Goal: Task Accomplishment & Management: Manage account settings

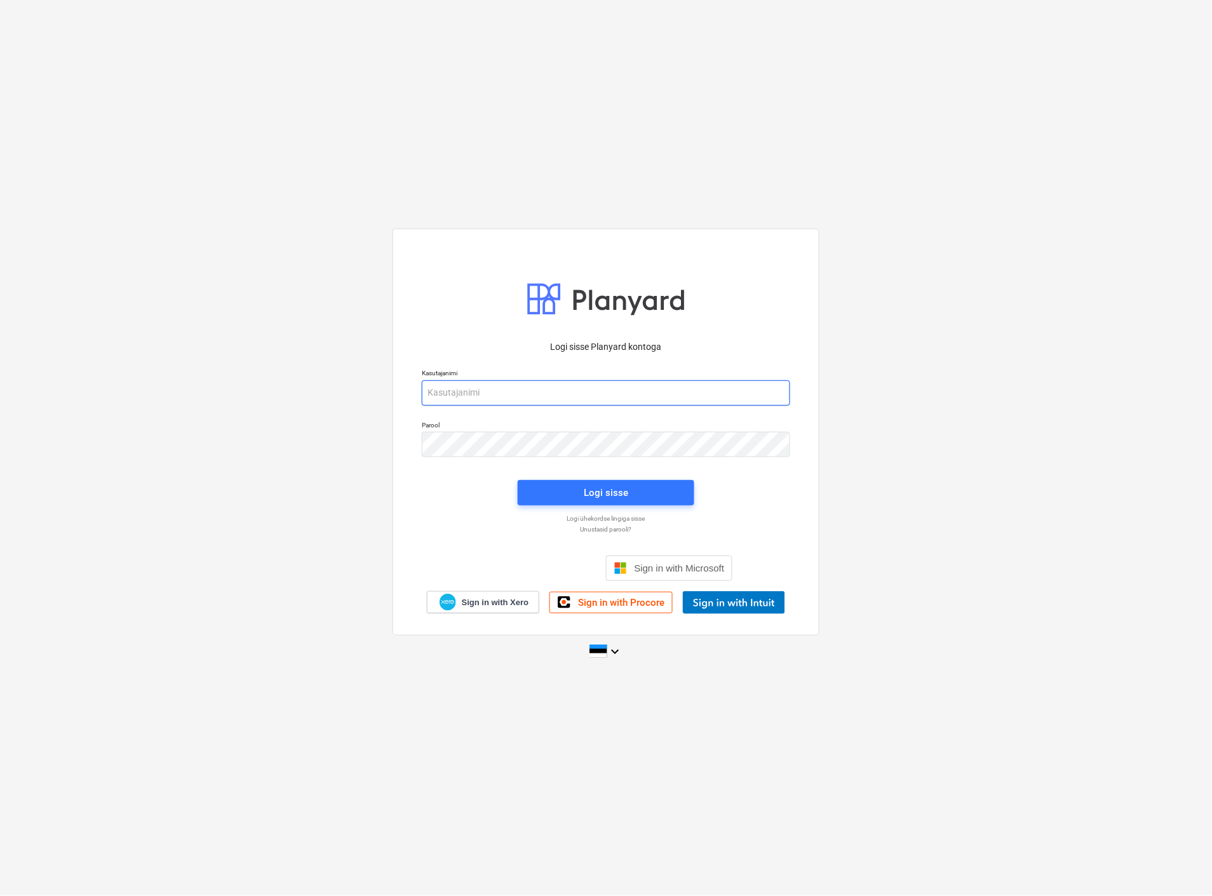
click at [462, 391] on input "email" at bounding box center [606, 392] width 368 height 25
type input "[EMAIL_ADDRESS][MEDICAL_DATA][DOMAIN_NAME]"
click at [601, 500] on div "Logi sisse" at bounding box center [606, 493] width 44 height 17
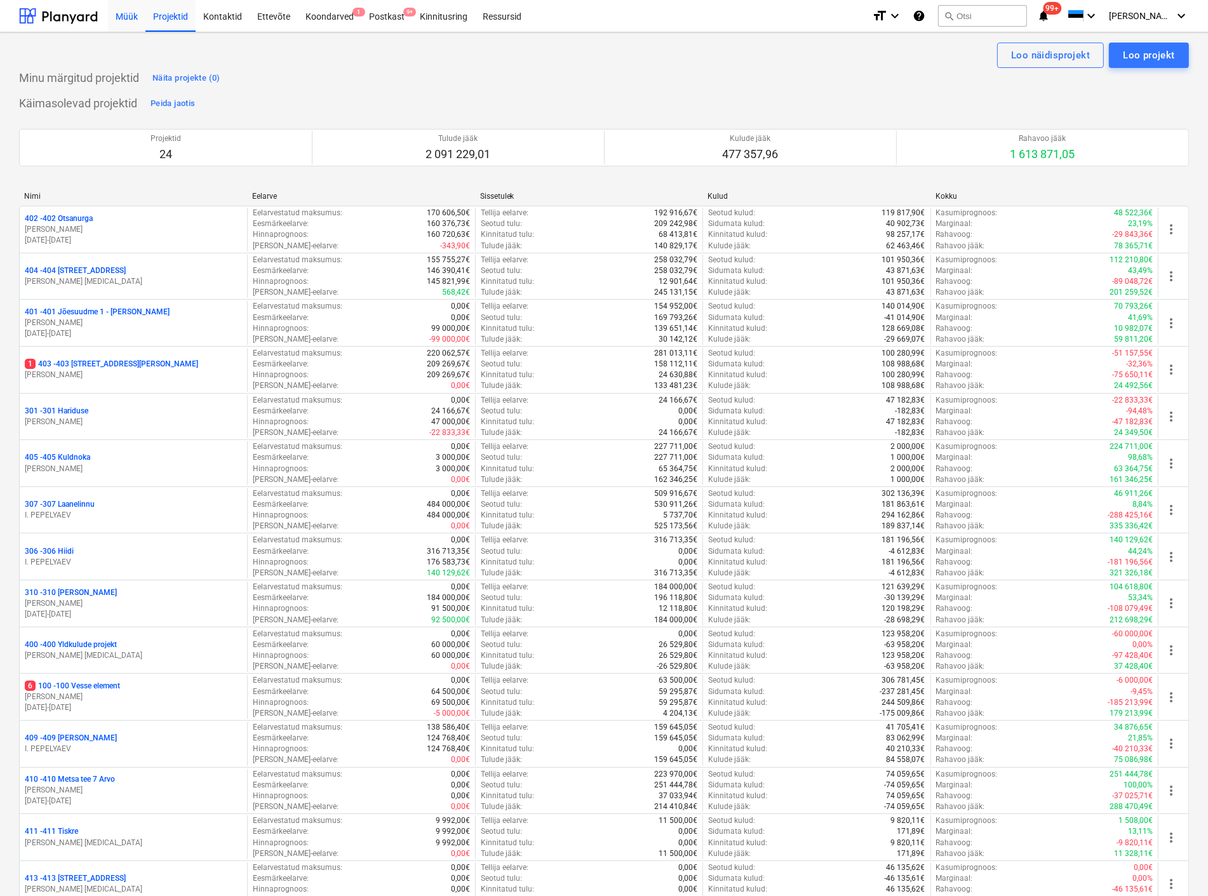
click at [121, 13] on div "Müük" at bounding box center [126, 15] width 37 height 32
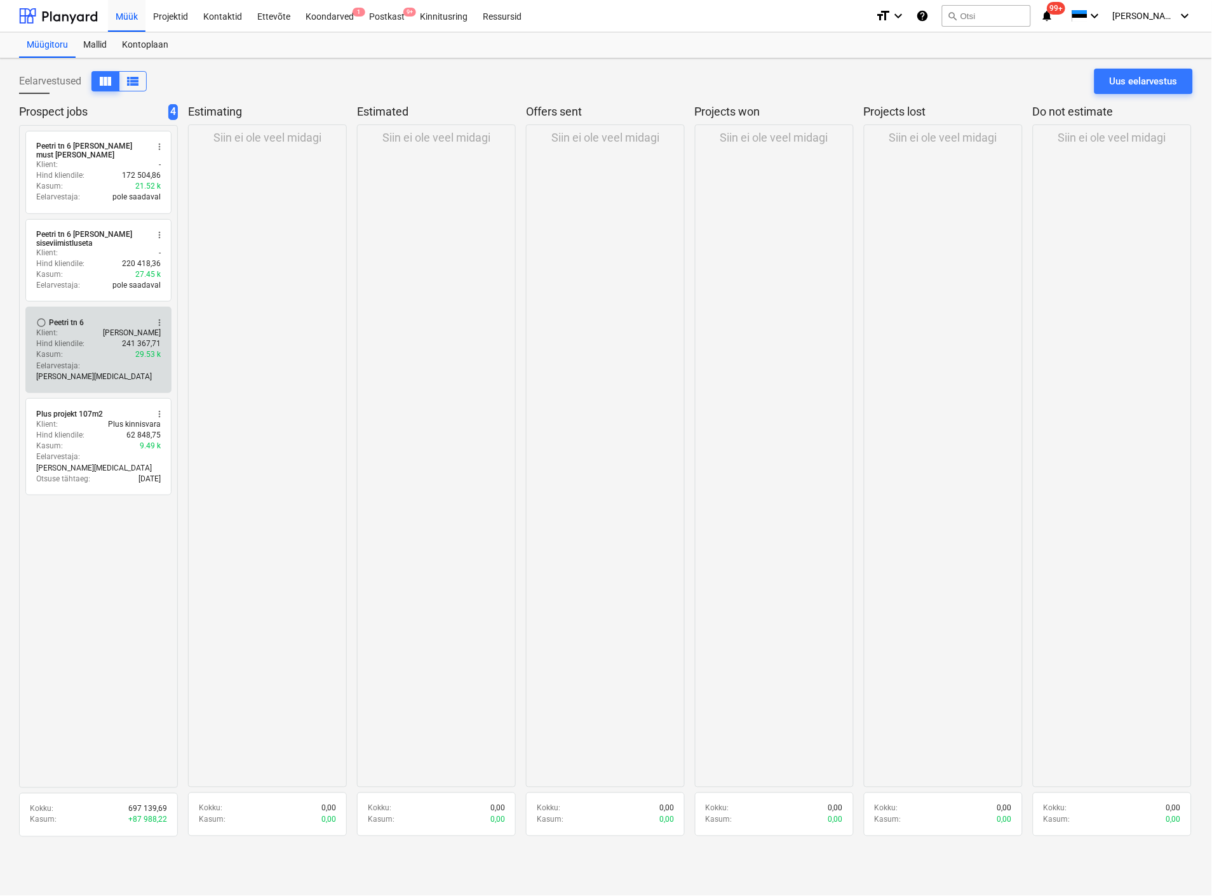
click at [99, 328] on div "Klient : [PERSON_NAME]" at bounding box center [98, 333] width 124 height 11
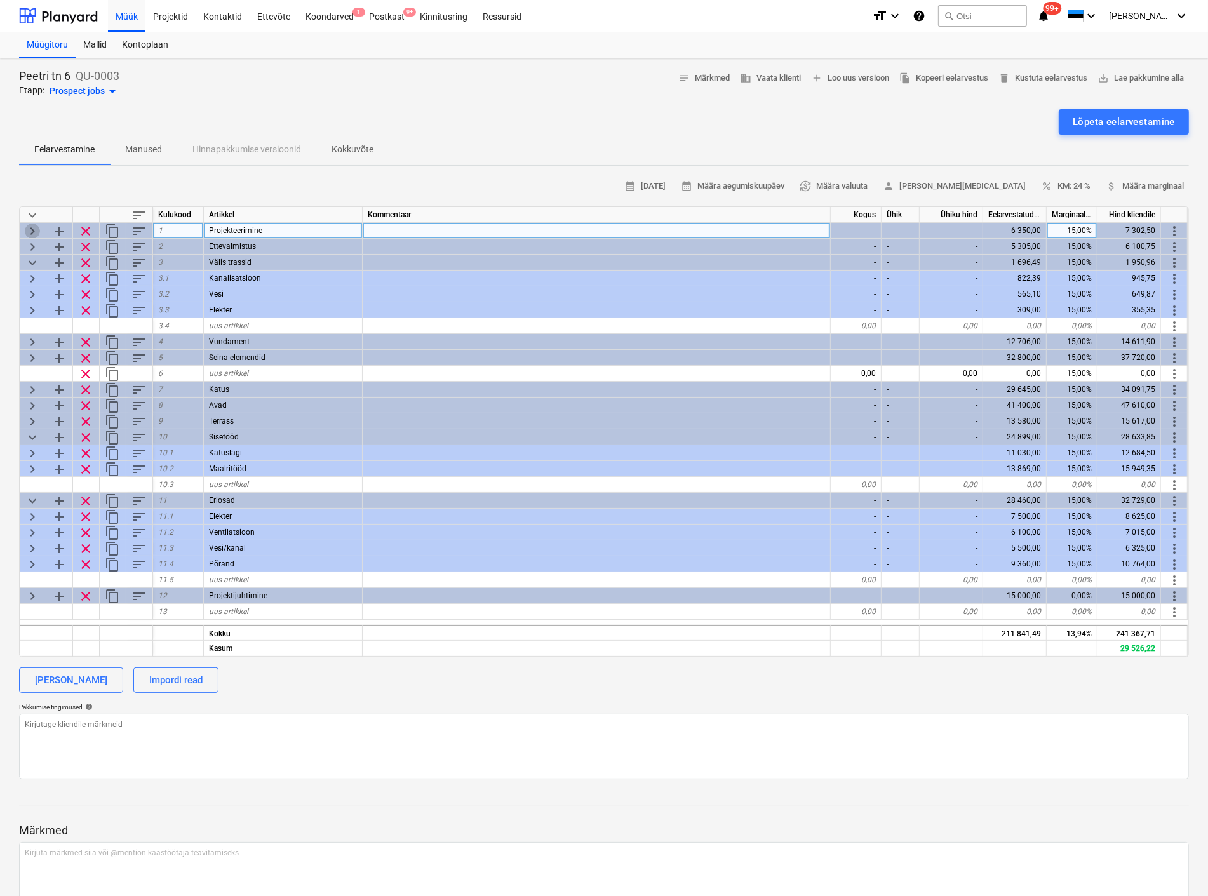
click at [32, 231] on span "keyboard_arrow_right" at bounding box center [32, 231] width 15 height 15
type textarea "x"
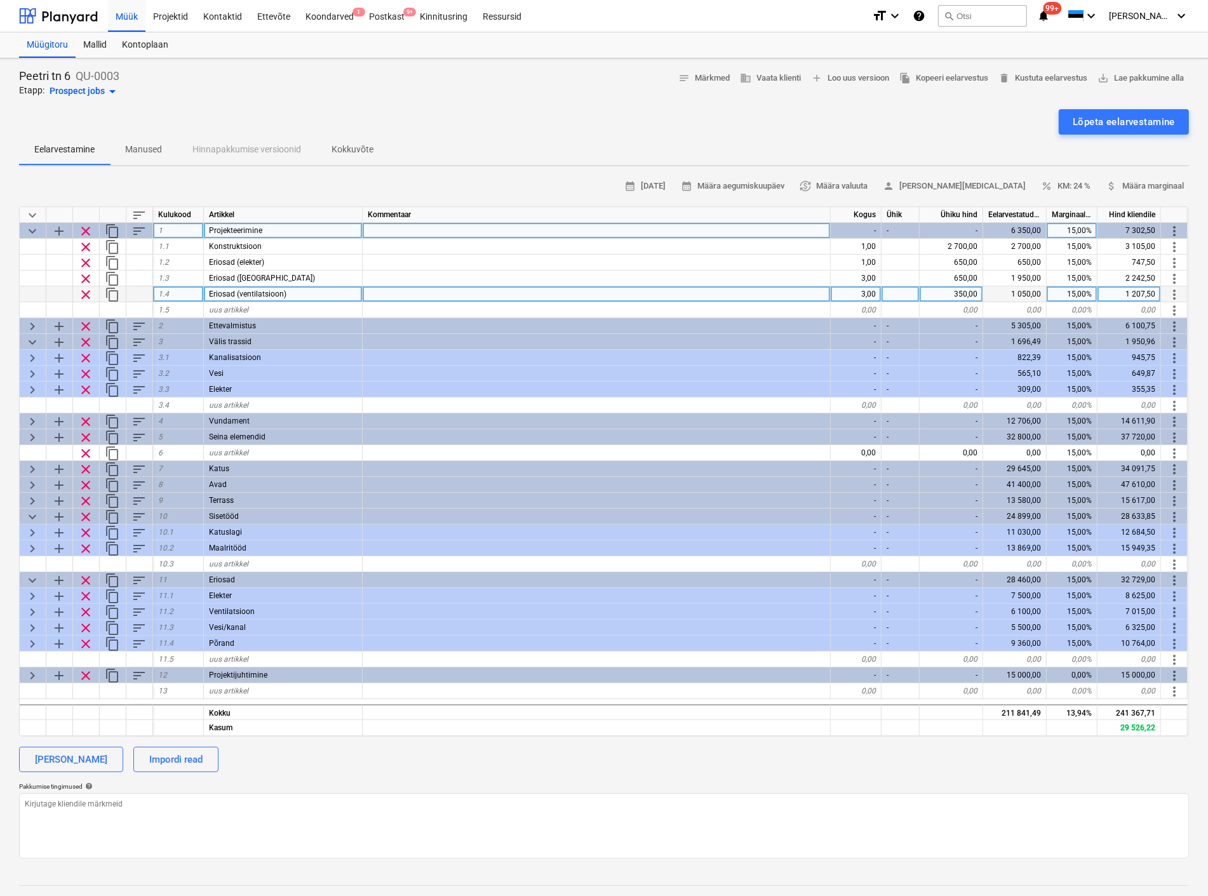
click at [869, 292] on div "3,00" at bounding box center [856, 294] width 51 height 16
type input "1"
click at [793, 113] on div "Lõpeta eelarvestamine" at bounding box center [604, 121] width 1170 height 25
type textarea "x"
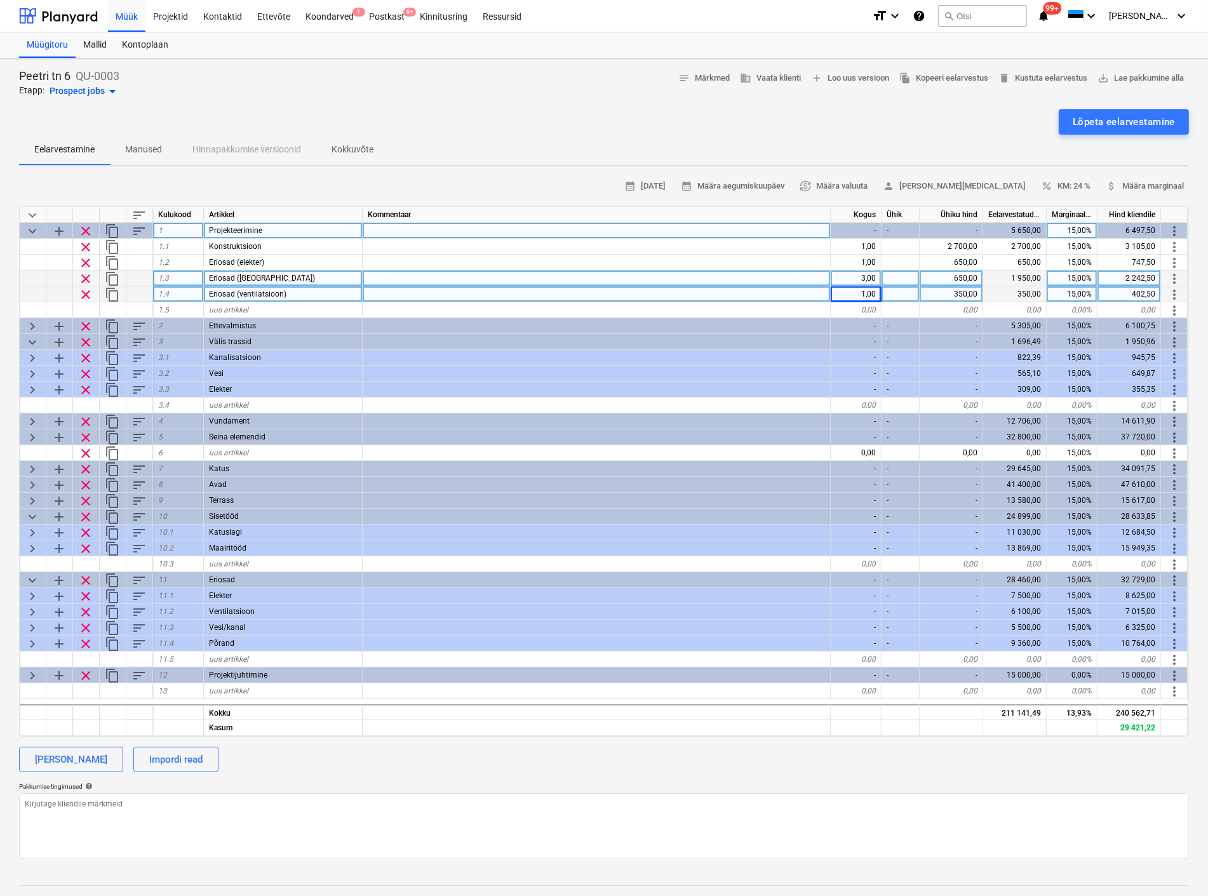
click at [867, 276] on div "3,00" at bounding box center [856, 279] width 51 height 16
type input "2"
click at [795, 121] on div "Lõpeta eelarvestamine" at bounding box center [604, 121] width 1170 height 25
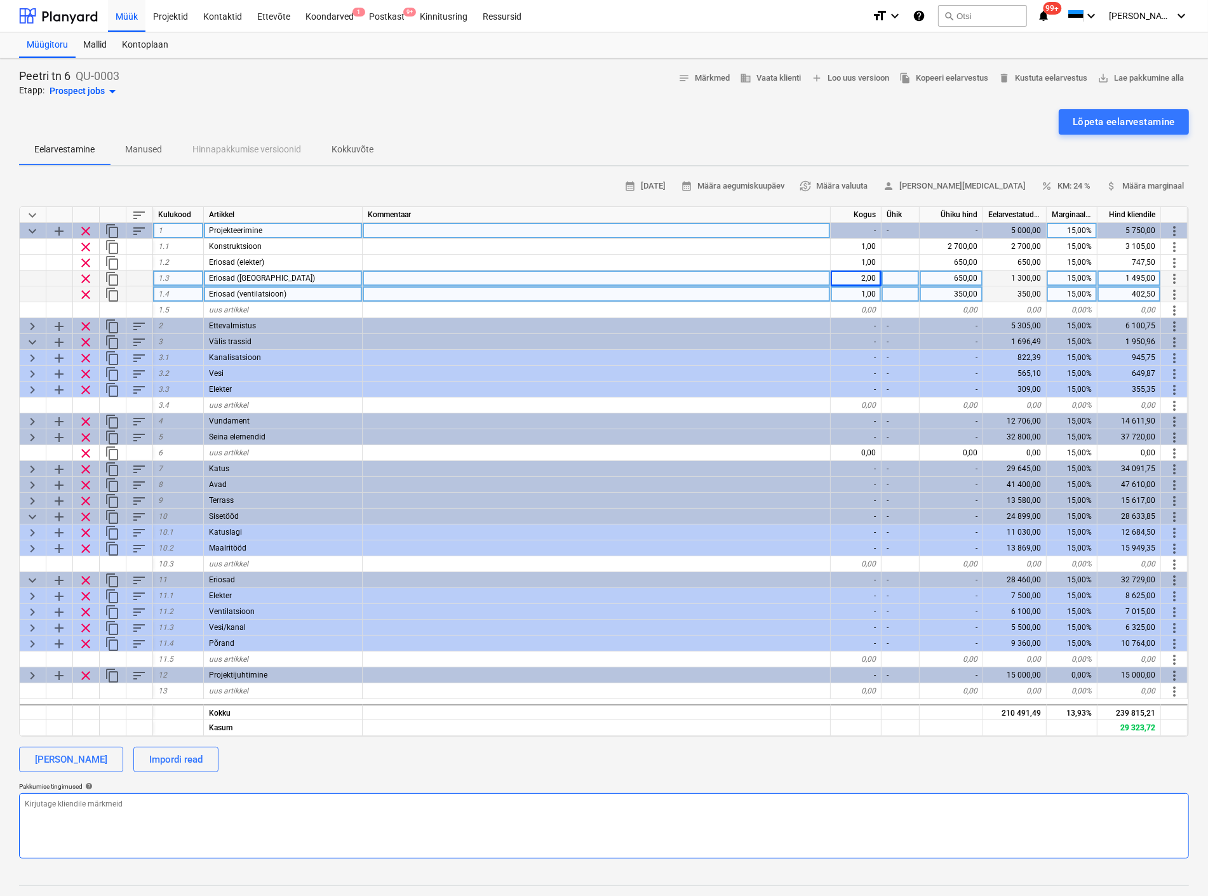
click at [800, 804] on textarea at bounding box center [604, 825] width 1170 height 65
click at [36, 224] on span "keyboard_arrow_down" at bounding box center [32, 231] width 15 height 15
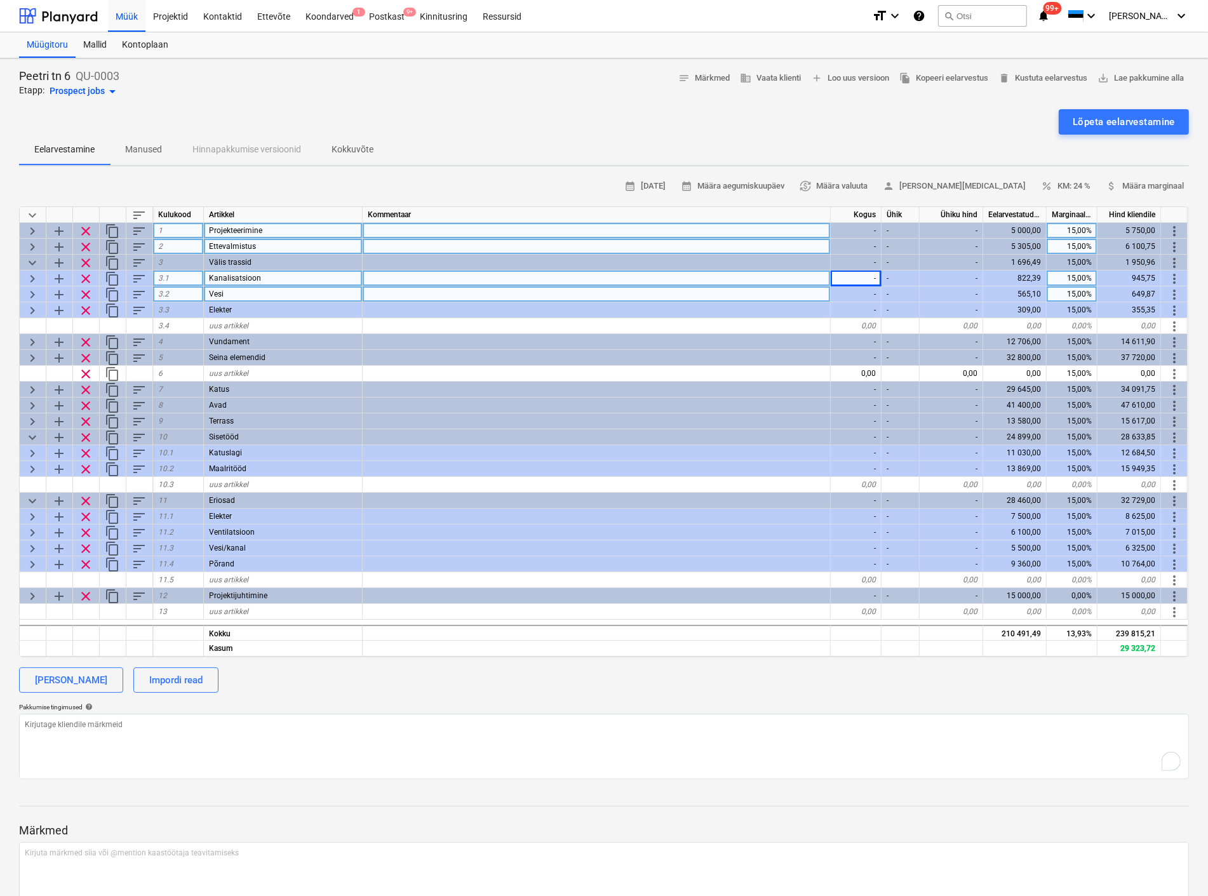
click at [27, 246] on span "keyboard_arrow_right" at bounding box center [32, 246] width 15 height 15
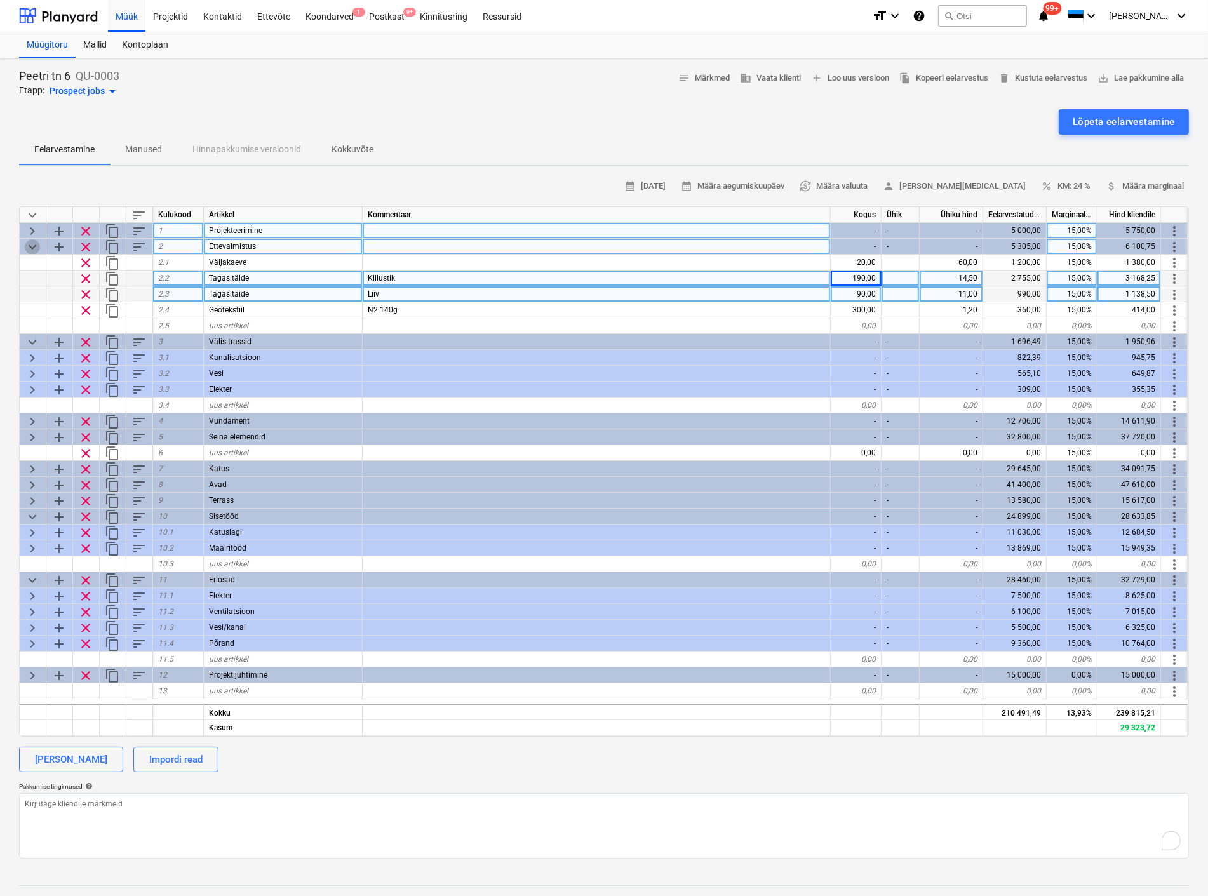
click at [32, 240] on span "keyboard_arrow_down" at bounding box center [32, 246] width 15 height 15
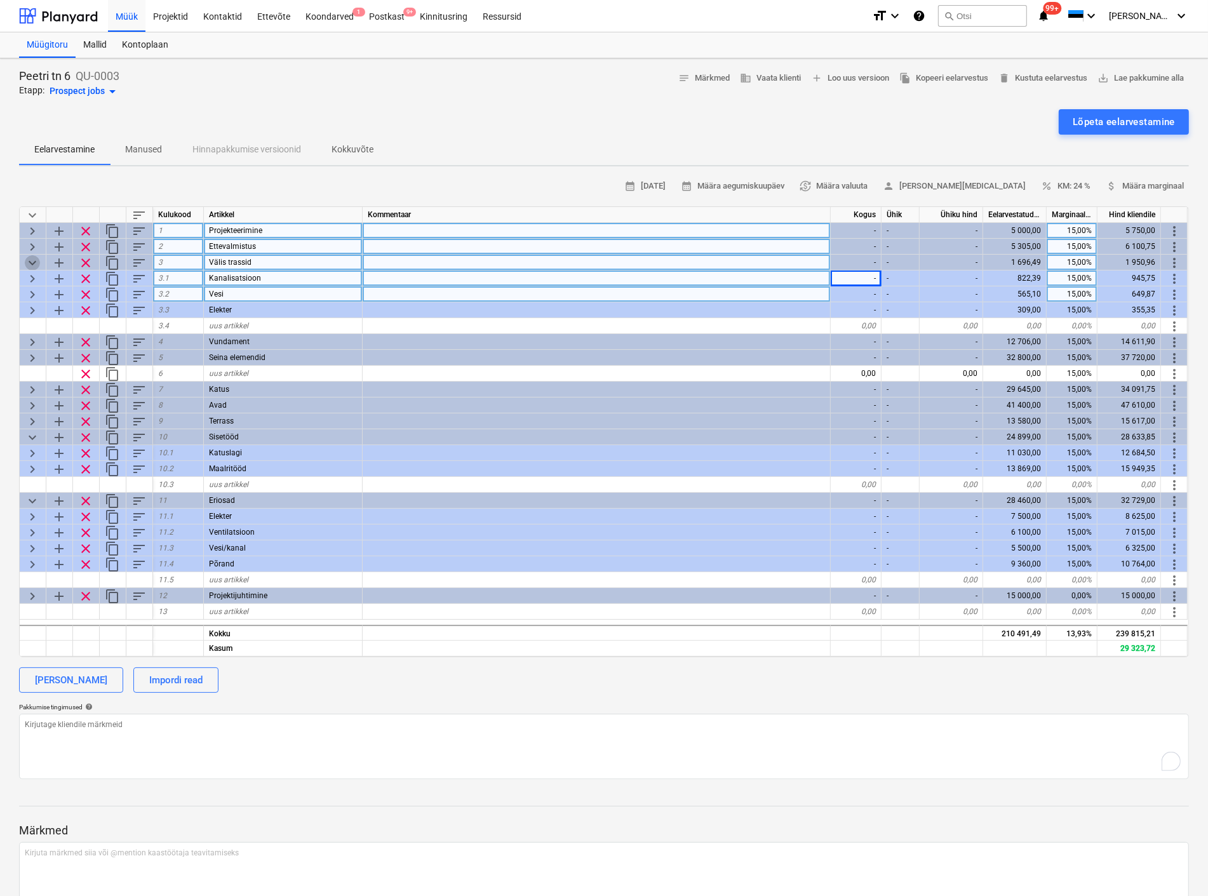
click at [25, 261] on span "keyboard_arrow_down" at bounding box center [32, 262] width 15 height 15
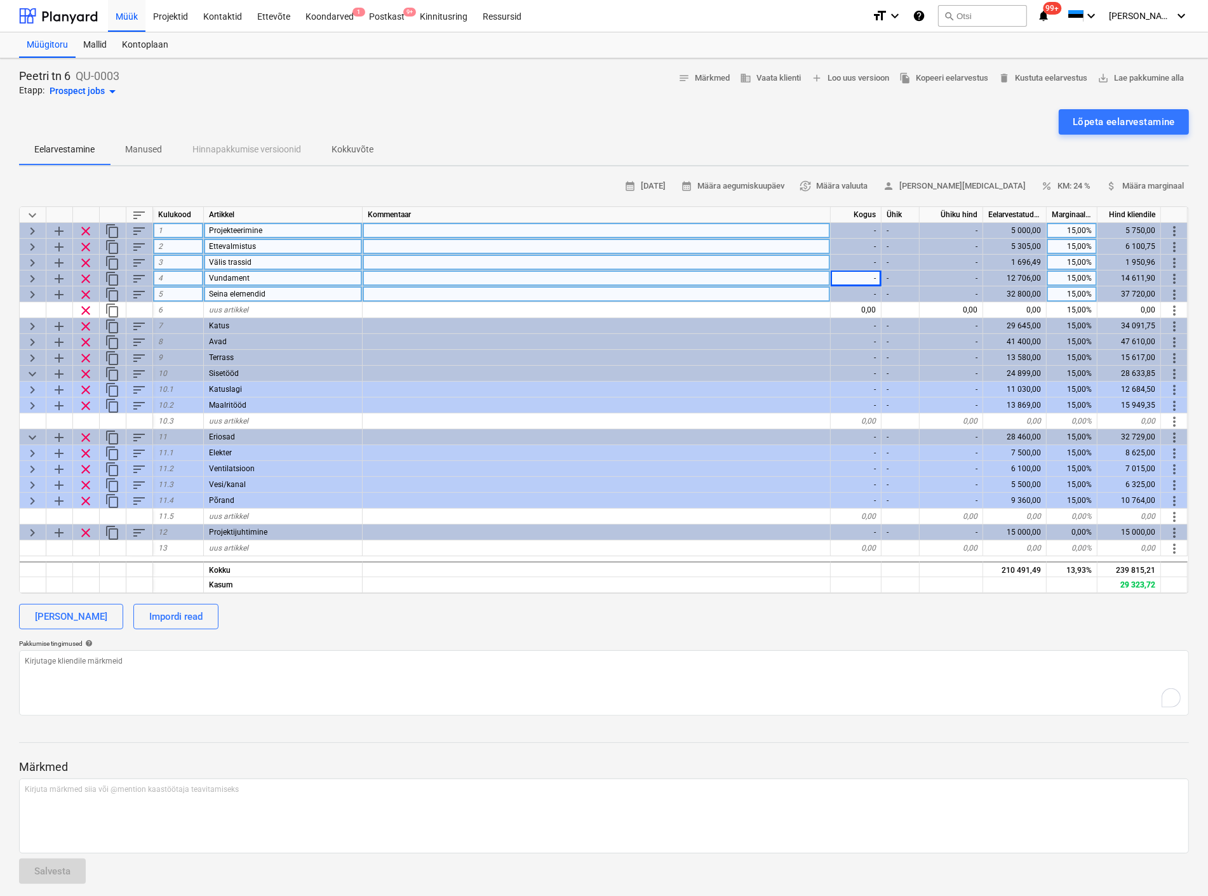
click at [27, 261] on span "keyboard_arrow_right" at bounding box center [32, 262] width 15 height 15
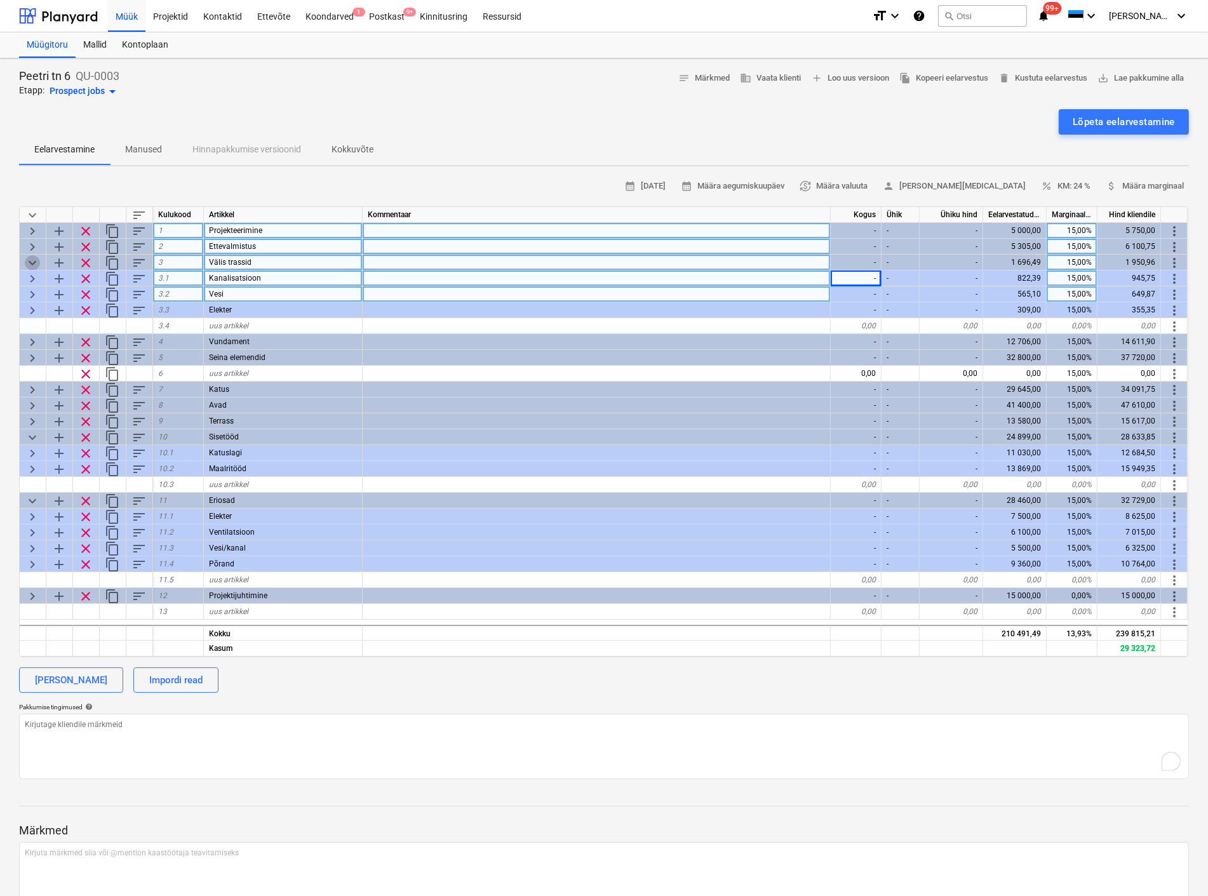
click at [27, 261] on span "keyboard_arrow_down" at bounding box center [32, 262] width 15 height 15
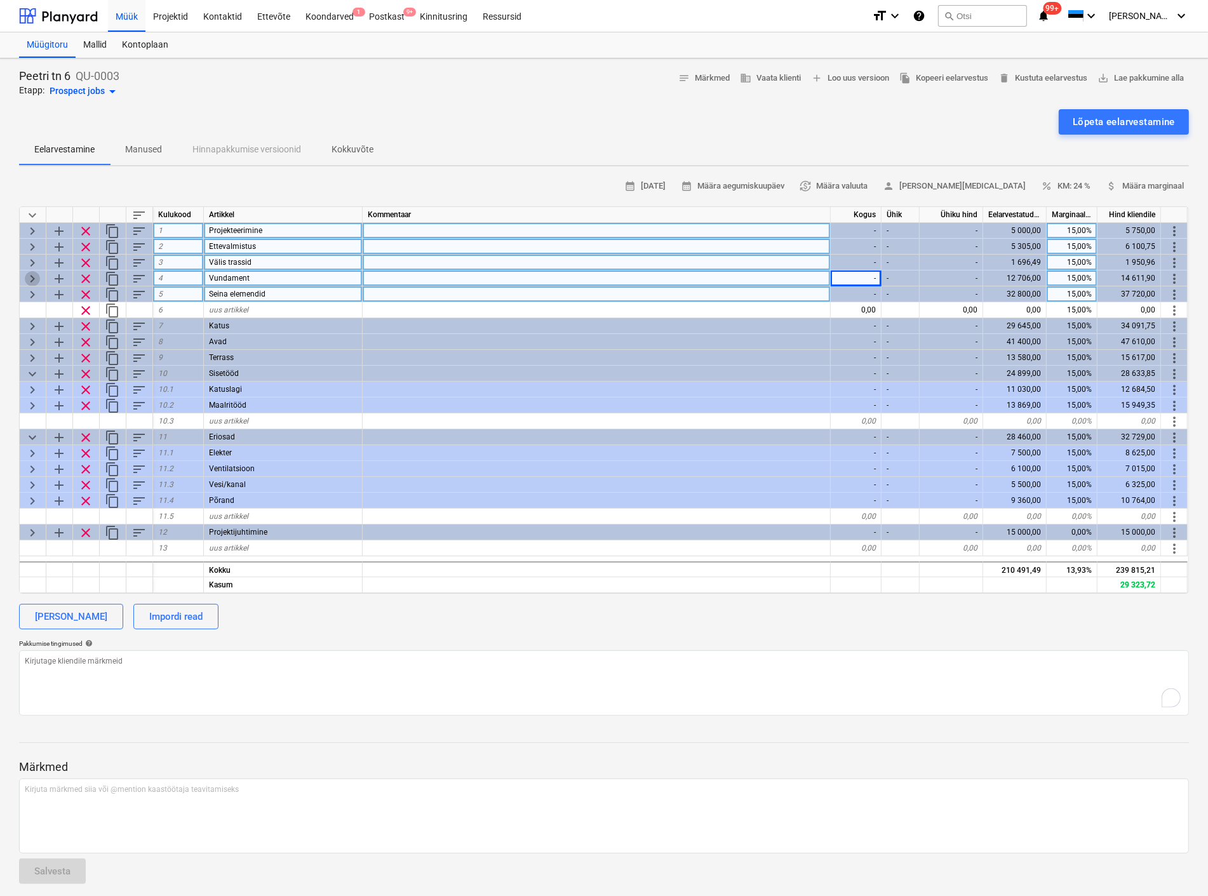
click at [33, 274] on span "keyboard_arrow_right" at bounding box center [32, 278] width 15 height 15
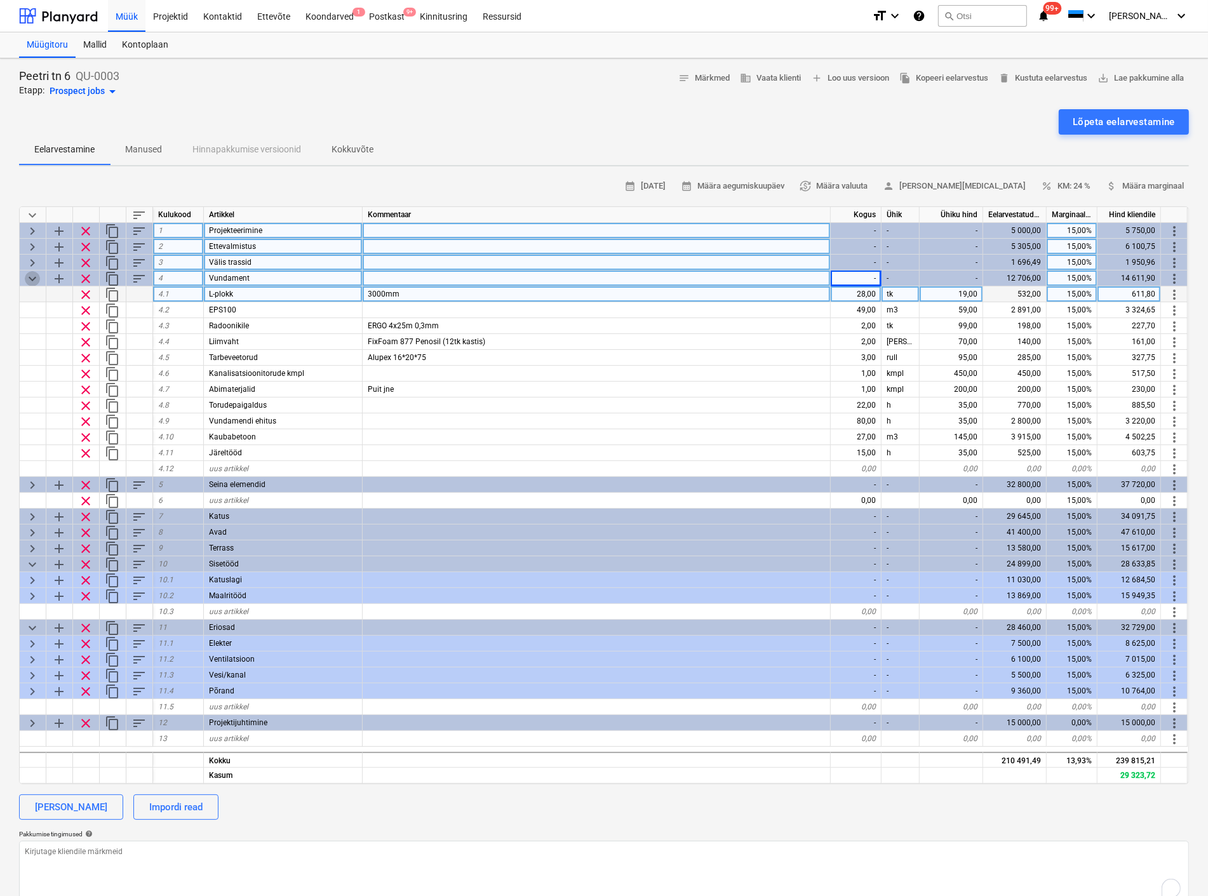
click at [33, 271] on span "keyboard_arrow_down" at bounding box center [32, 278] width 15 height 15
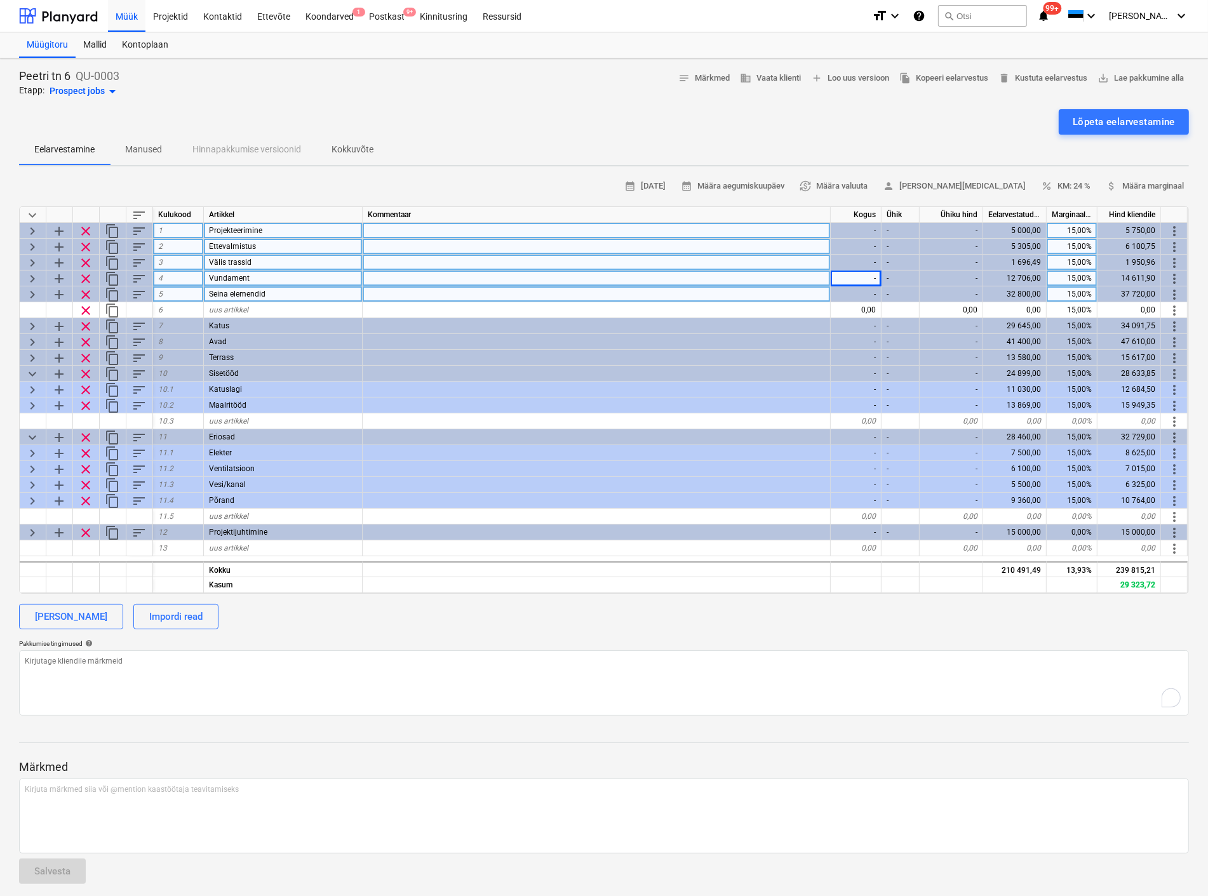
click at [497, 122] on div "Lõpeta eelarvestamine" at bounding box center [604, 121] width 1170 height 25
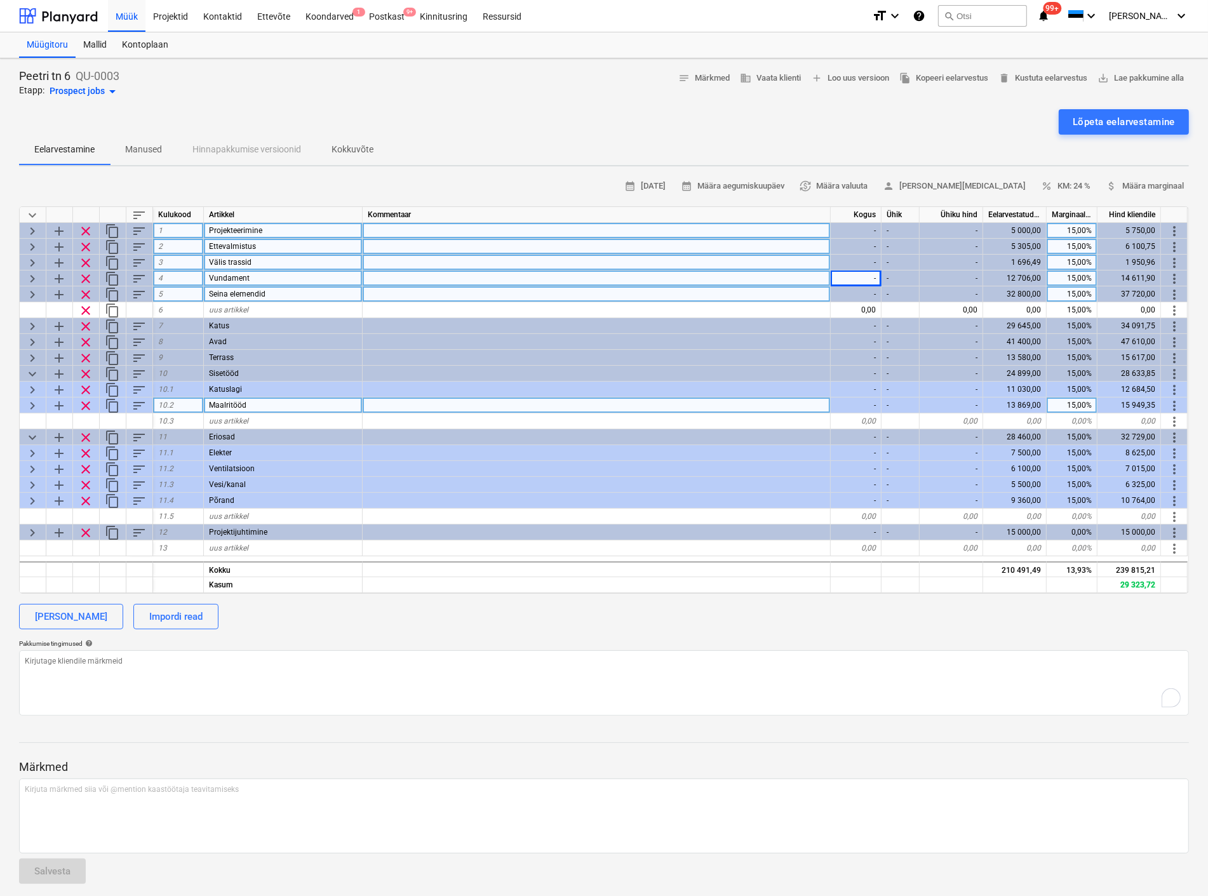
click at [637, 399] on div at bounding box center [597, 406] width 468 height 16
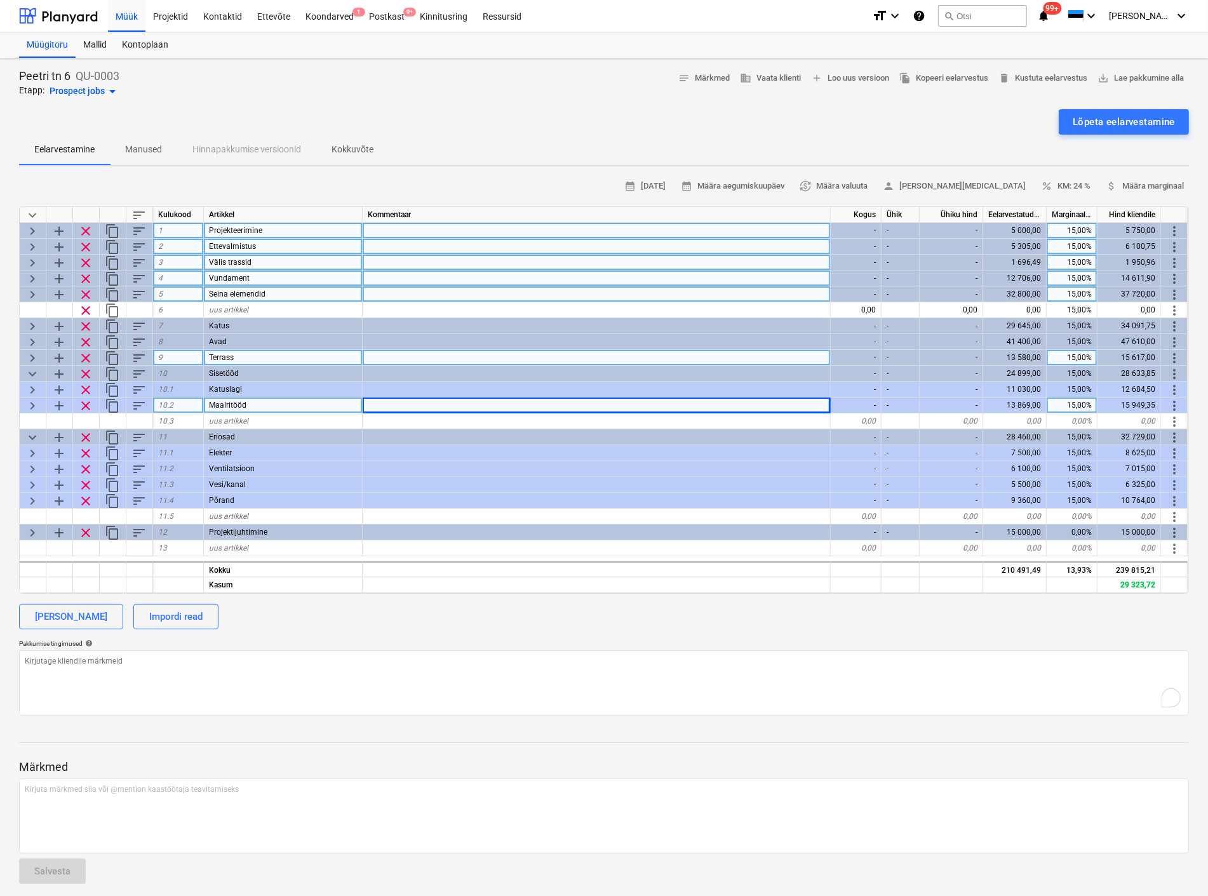
click at [842, 363] on div "-" at bounding box center [856, 358] width 51 height 16
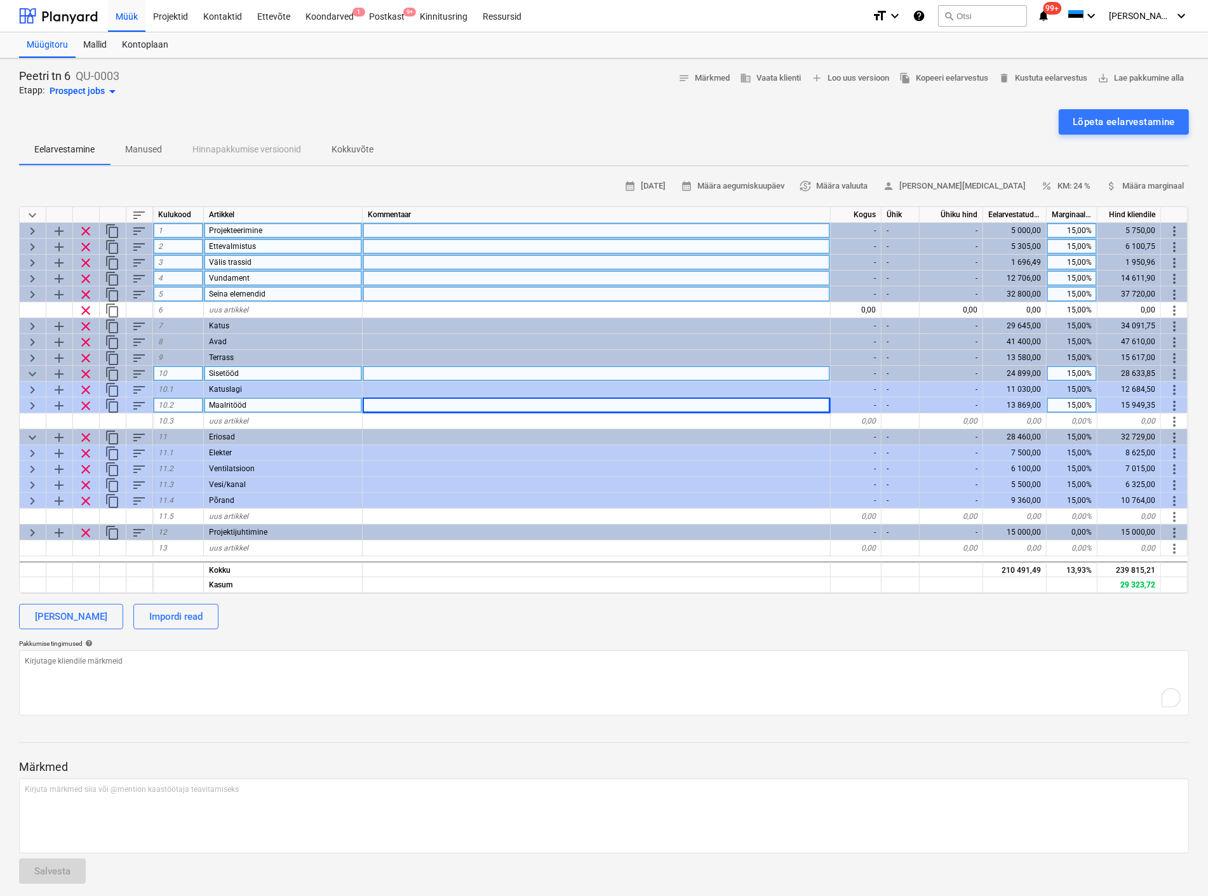
type textarea "x"
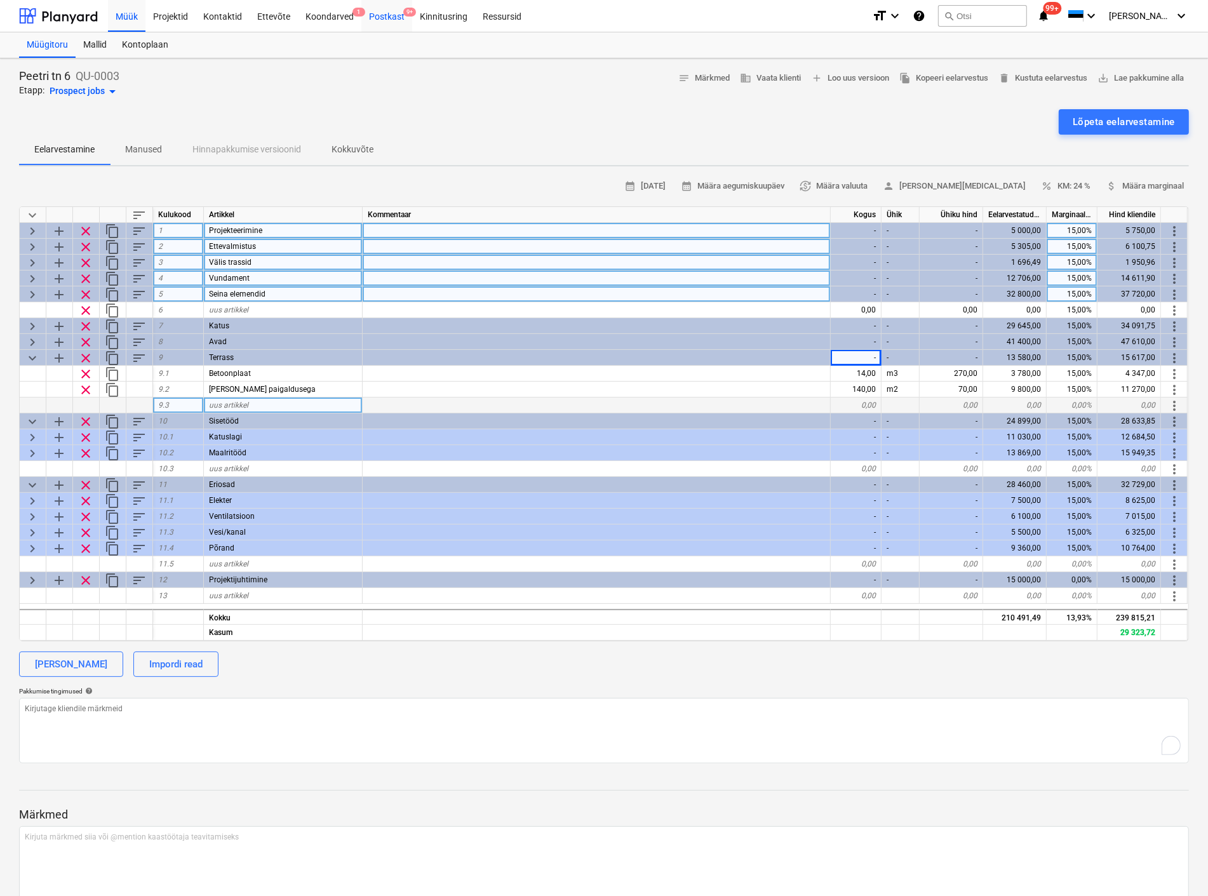
click at [389, 20] on div "Postkast 9+" at bounding box center [386, 15] width 51 height 32
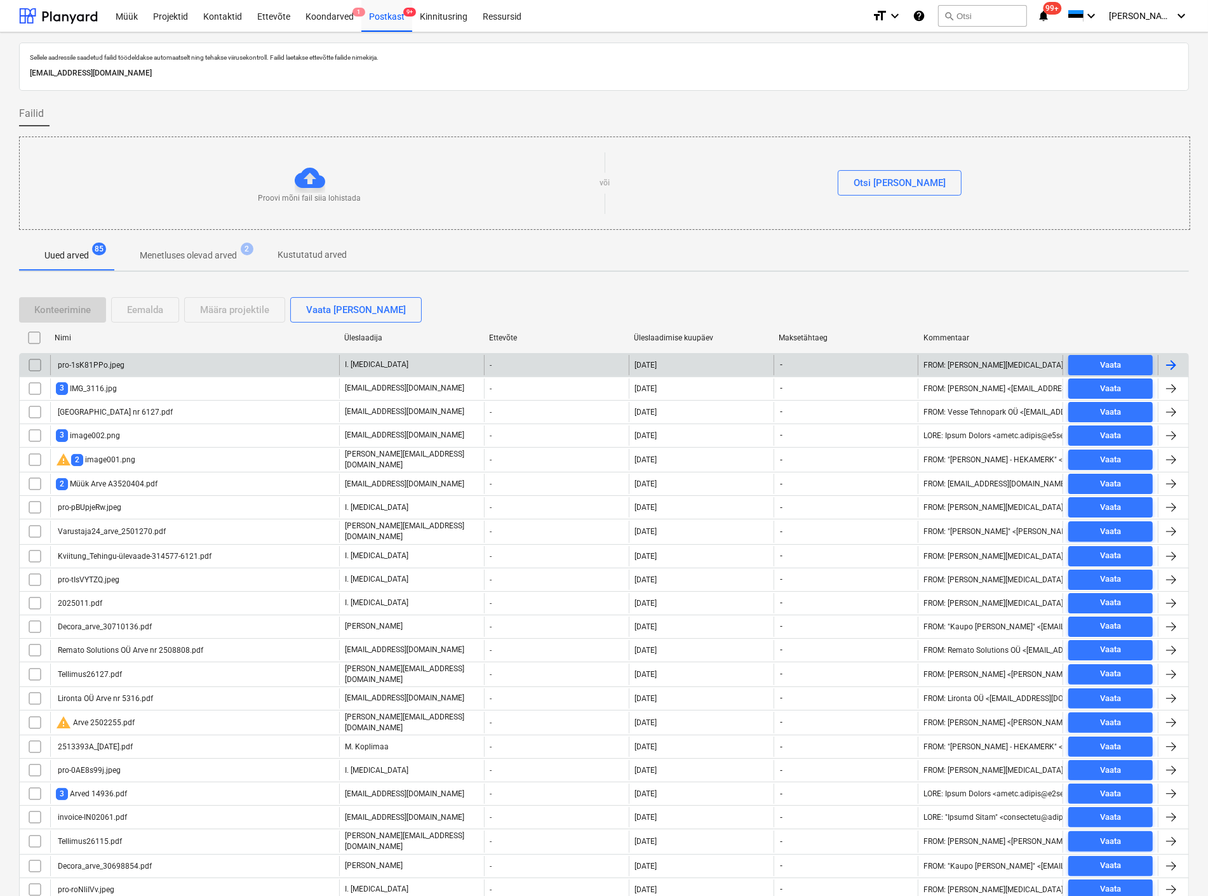
click at [168, 362] on div "pro-1sK81PPo.jpeg" at bounding box center [194, 365] width 289 height 20
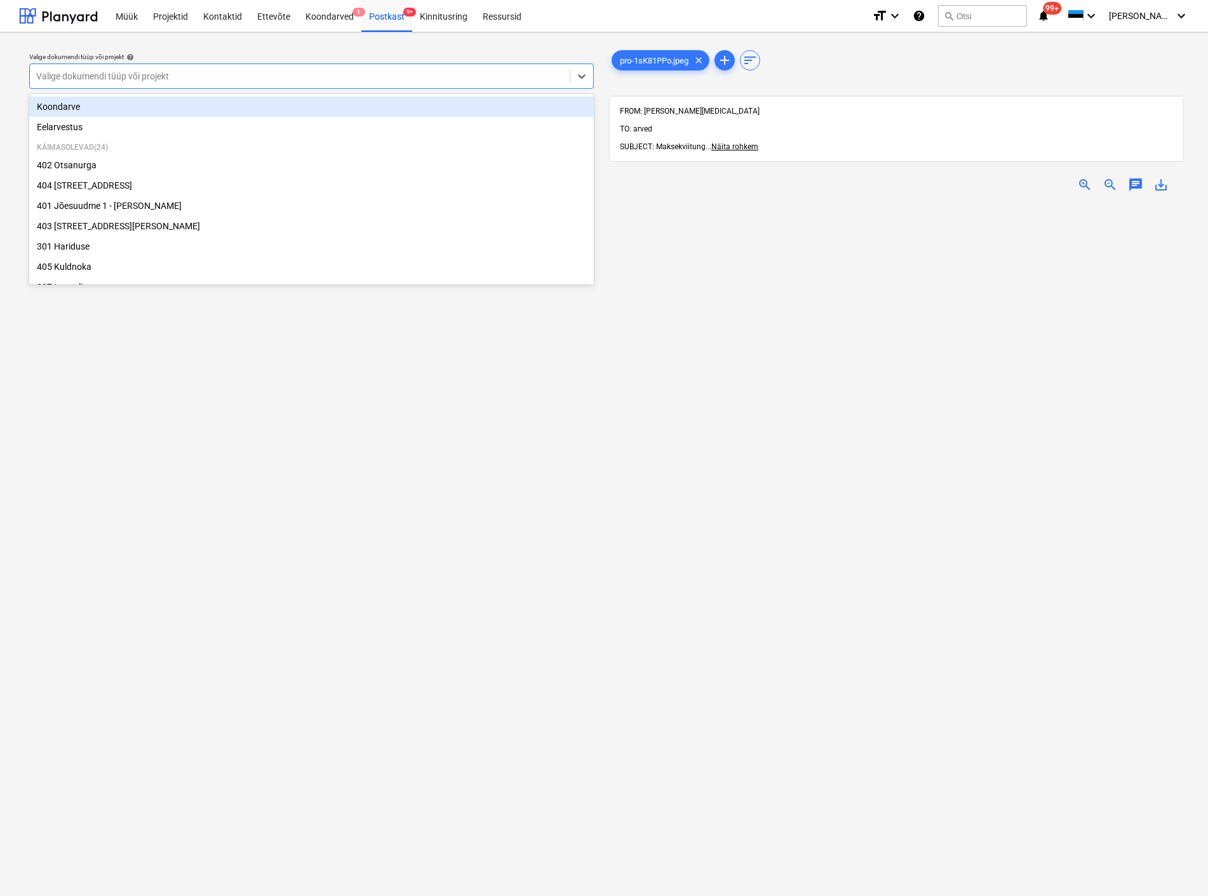
click at [216, 72] on div at bounding box center [299, 76] width 527 height 13
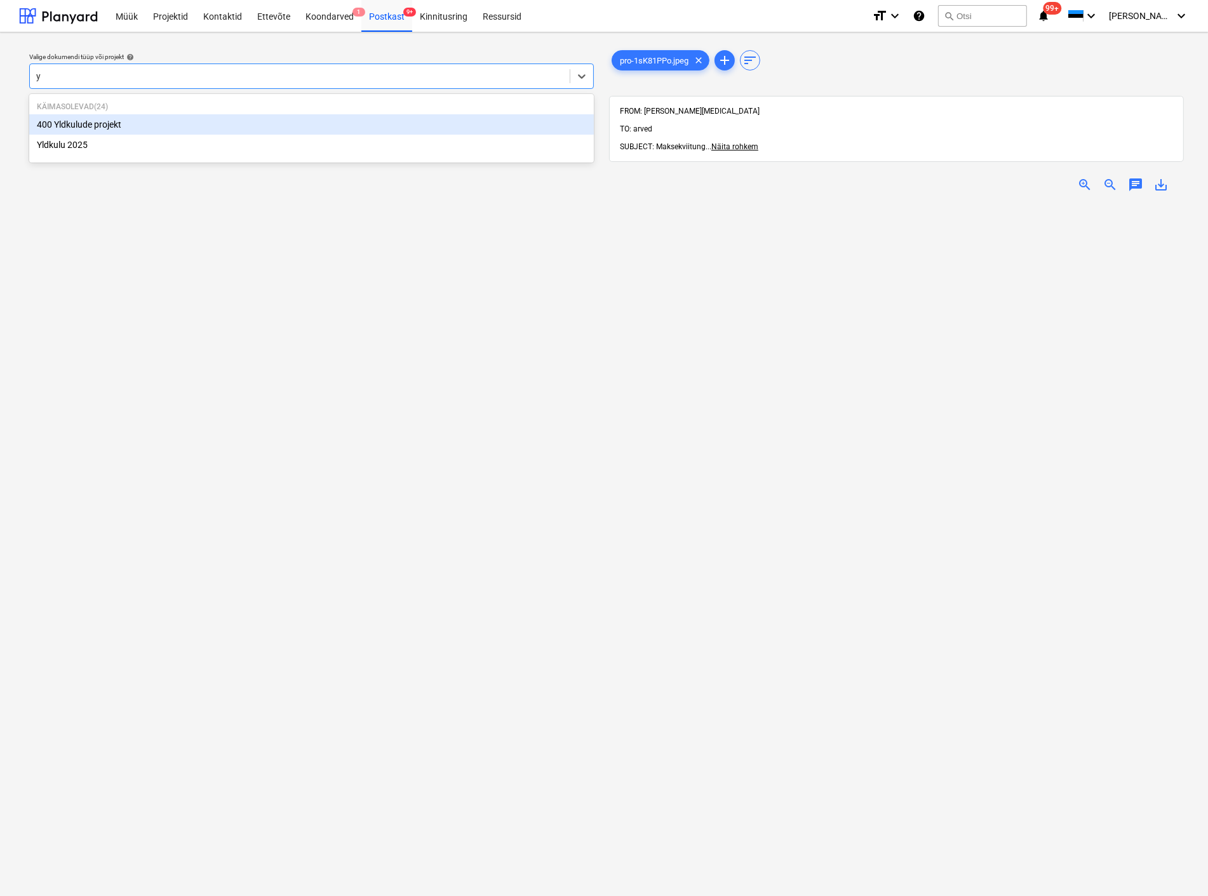
type input "yl"
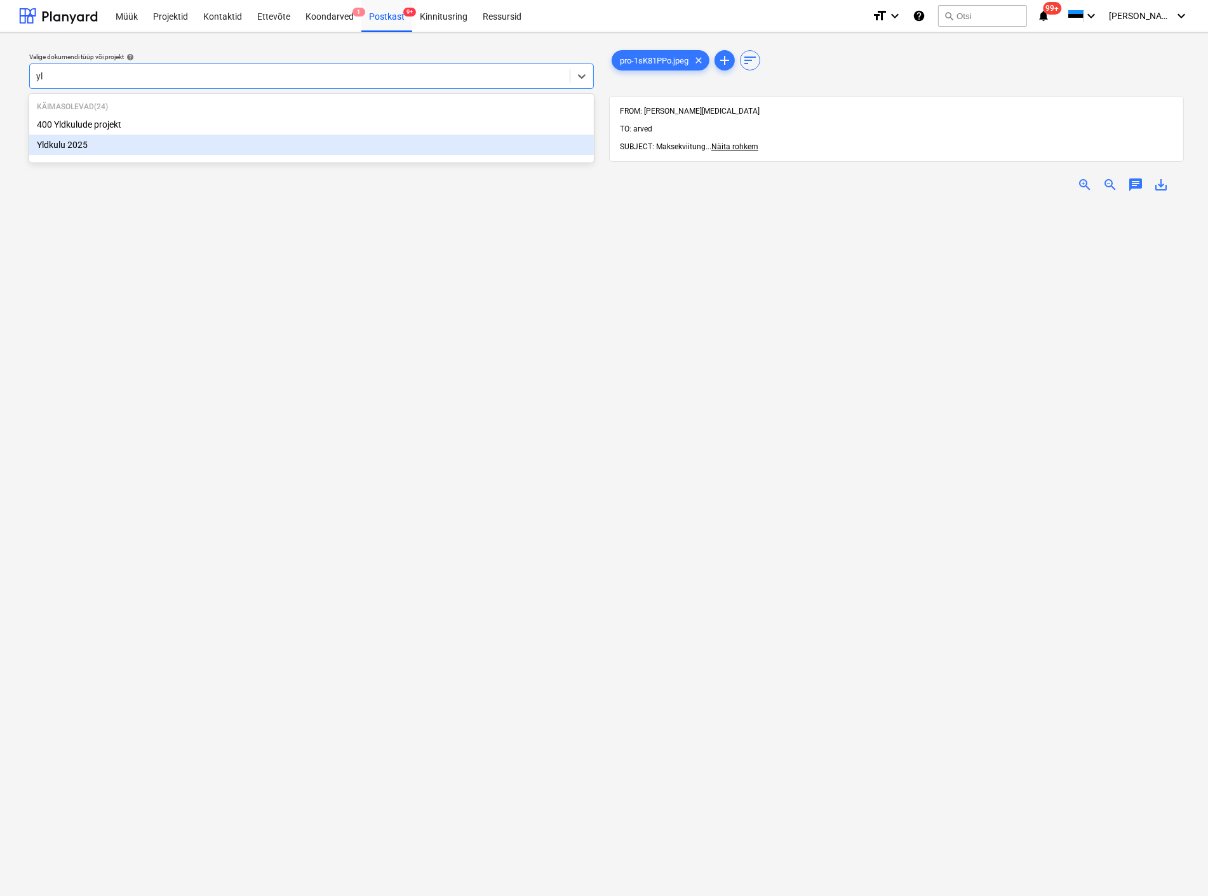
click at [173, 149] on div "Yldkulu 2025" at bounding box center [311, 145] width 565 height 20
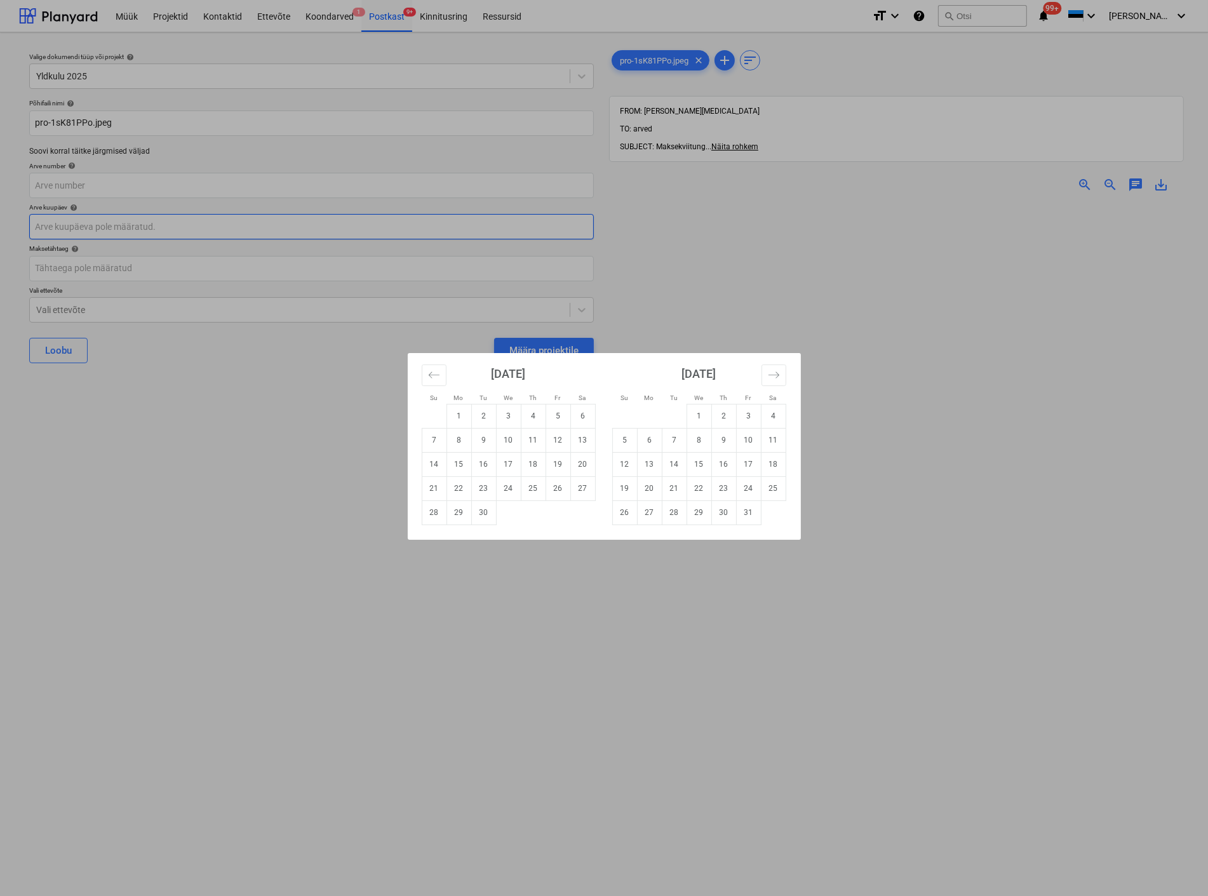
click at [131, 224] on body "Müük Projektid Kontaktid Ettevõte Koondarved 1 Postkast 9+ Kinnitusring Ressurs…" at bounding box center [604, 448] width 1208 height 896
click at [480, 415] on td "2" at bounding box center [483, 416] width 25 height 24
type input "[DATE]"
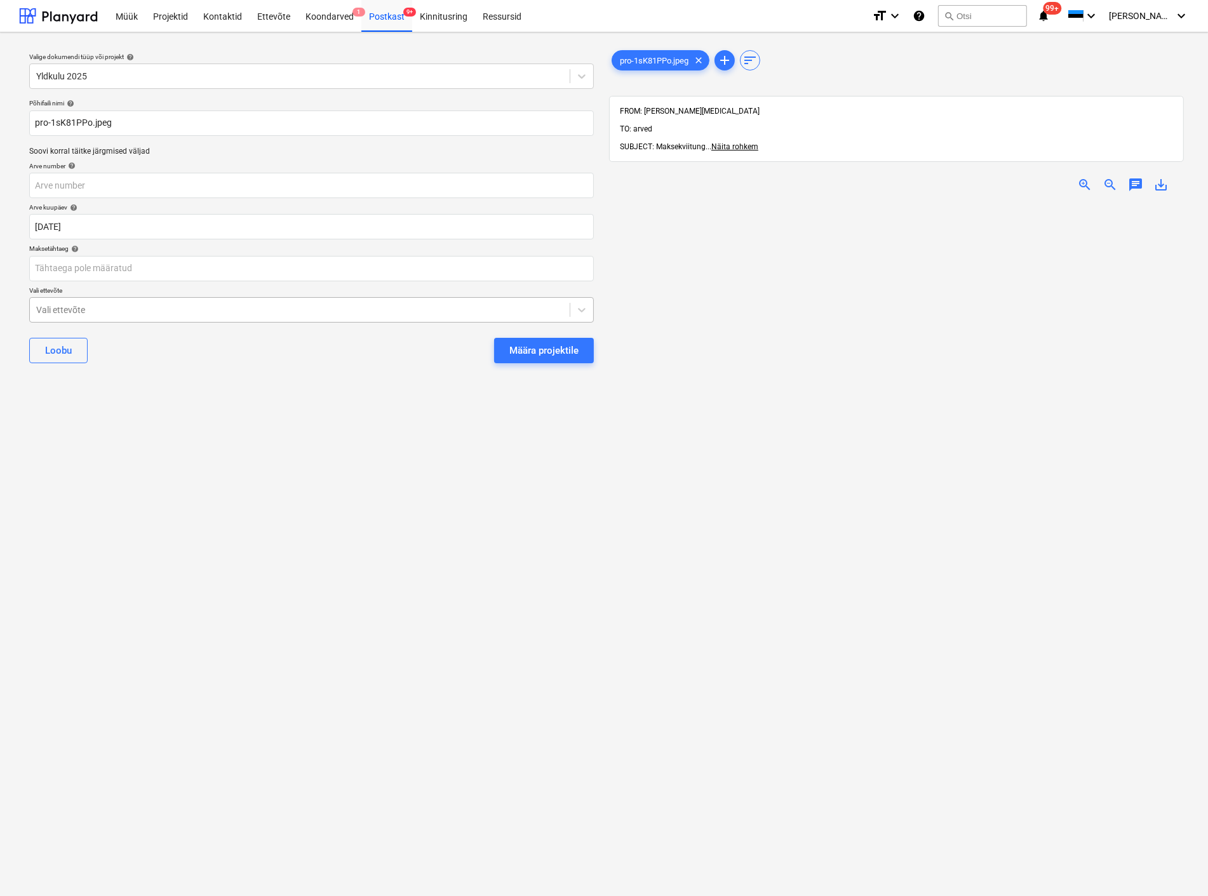
click at [230, 310] on div at bounding box center [299, 310] width 527 height 13
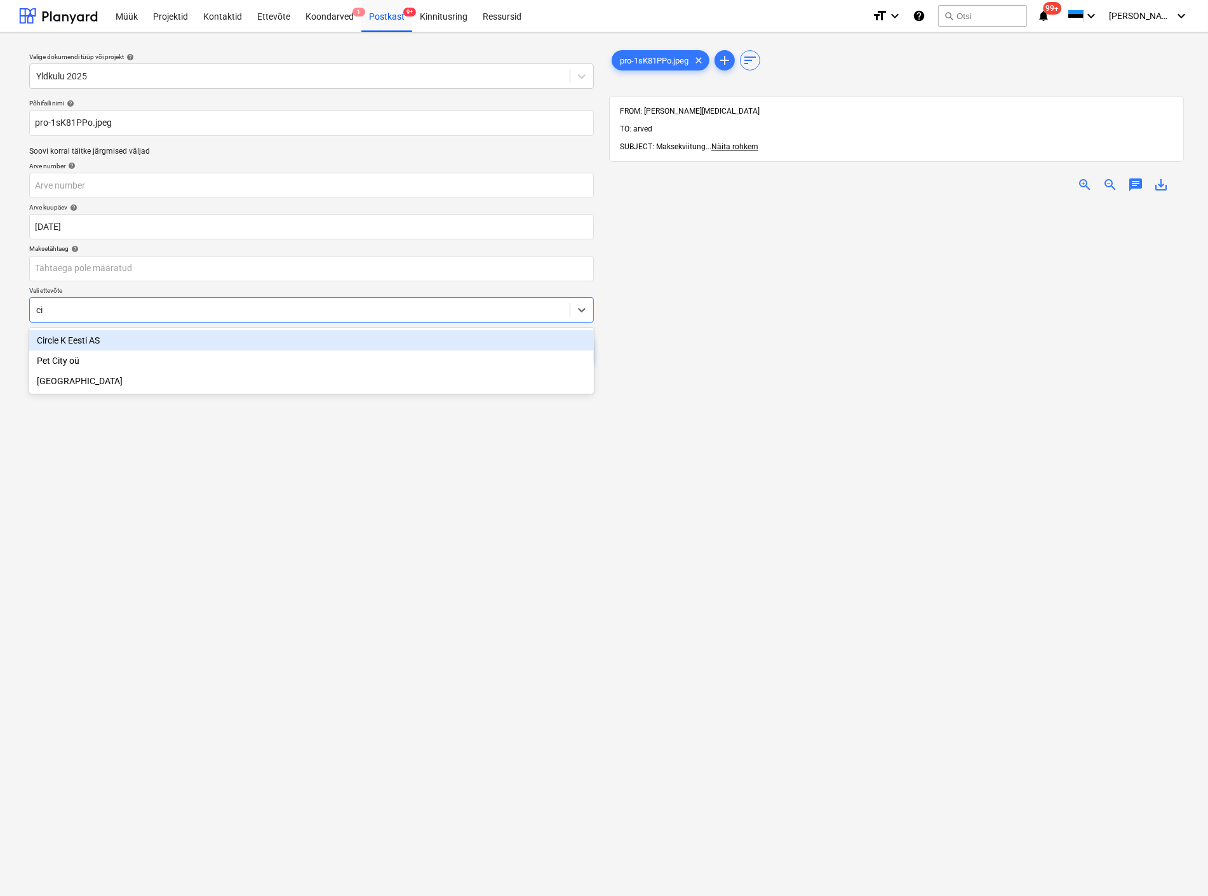
type input "cir"
click at [217, 341] on div "Circle K Eesti AS" at bounding box center [311, 340] width 565 height 20
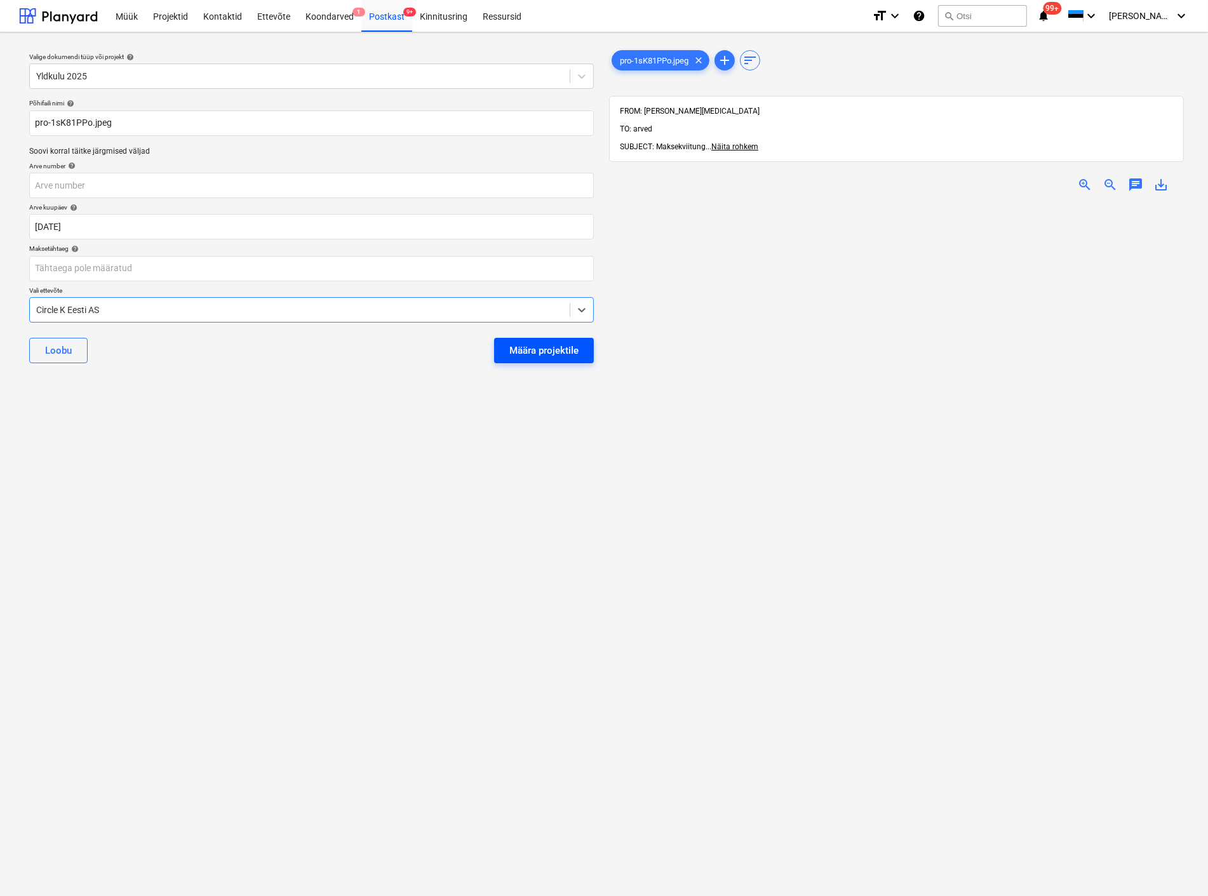
click at [552, 352] on div "Määra projektile" at bounding box center [543, 350] width 69 height 17
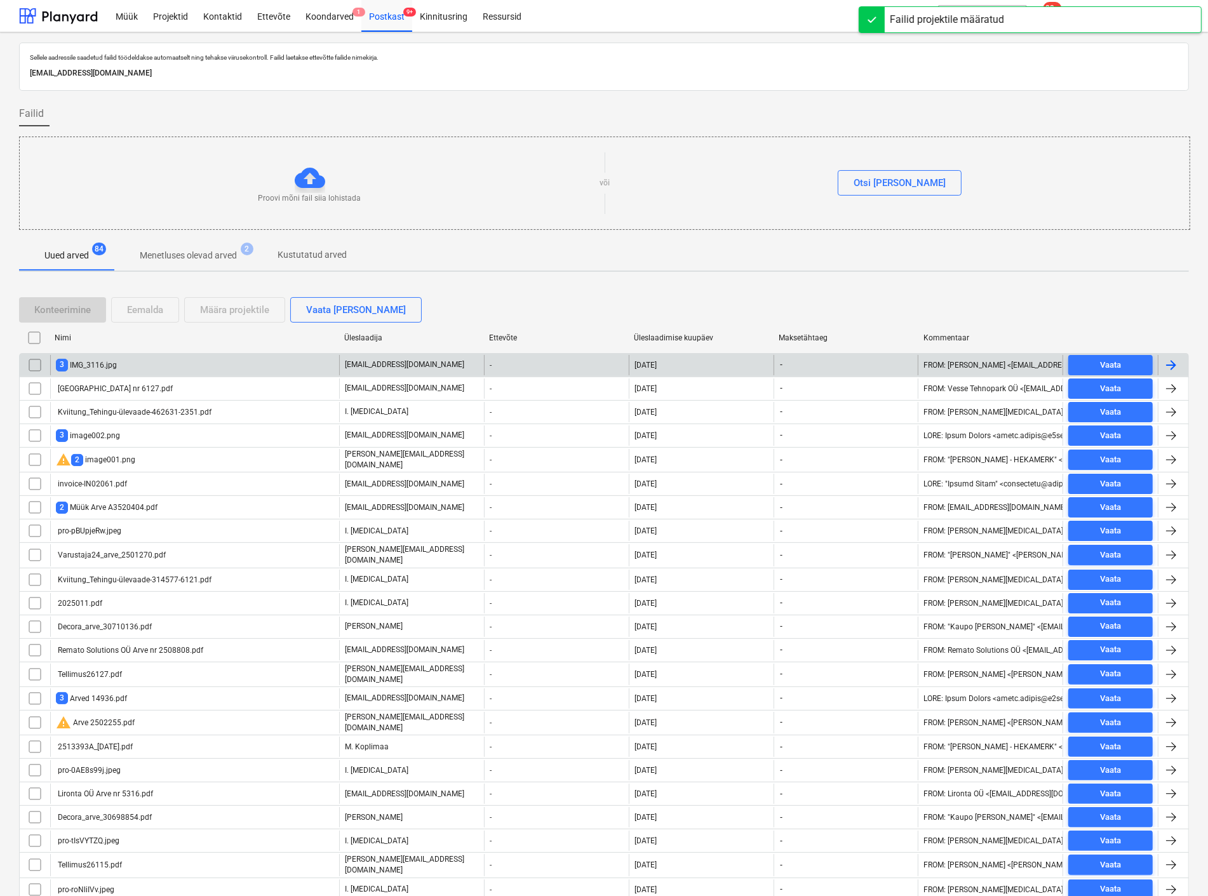
click at [122, 365] on div "3 IMG_3116.jpg" at bounding box center [194, 365] width 289 height 20
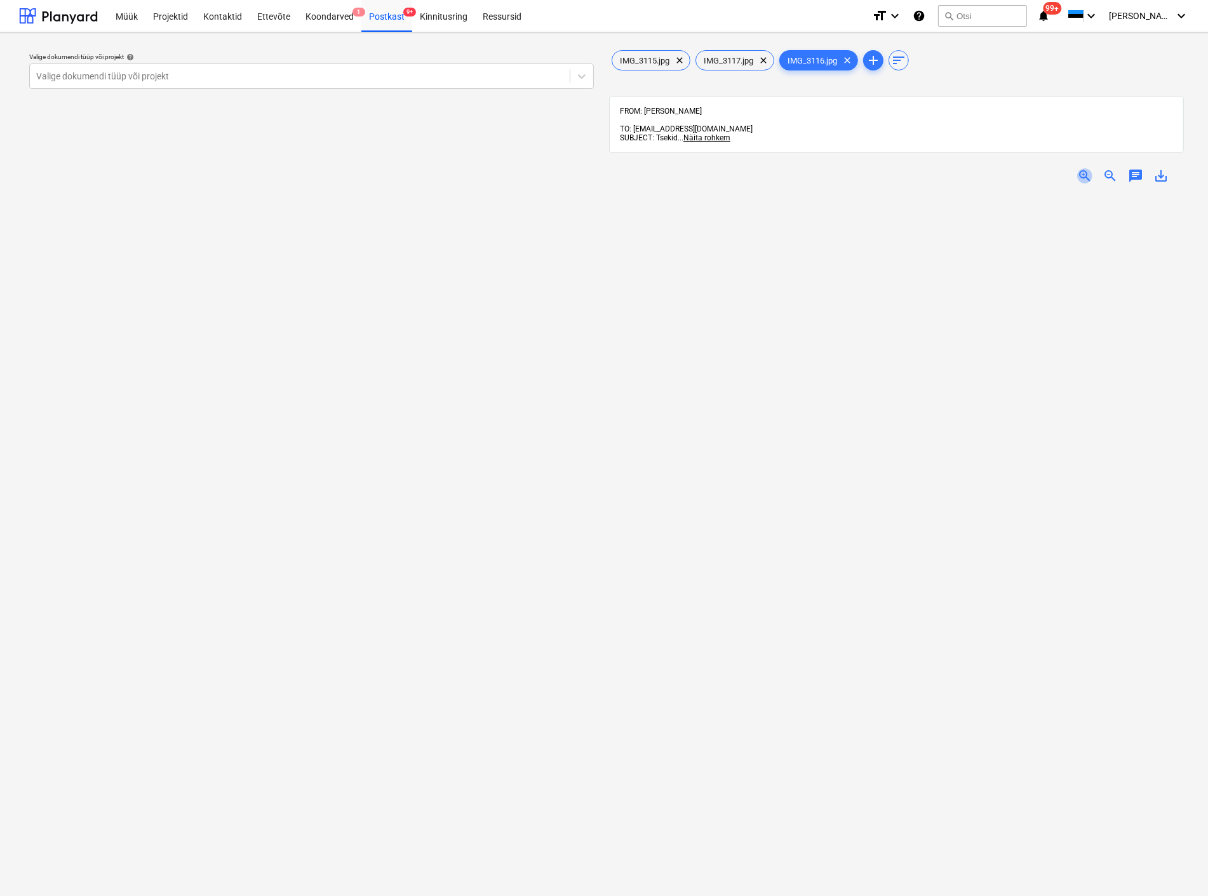
click at [1084, 168] on span "zoom_in" at bounding box center [1084, 175] width 15 height 15
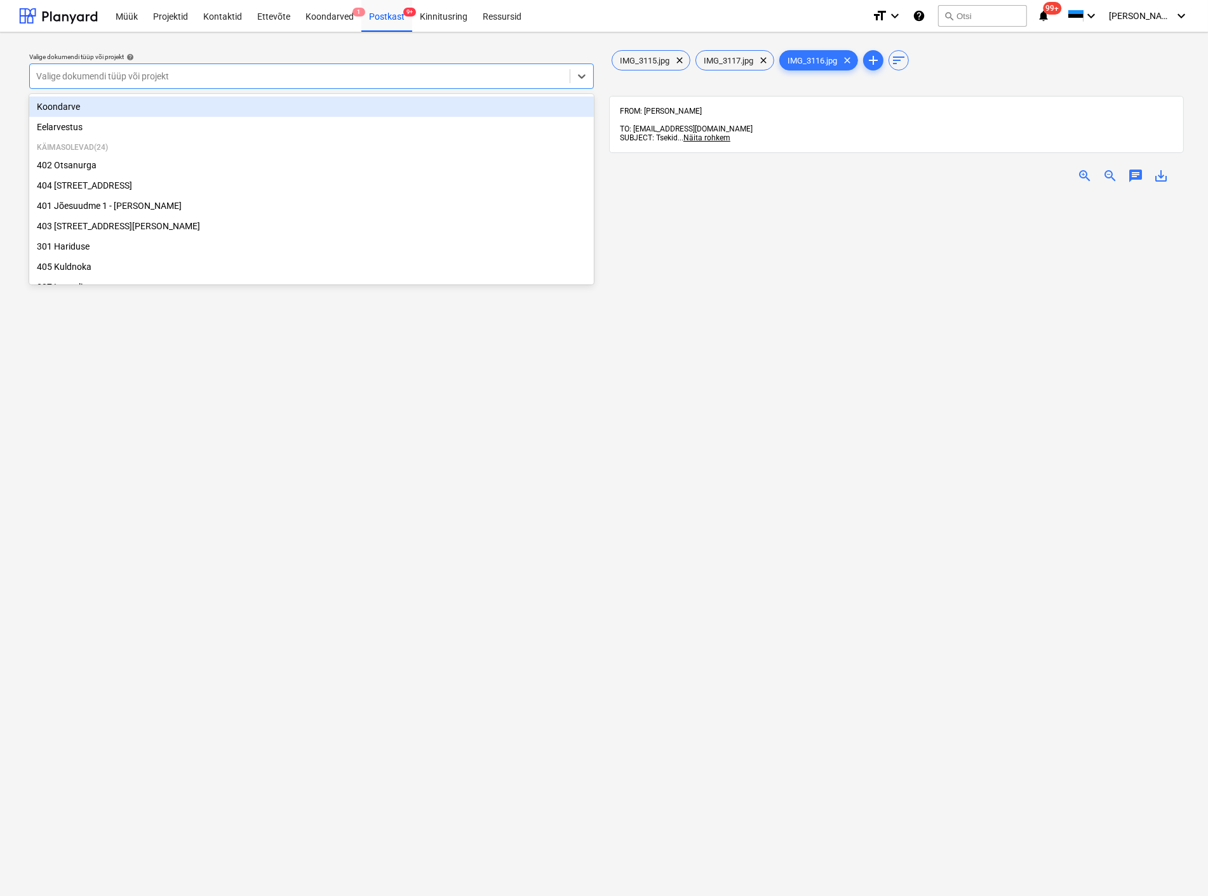
click at [250, 67] on div "Valige dokumendi tüüp või projekt" at bounding box center [300, 76] width 540 height 18
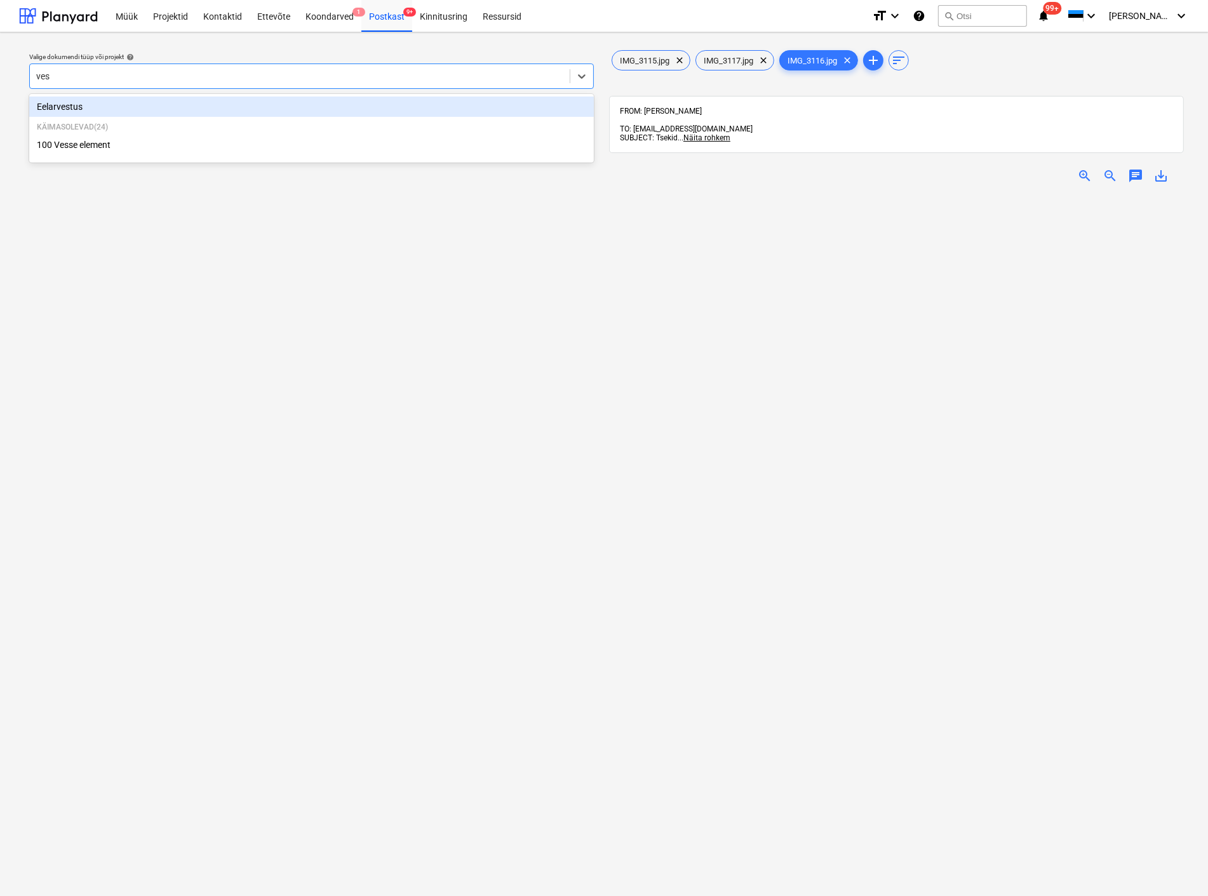
type input "[PERSON_NAME]"
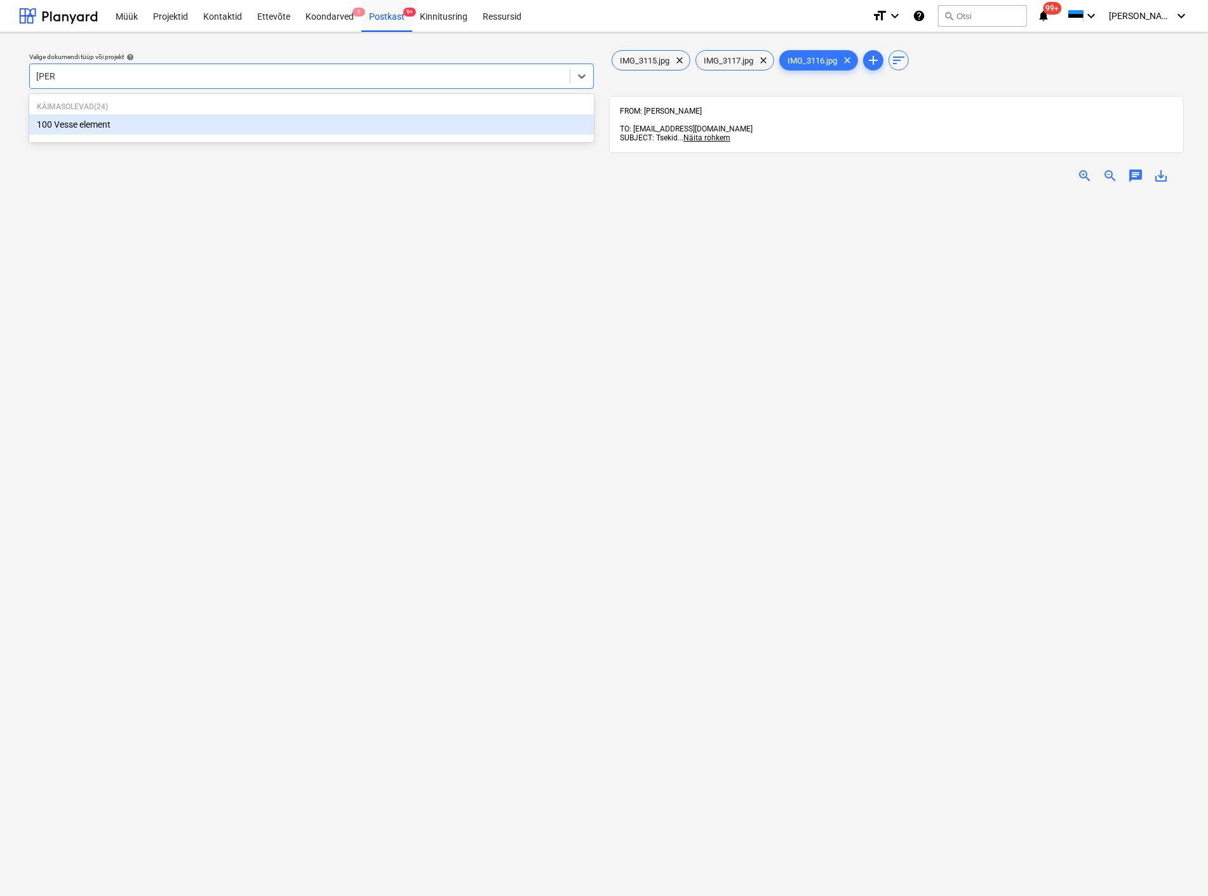
click at [163, 124] on div "100 Vesse element" at bounding box center [311, 124] width 565 height 20
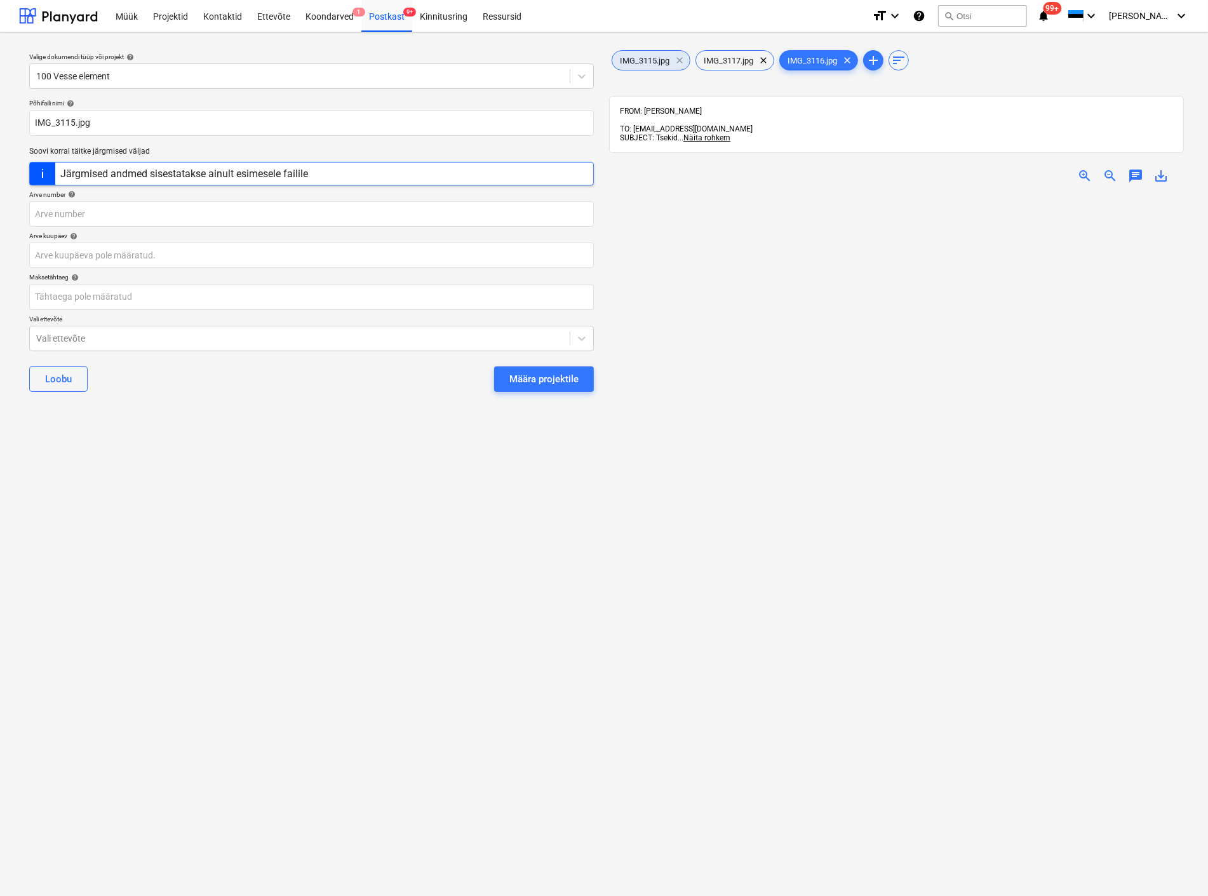
click at [680, 58] on span "clear" at bounding box center [679, 60] width 15 height 15
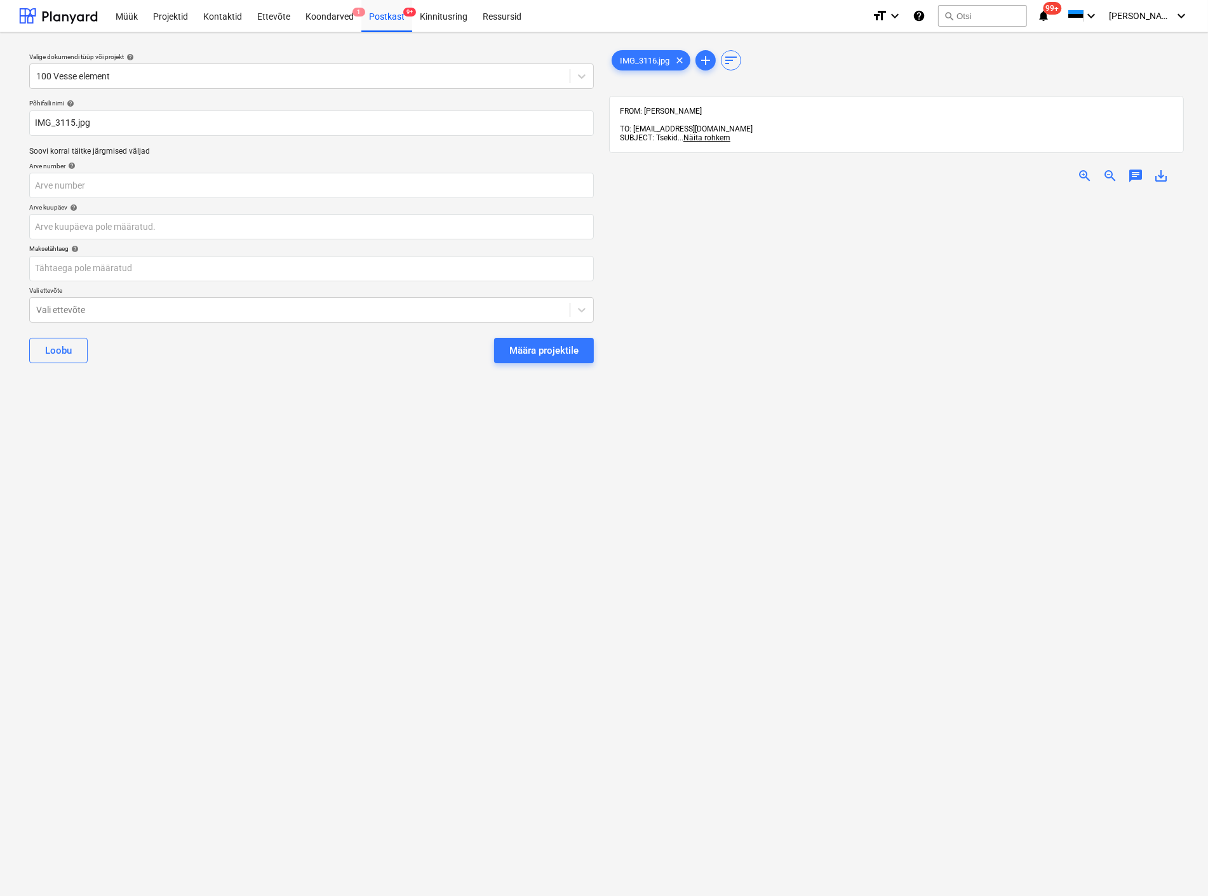
click at [1085, 168] on span "zoom_in" at bounding box center [1084, 175] width 15 height 15
click at [1109, 168] on span "zoom_out" at bounding box center [1109, 175] width 15 height 15
click at [84, 225] on body "Müük Projektid Kontaktid Ettevõte Koondarved 1 Postkast 9+ Kinnitusring Ressurs…" at bounding box center [604, 448] width 1208 height 896
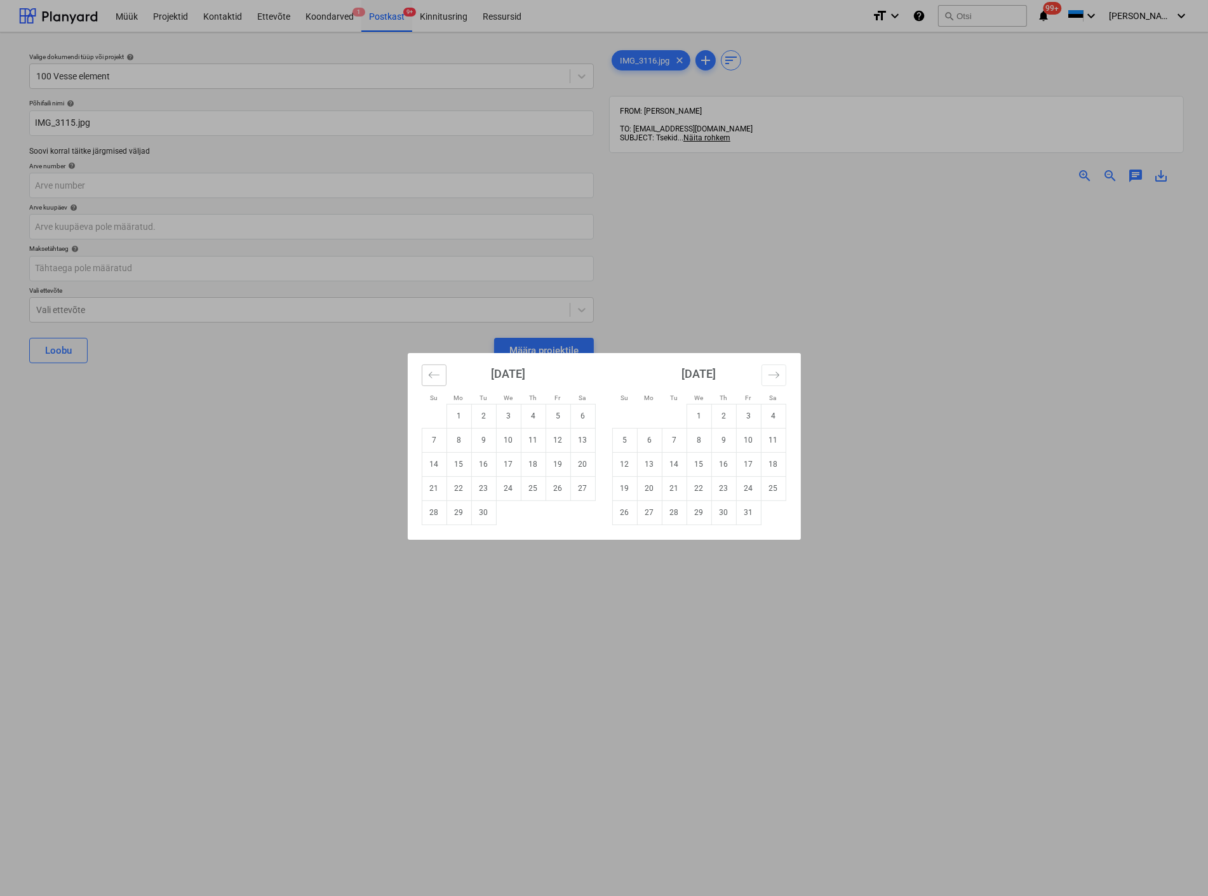
click at [429, 370] on icon "Move backward to switch to the previous month." at bounding box center [434, 375] width 12 height 12
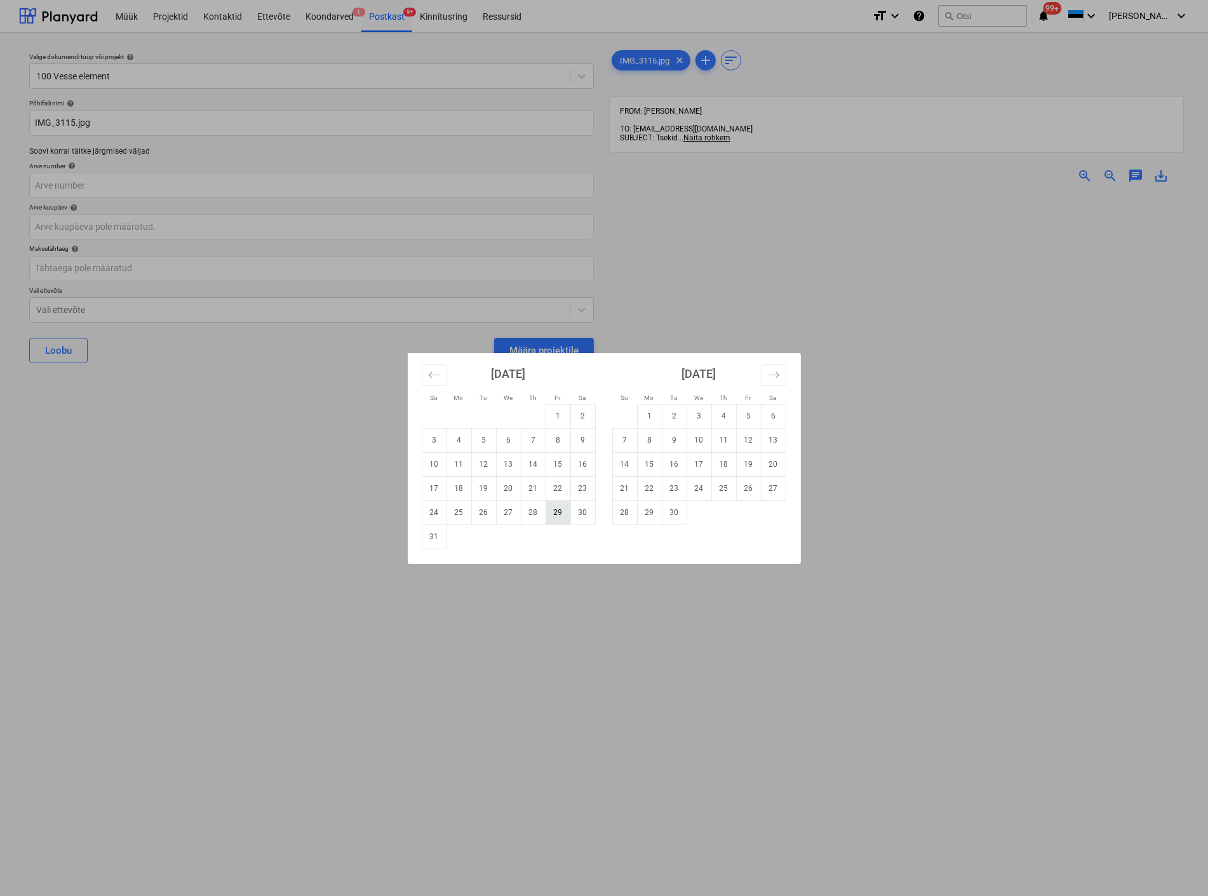
click at [556, 500] on td "29" at bounding box center [557, 512] width 25 height 24
type input "[DATE]"
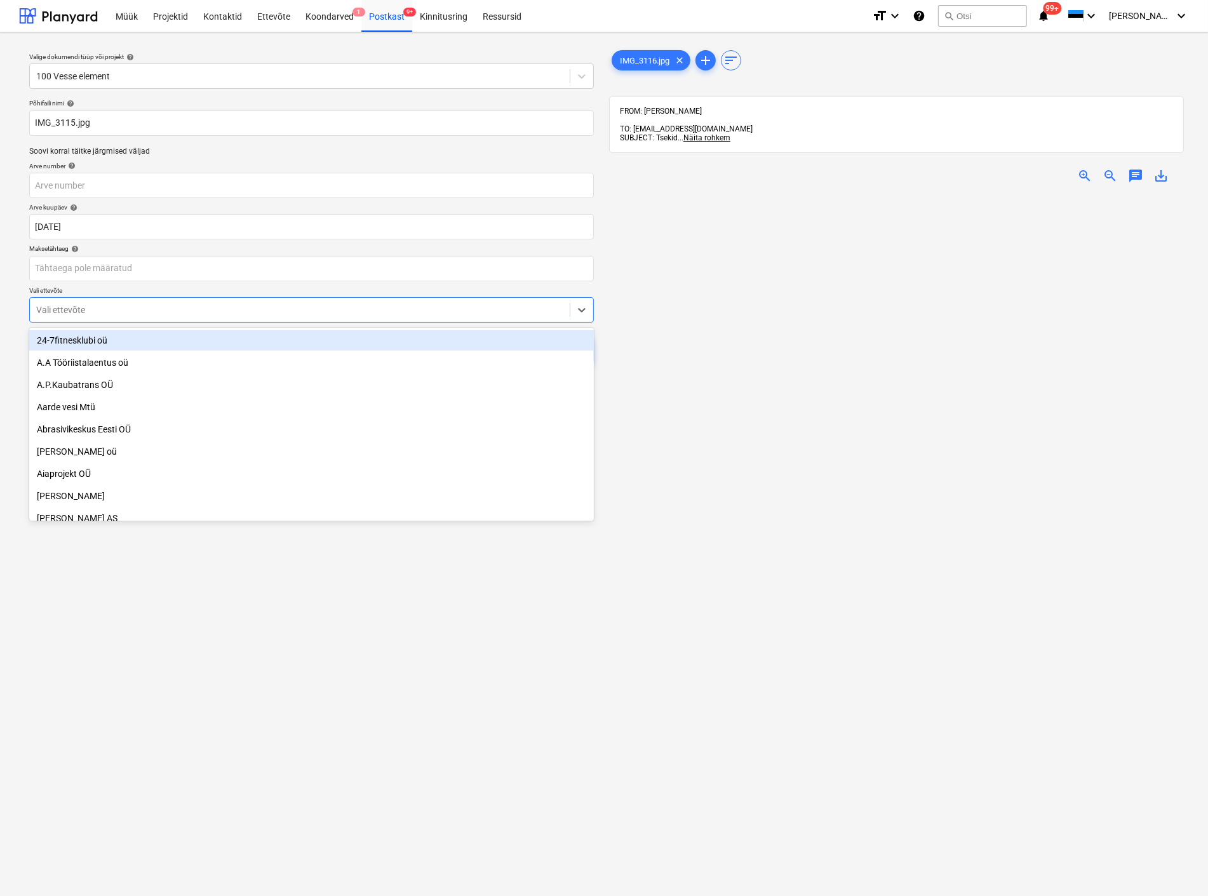
click at [72, 305] on div at bounding box center [299, 310] width 527 height 13
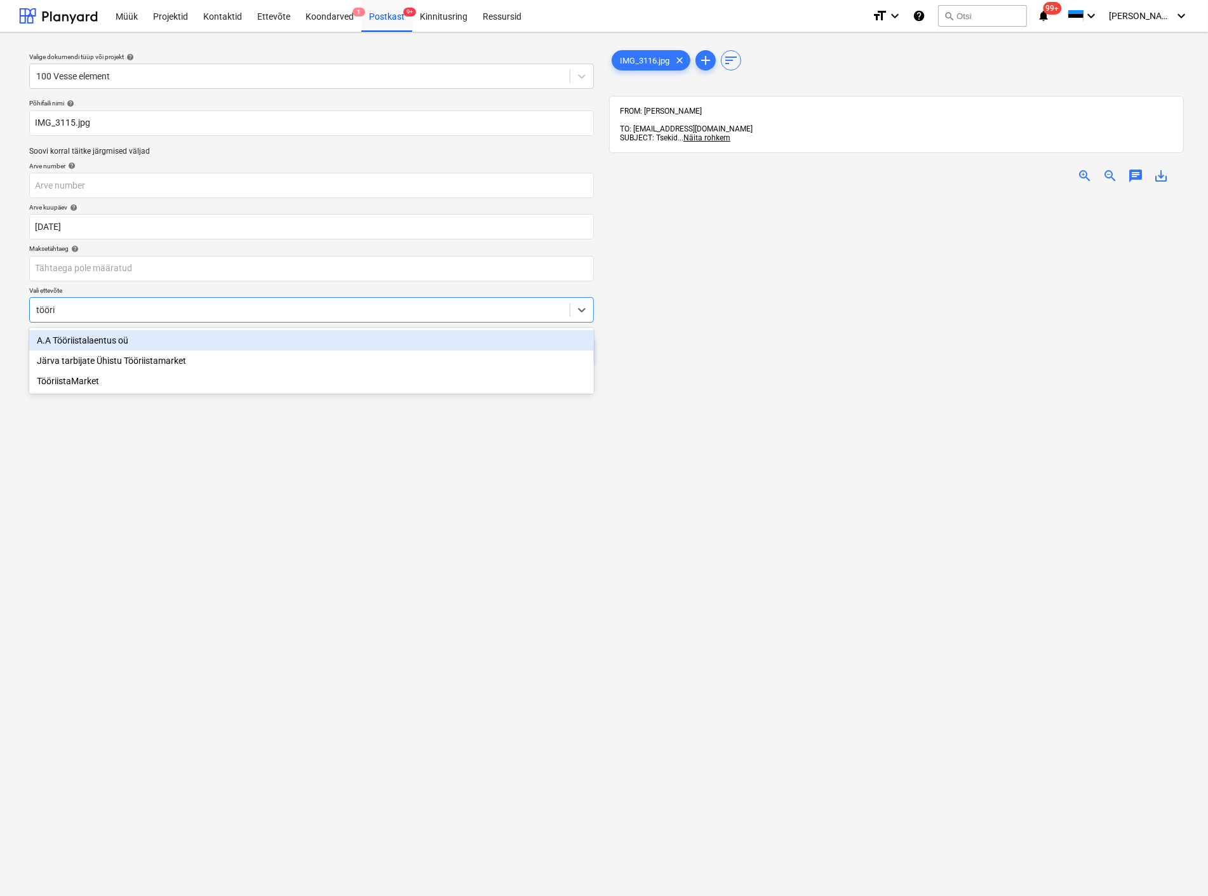
type input "töörii"
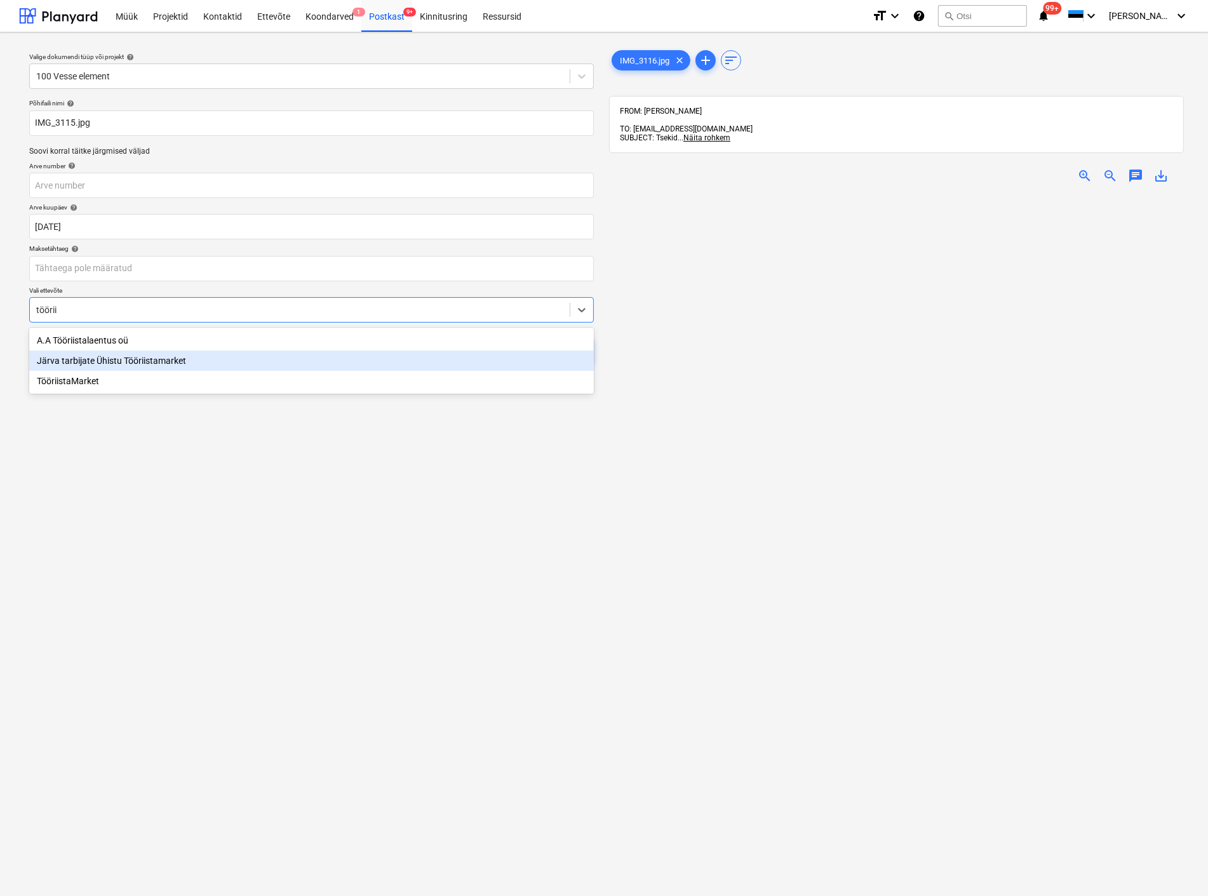
click at [88, 359] on div "Järva tarbijate Ühistu Tööriistamarket" at bounding box center [311, 361] width 565 height 20
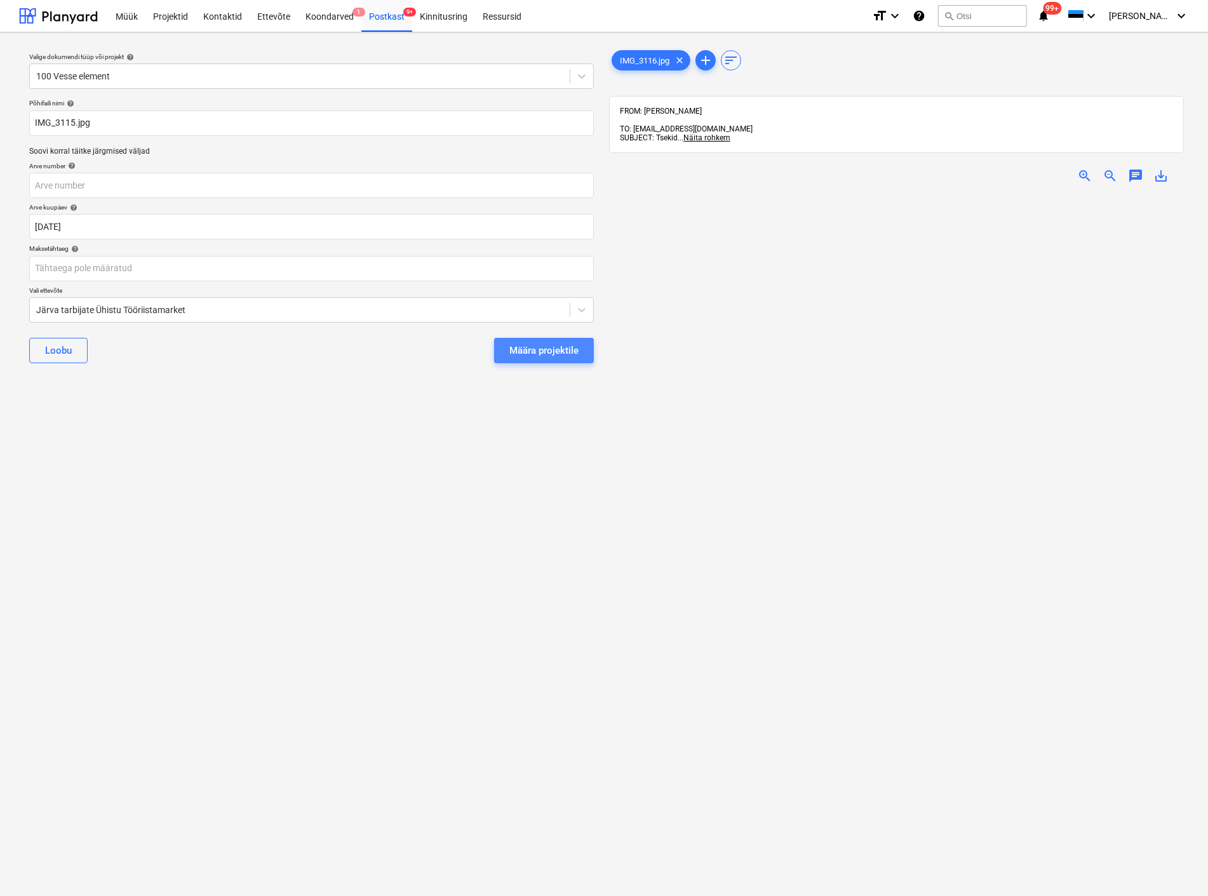
click at [514, 345] on div "Määra projektile" at bounding box center [543, 350] width 69 height 17
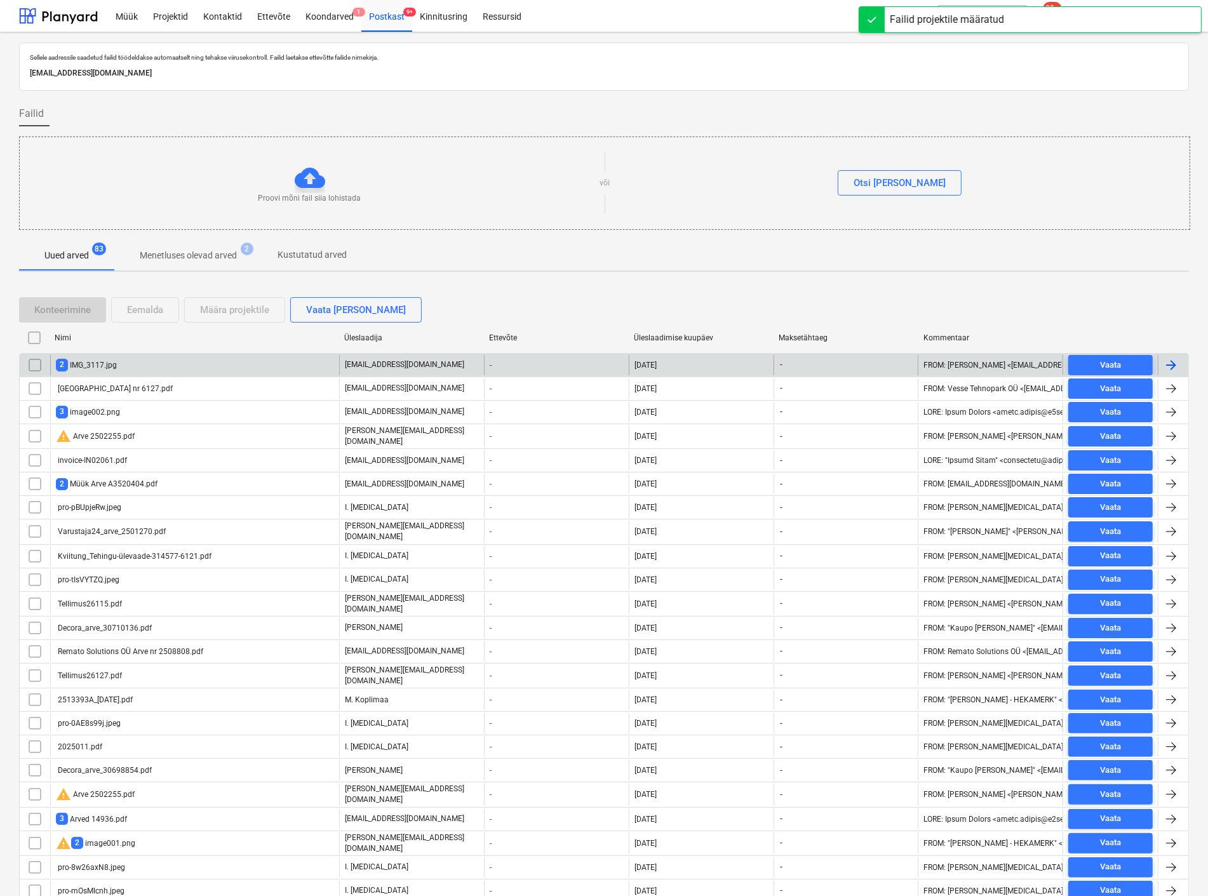
click at [140, 365] on div "2 IMG_3117.jpg" at bounding box center [194, 365] width 289 height 20
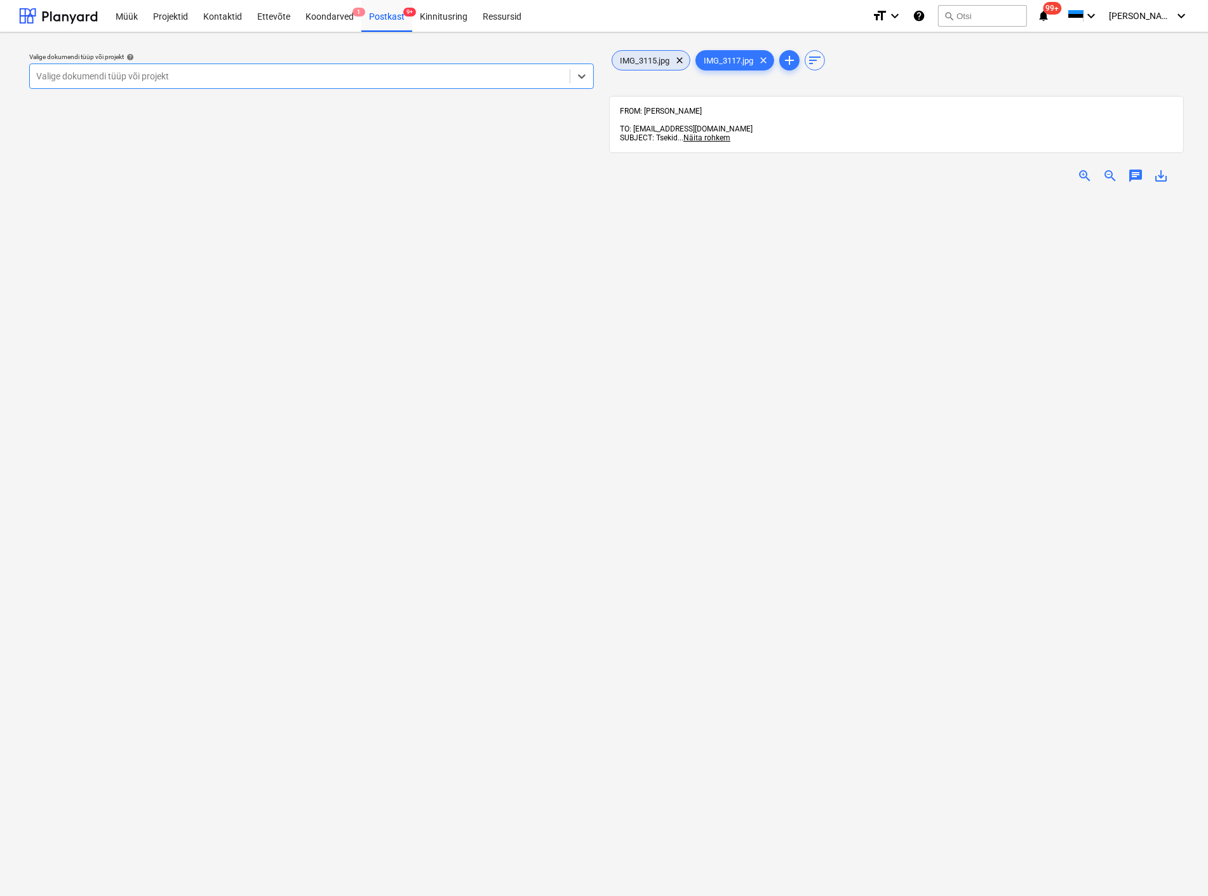
click at [649, 58] on span "IMG_3115.jpg" at bounding box center [644, 61] width 65 height 10
click at [678, 58] on span "clear" at bounding box center [679, 60] width 15 height 15
click at [1081, 168] on span "zoom_in" at bounding box center [1084, 175] width 15 height 15
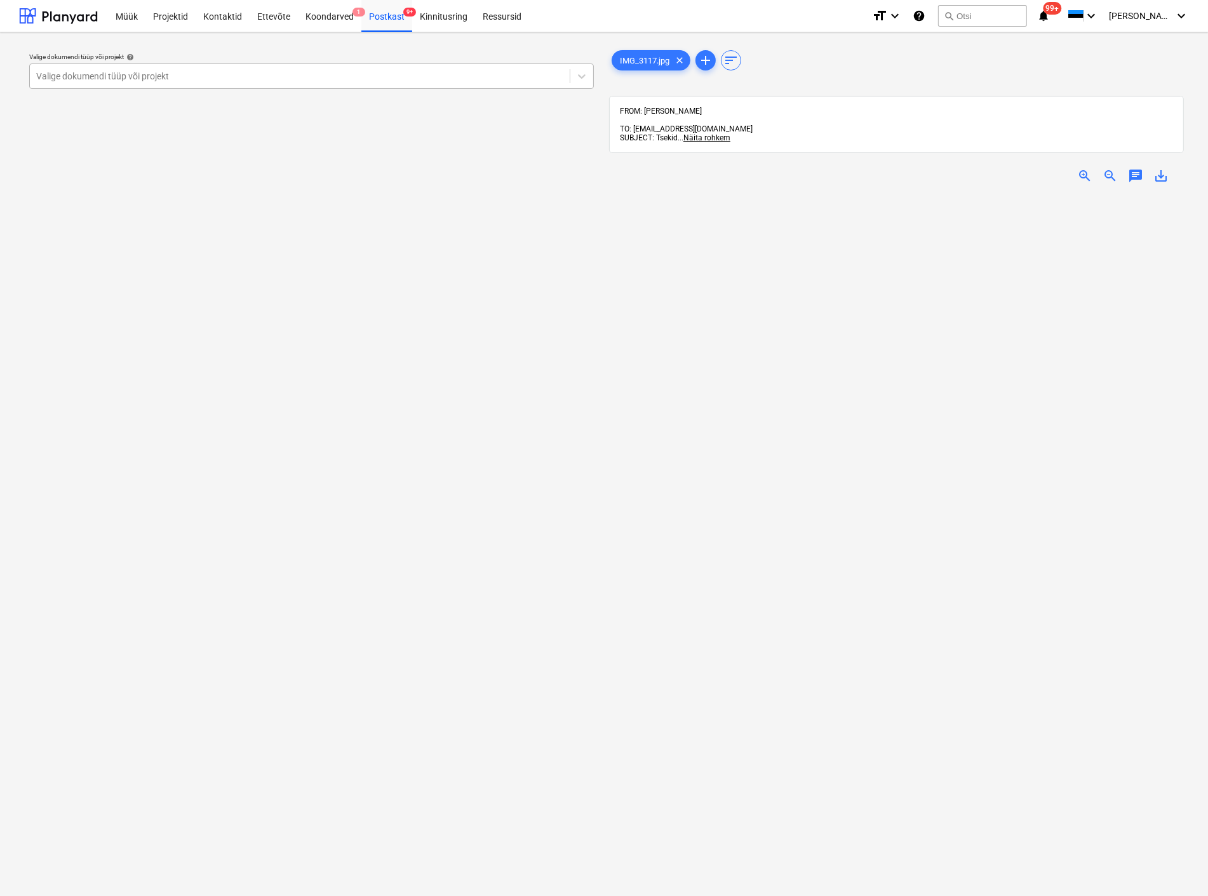
click at [104, 77] on div at bounding box center [299, 76] width 527 height 13
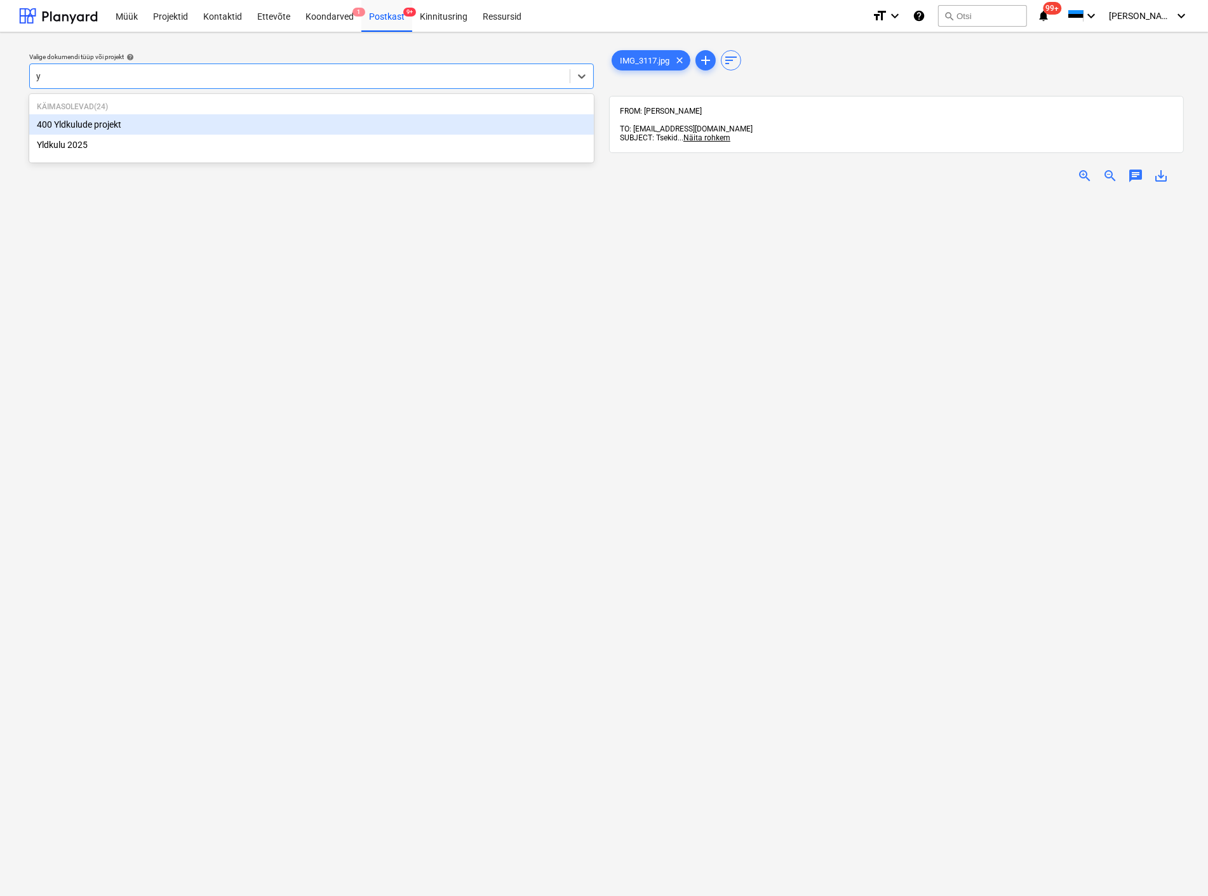
type input "yl"
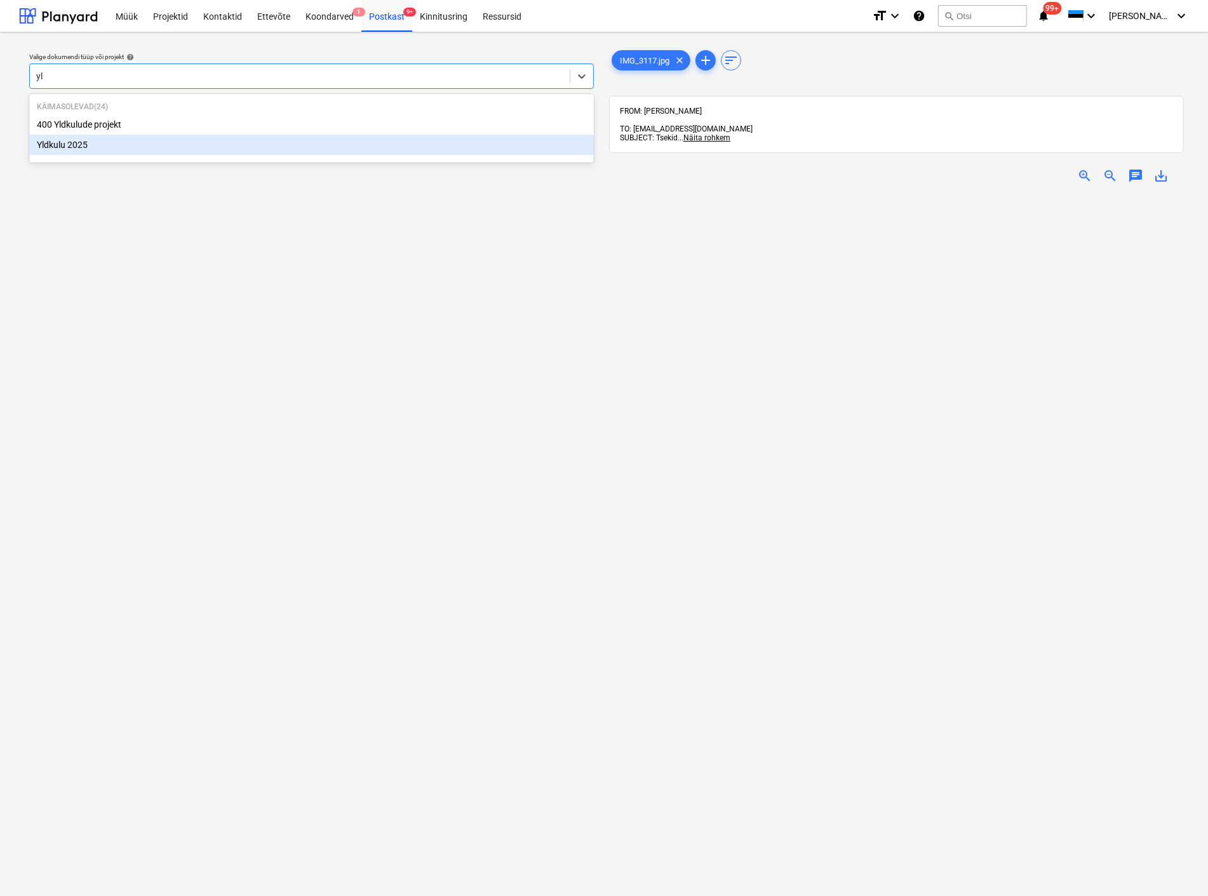
click at [100, 152] on div "Yldkulu 2025" at bounding box center [311, 145] width 565 height 20
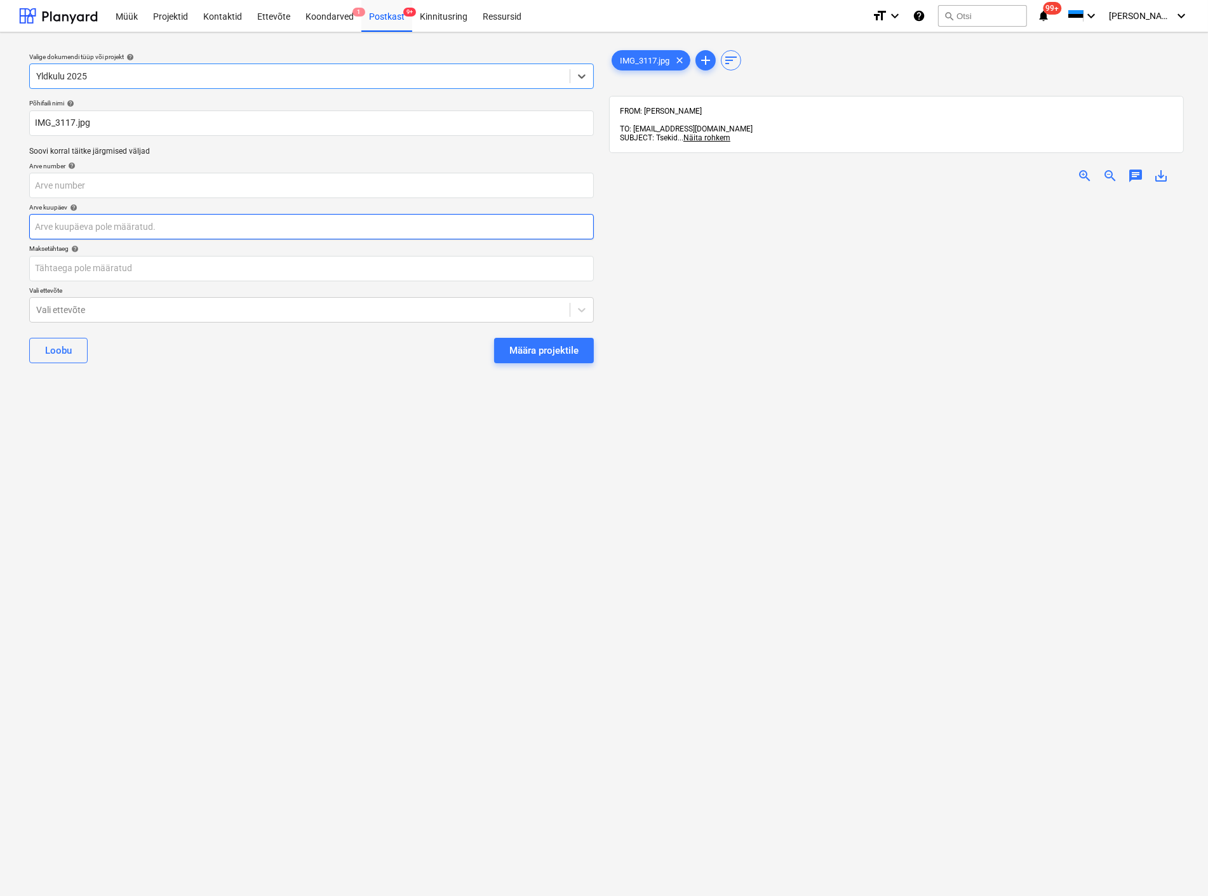
click at [109, 225] on body "Müük Projektid Kontaktid Ettevõte Koondarved 1 Postkast 9+ Kinnitusring Ressurs…" at bounding box center [604, 448] width 1208 height 896
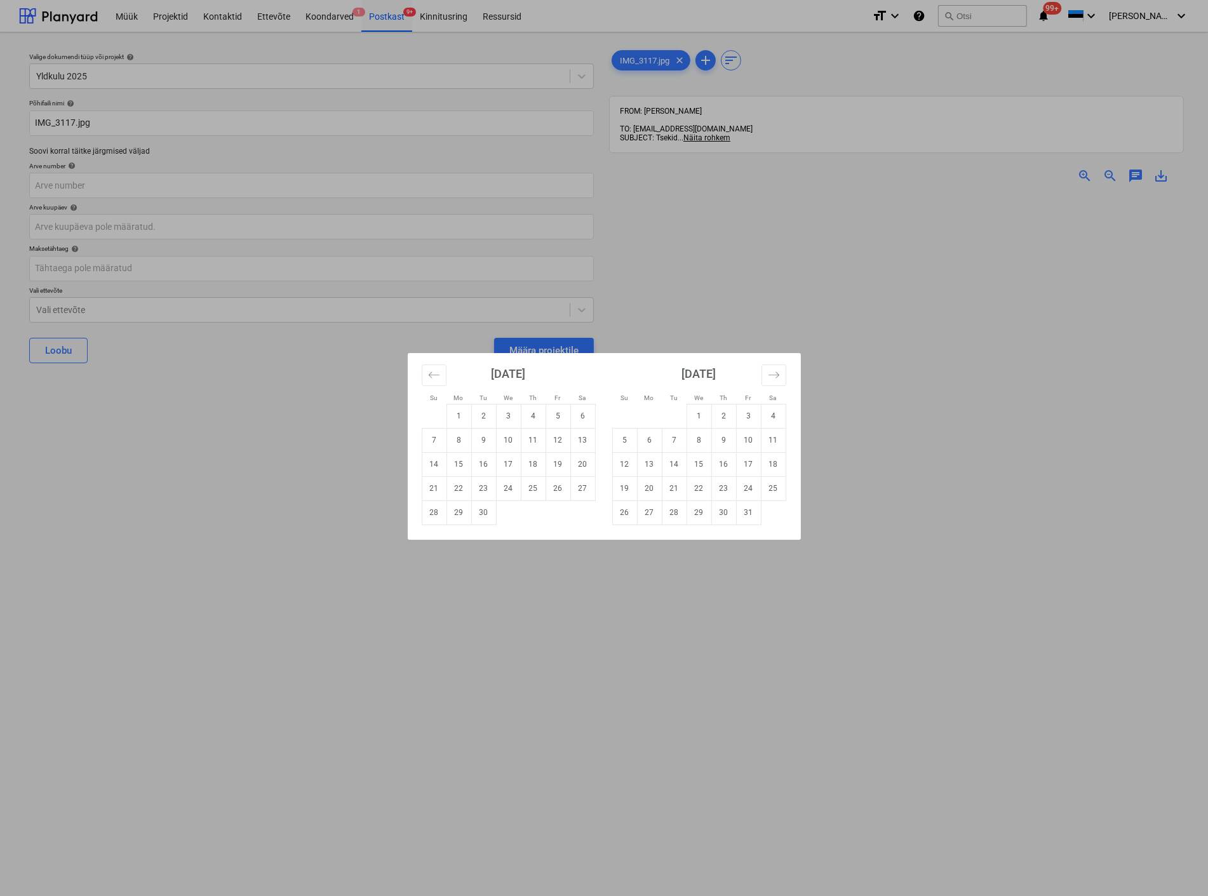
click at [462, 414] on td "1" at bounding box center [458, 416] width 25 height 24
type input "[DATE]"
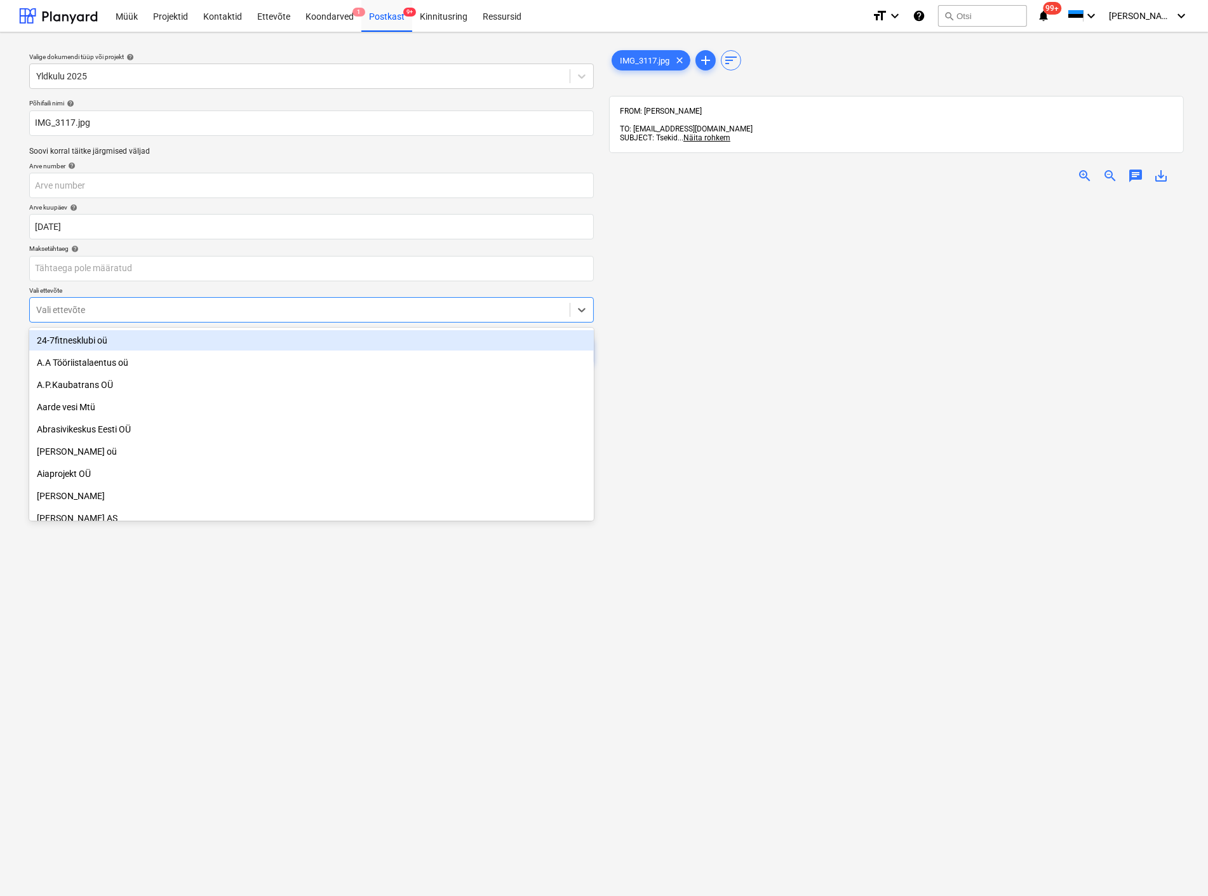
click at [135, 308] on div at bounding box center [299, 310] width 527 height 13
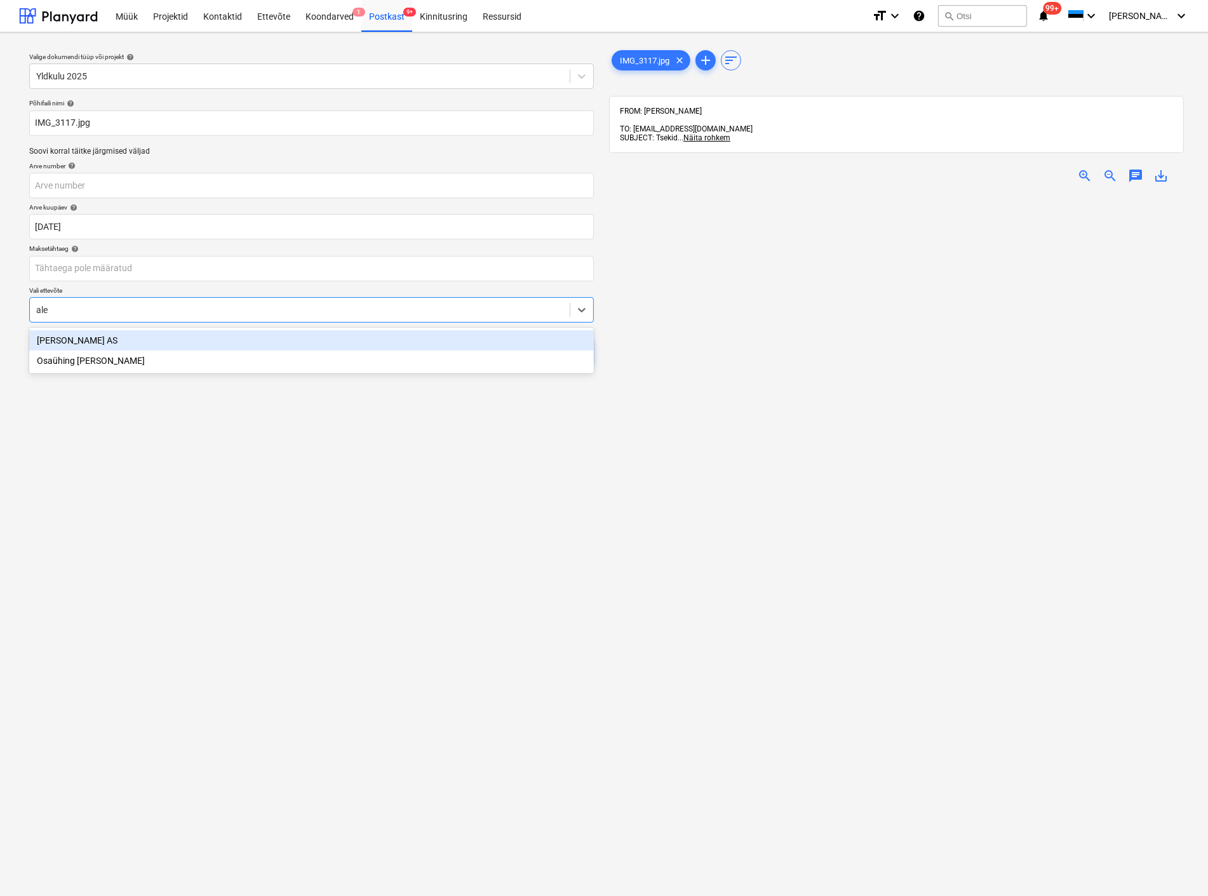
type input "[PERSON_NAME]"
click at [131, 341] on div "[PERSON_NAME] AS" at bounding box center [311, 340] width 565 height 20
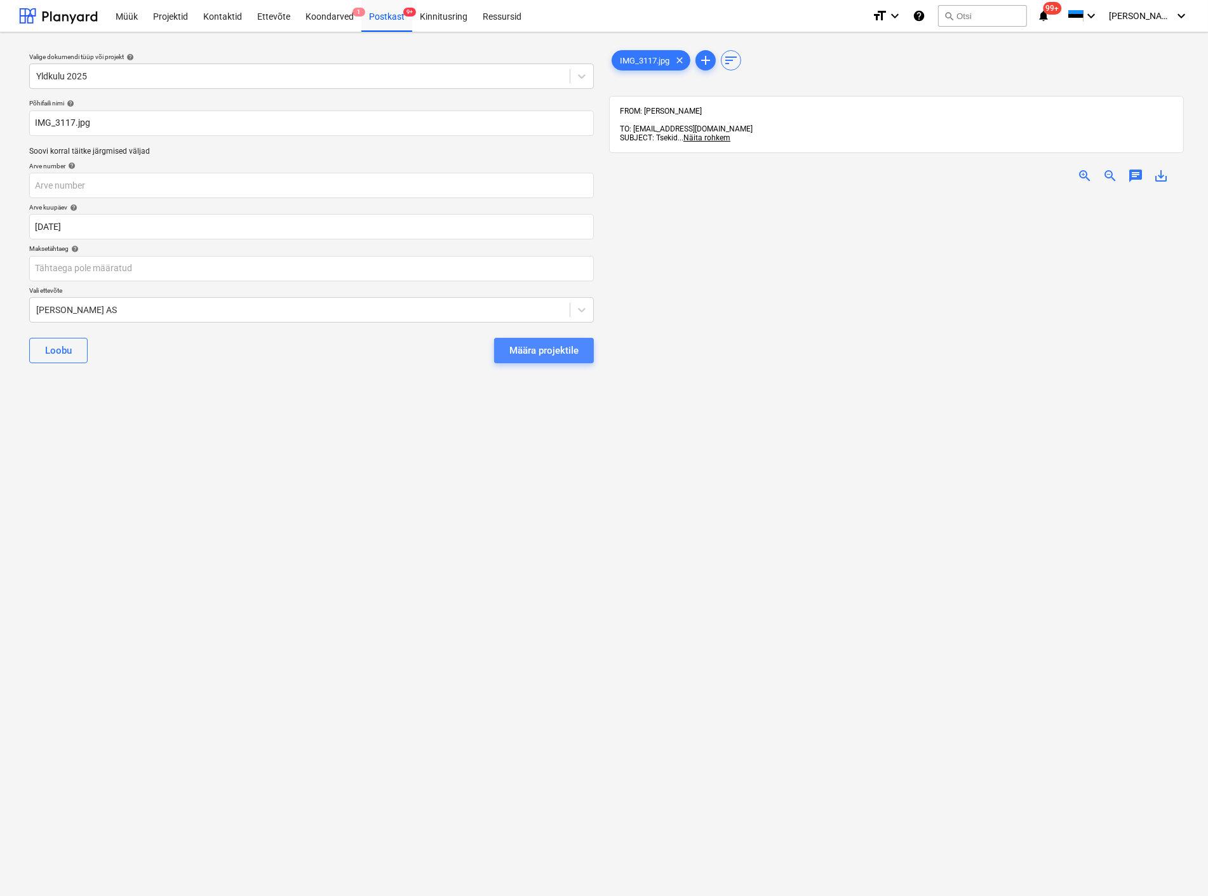
click at [538, 345] on div "Määra projektile" at bounding box center [543, 350] width 69 height 17
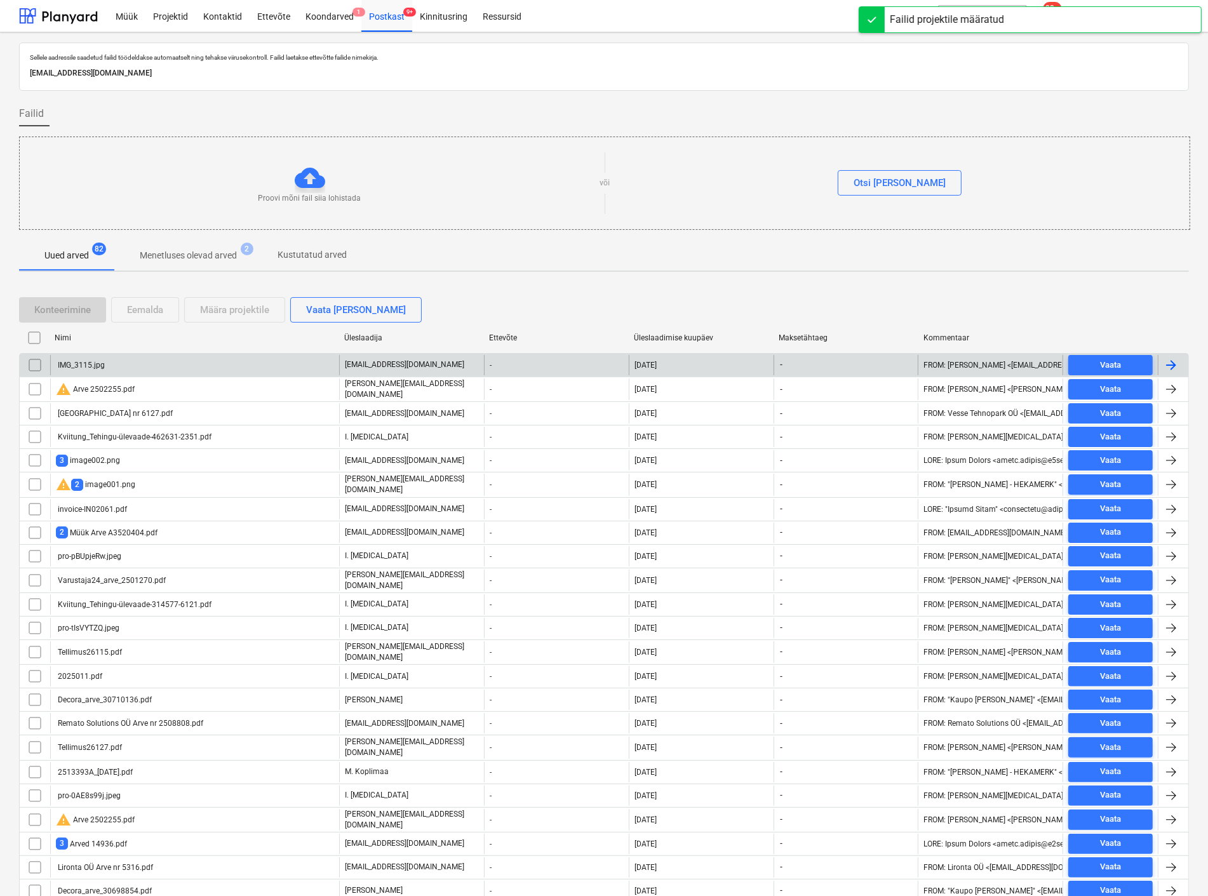
click at [182, 363] on div "IMG_3115.jpg" at bounding box center [194, 365] width 289 height 20
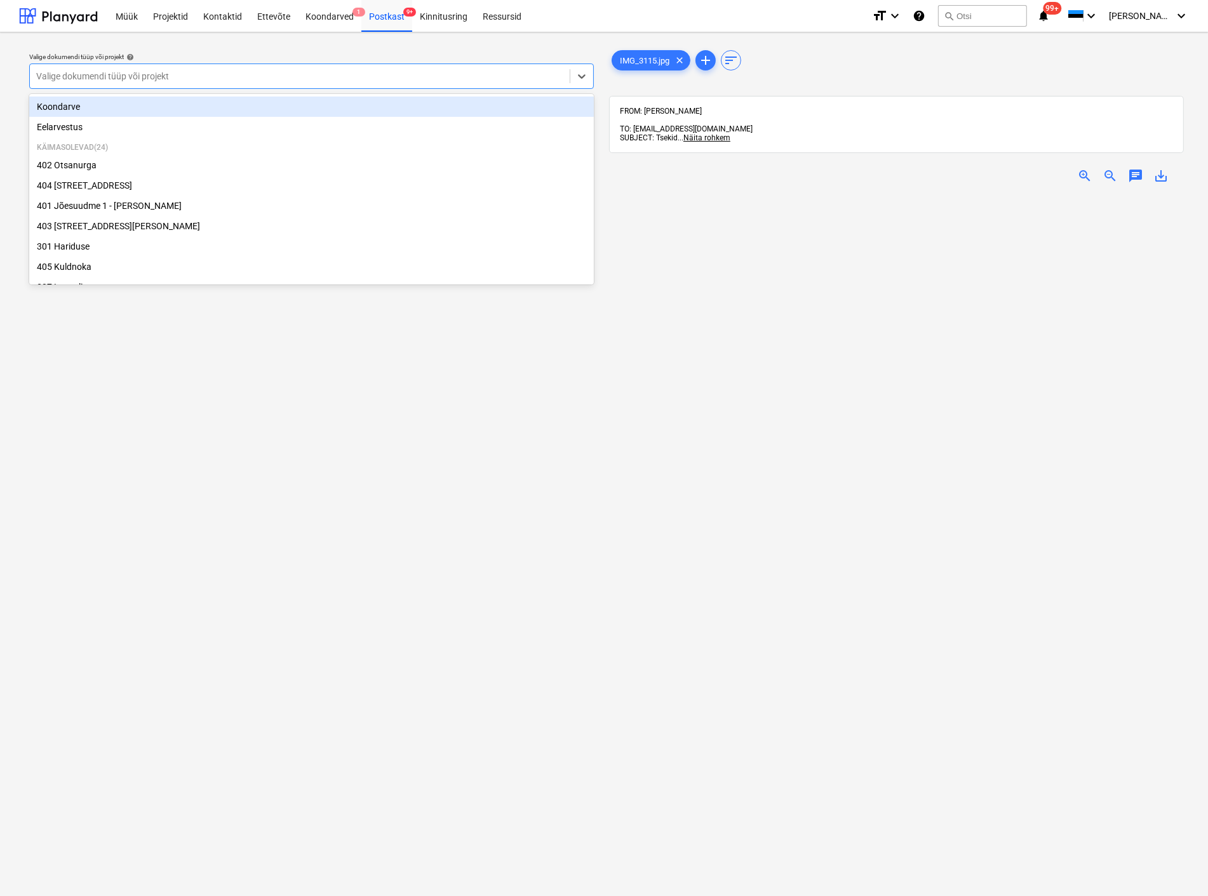
click at [143, 77] on div at bounding box center [299, 76] width 527 height 13
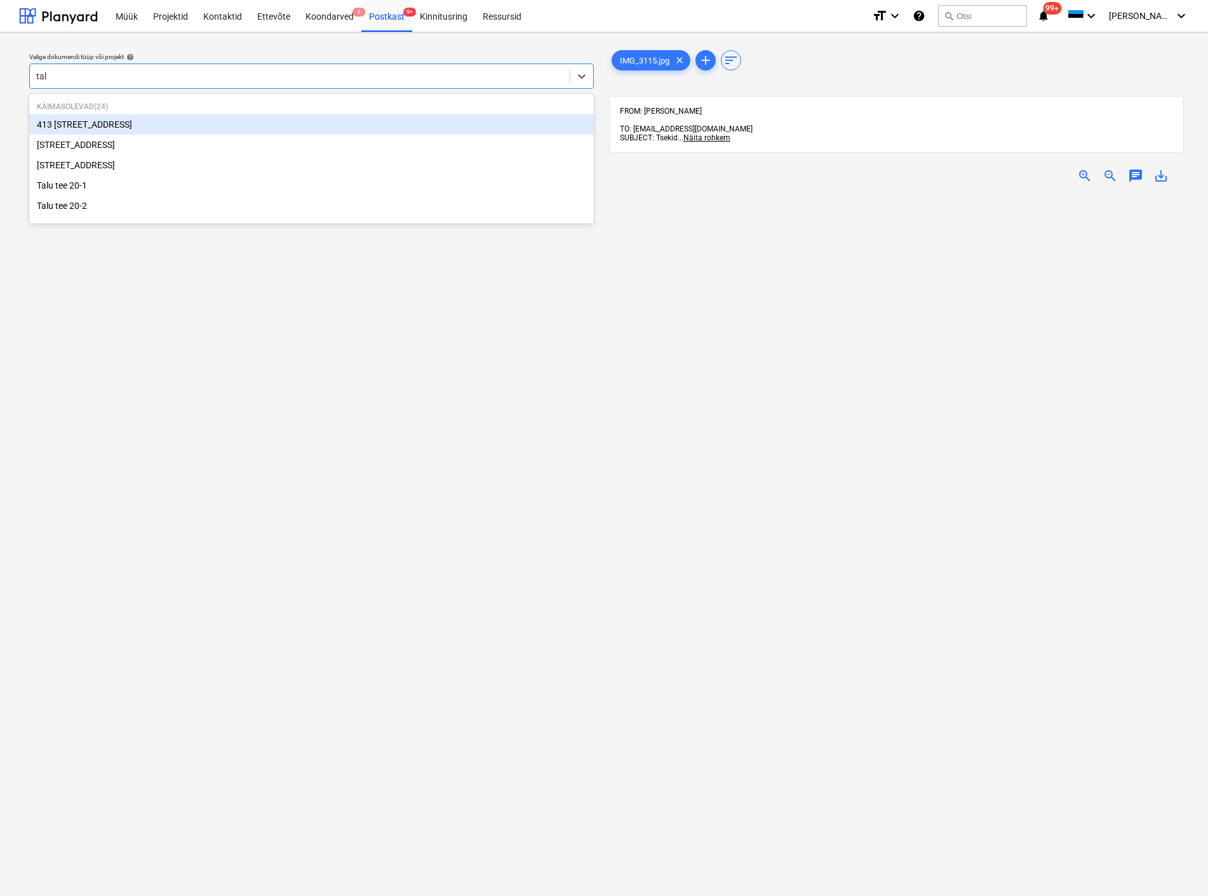
type input "talu"
click at [135, 128] on div "[STREET_ADDRESS]" at bounding box center [311, 124] width 565 height 20
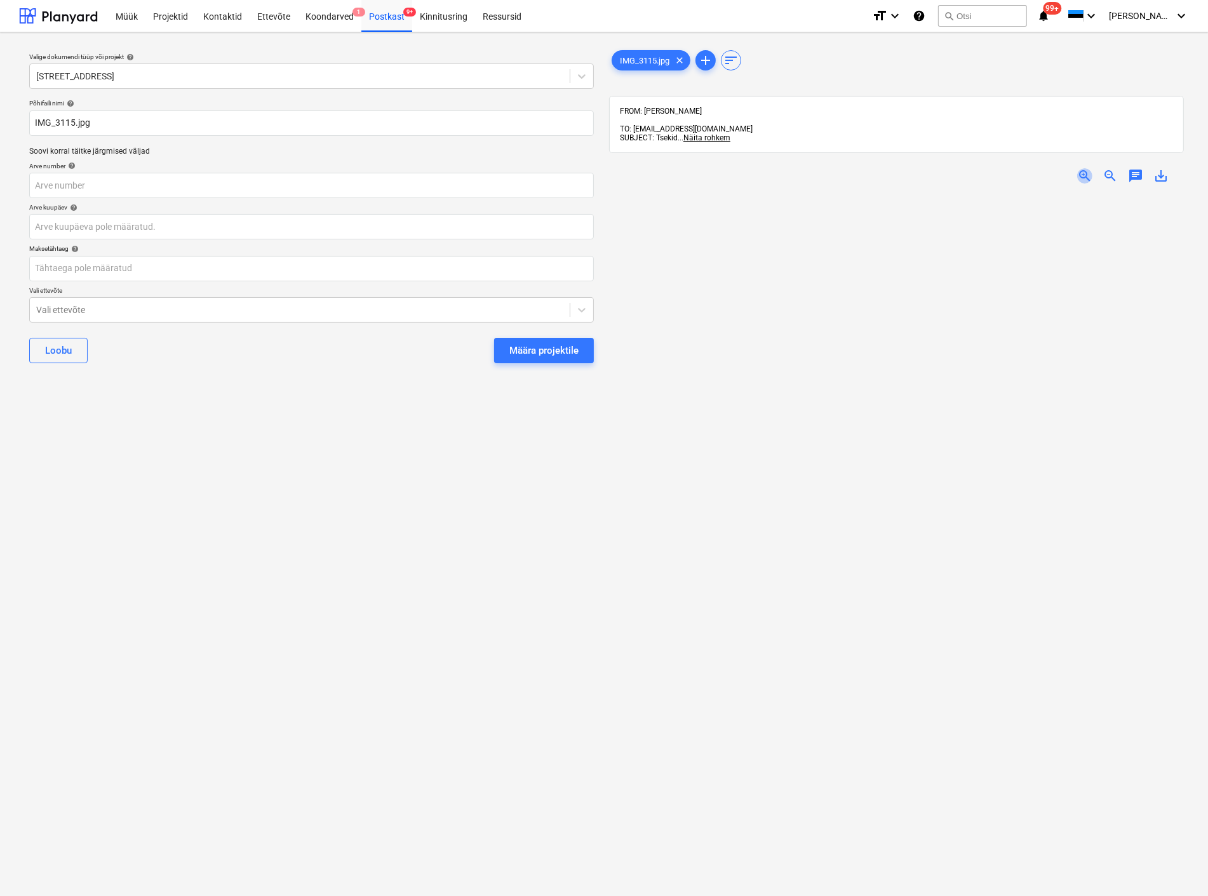
click at [1080, 168] on span "zoom_in" at bounding box center [1084, 175] width 15 height 15
click at [60, 224] on body "Müük Projektid Kontaktid Ettevõte Koondarved 1 Postkast 9+ Kinnitusring Ressurs…" at bounding box center [604, 448] width 1208 height 896
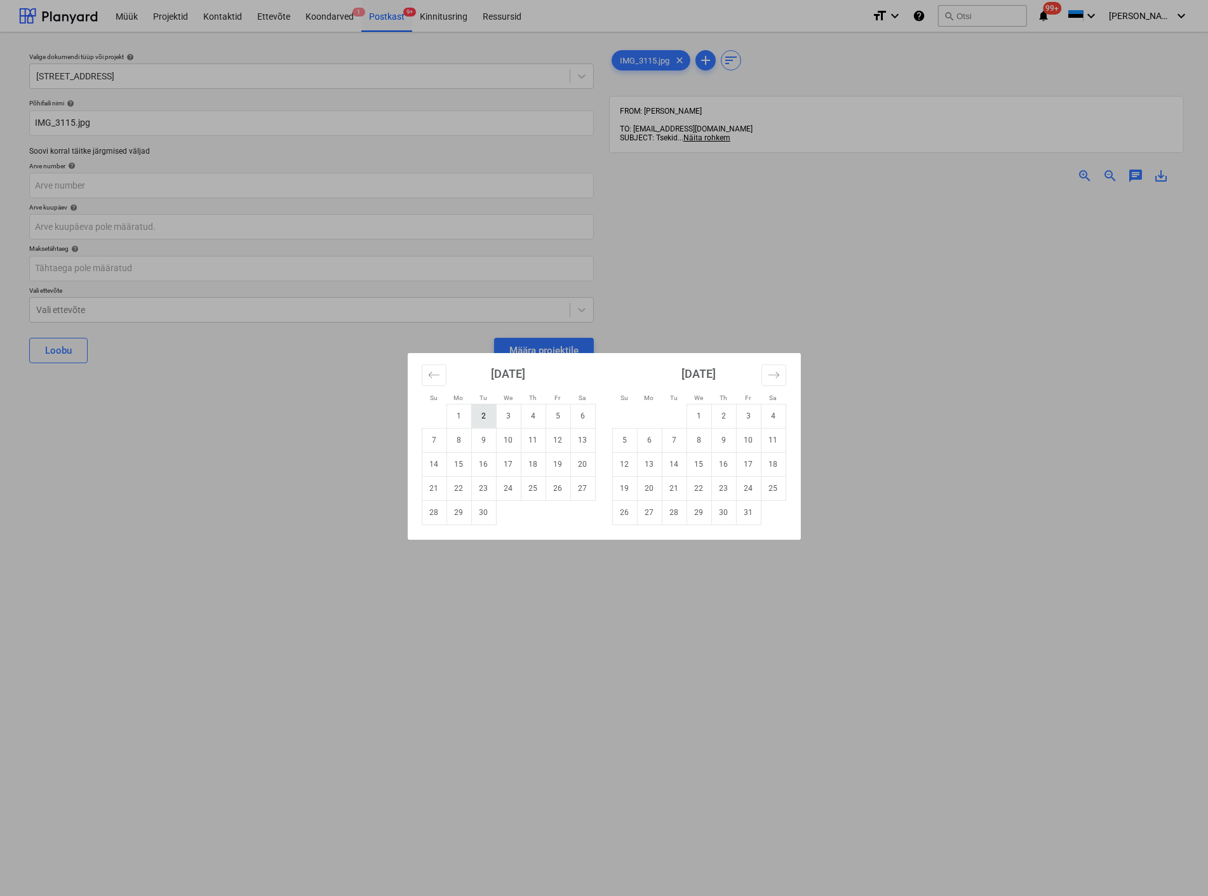
click at [484, 410] on td "2" at bounding box center [483, 416] width 25 height 24
type input "[DATE]"
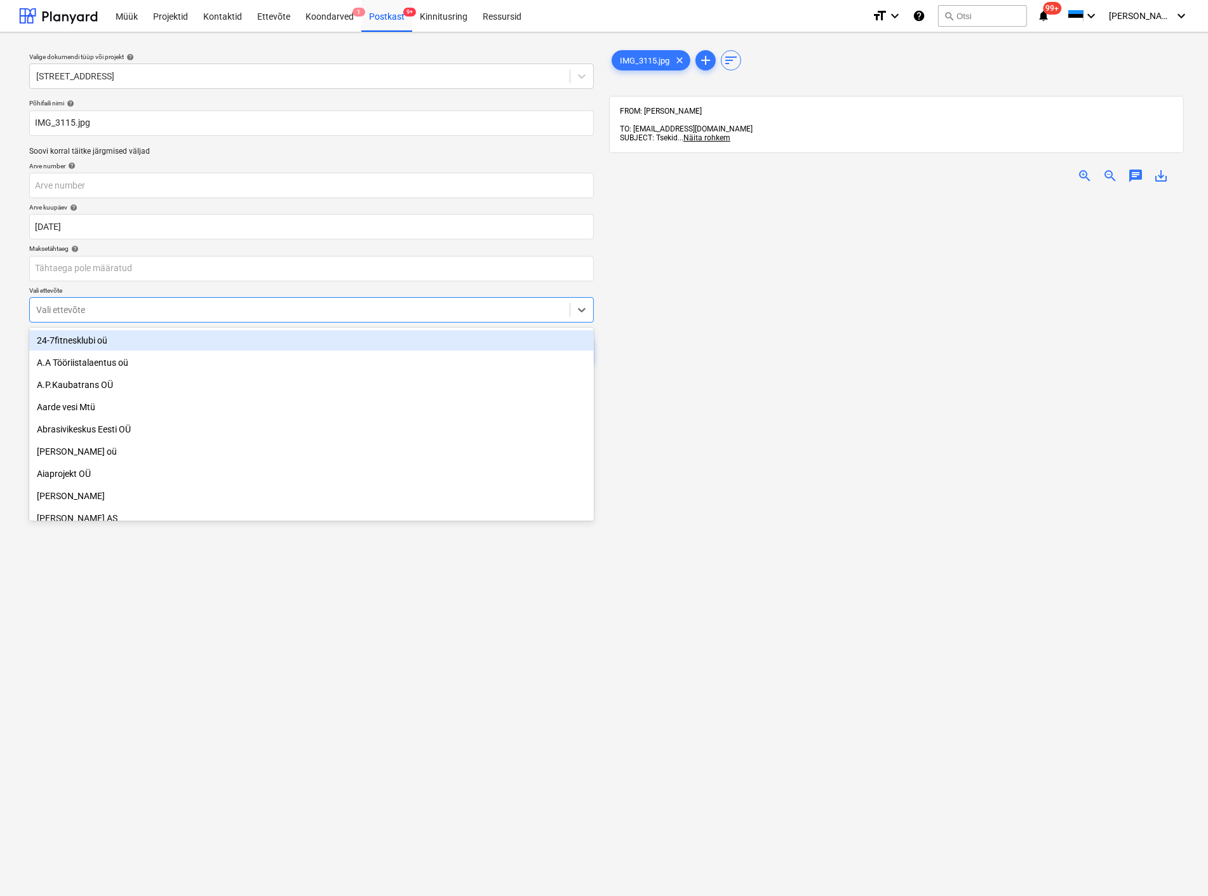
click at [171, 305] on div at bounding box center [299, 310] width 527 height 13
type input "vil"
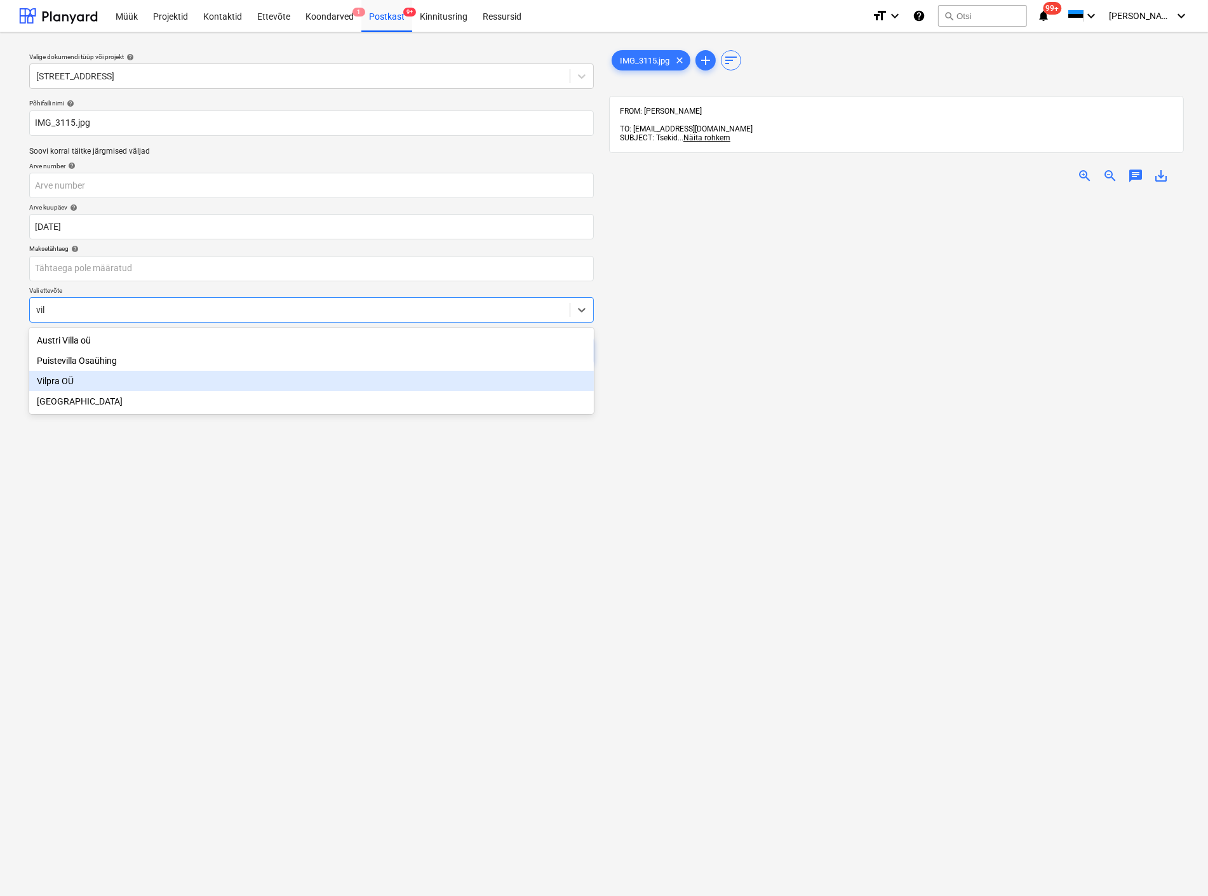
click at [148, 378] on div "Vilpra OÜ" at bounding box center [311, 381] width 565 height 20
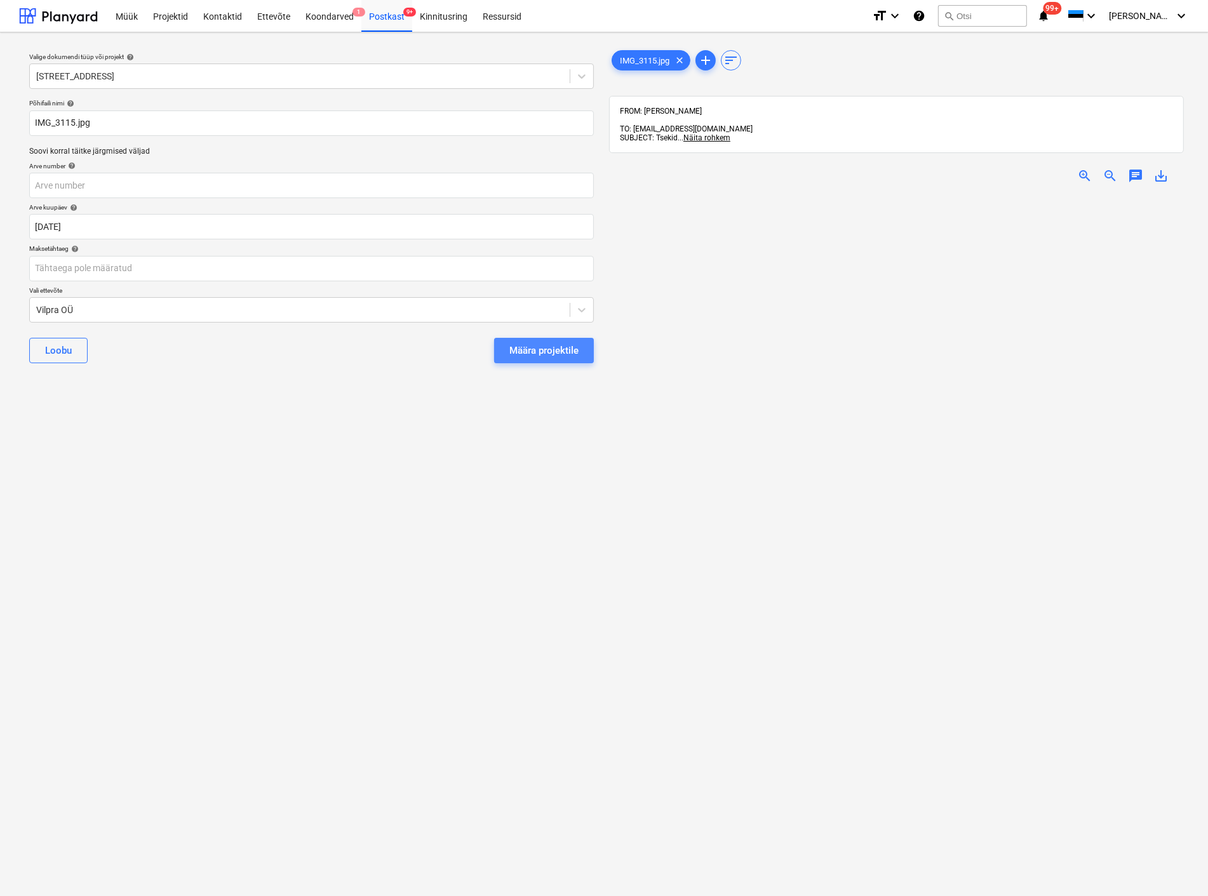
click at [537, 349] on div "Määra projektile" at bounding box center [543, 350] width 69 height 17
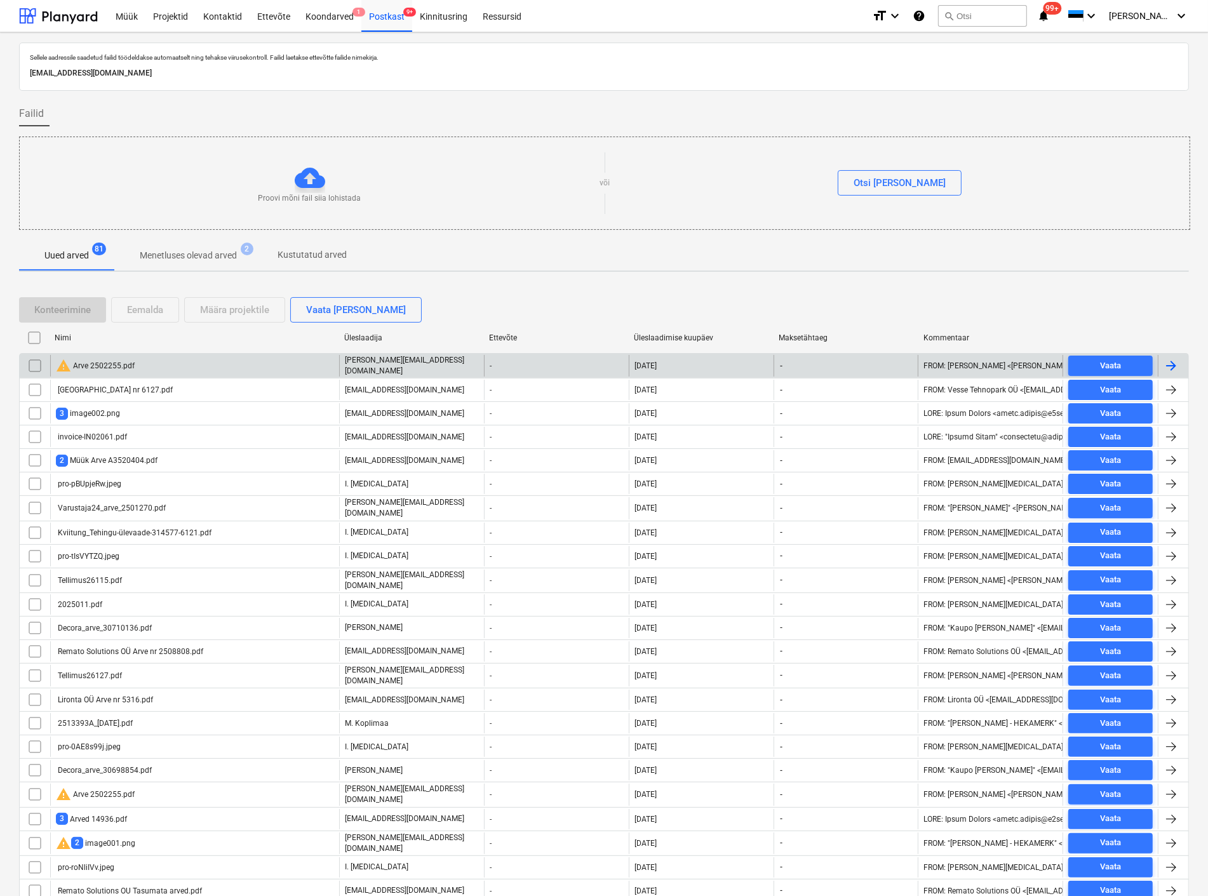
click at [175, 360] on div "warning Arve 2502255.pdf" at bounding box center [194, 366] width 289 height 22
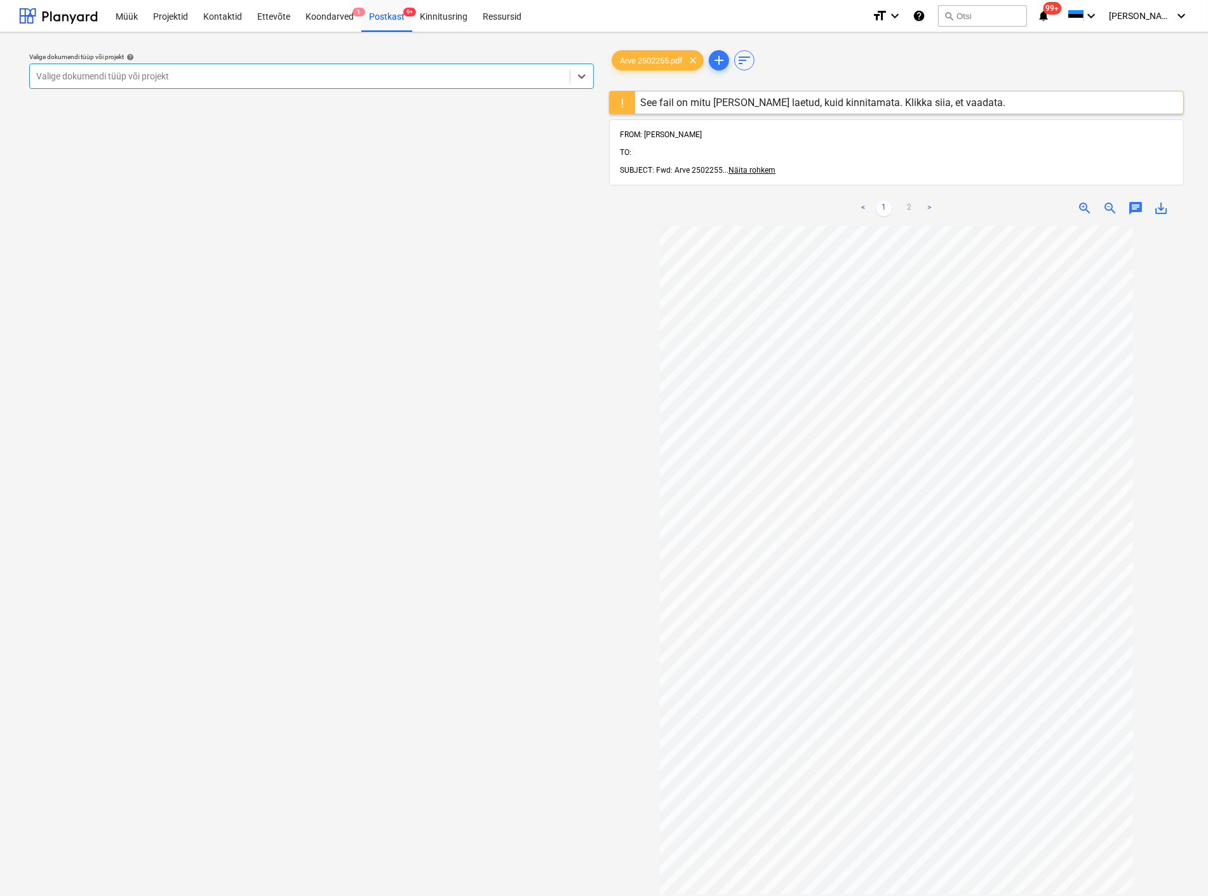
click at [907, 201] on link "2" at bounding box center [909, 208] width 15 height 15
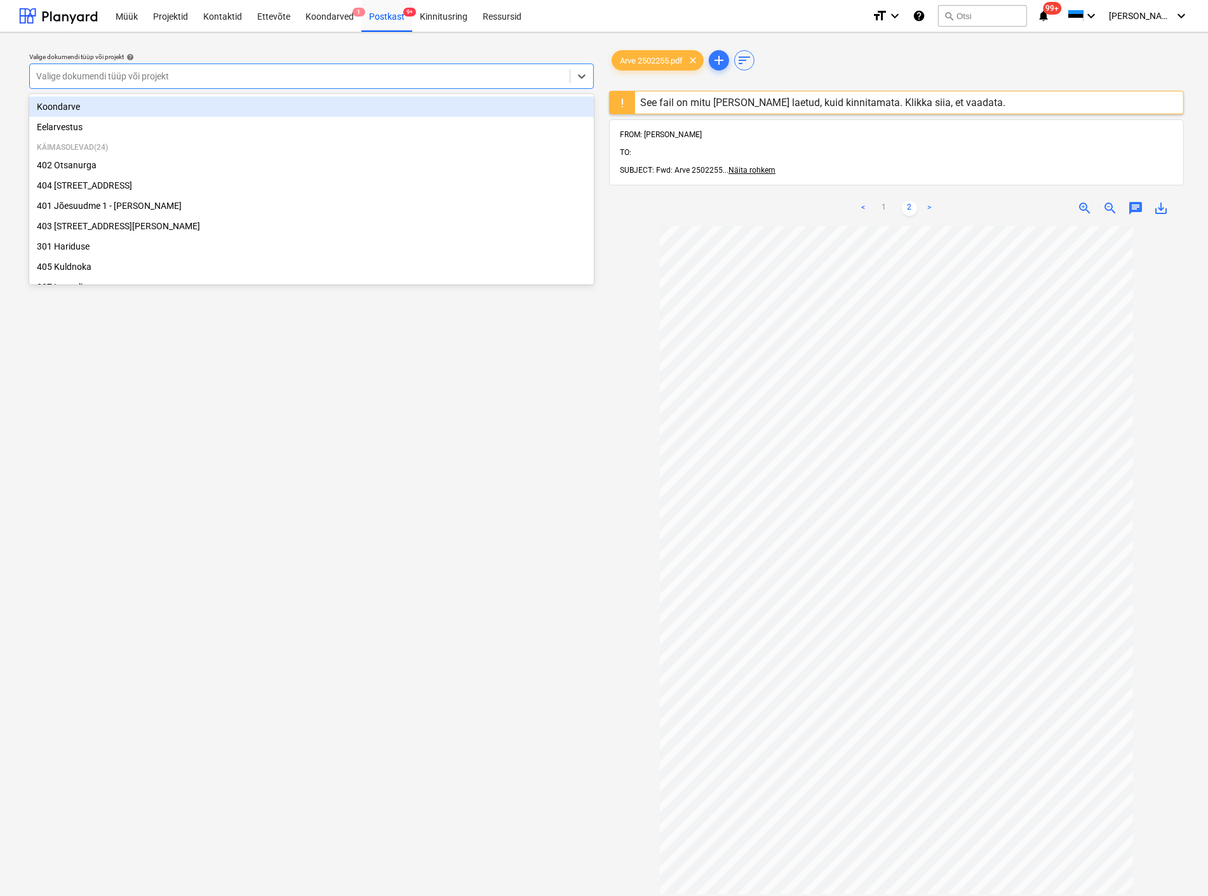
click at [177, 72] on div at bounding box center [299, 76] width 527 height 13
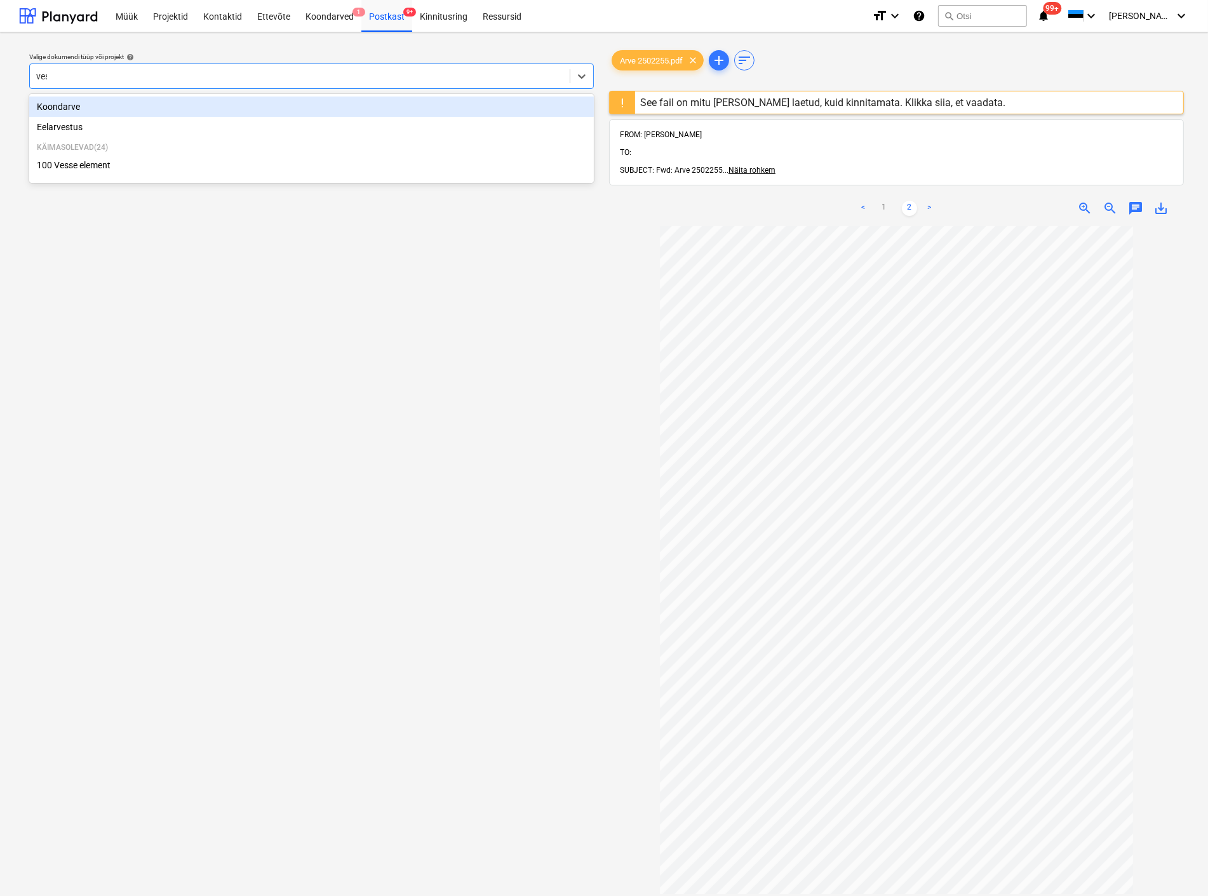
type input "[PERSON_NAME]"
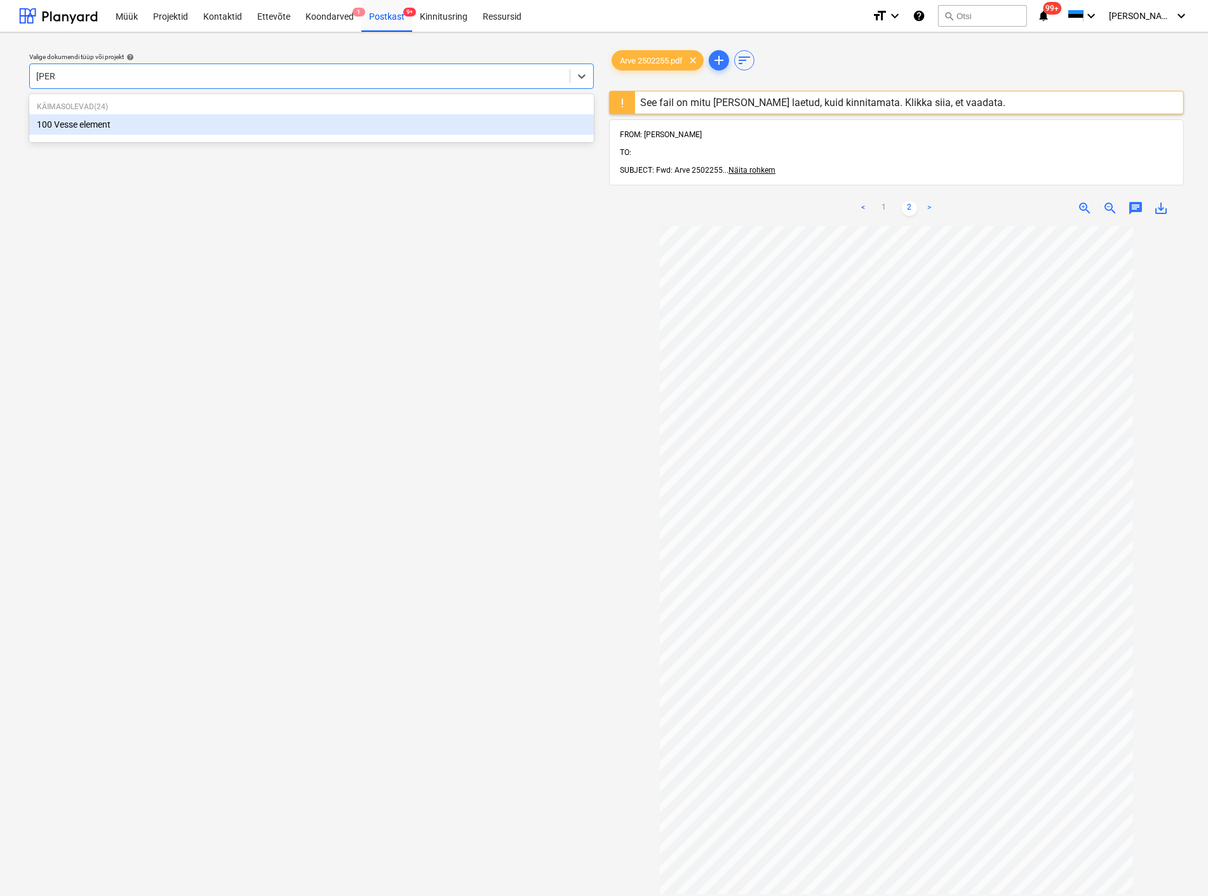
click at [156, 128] on div "100 Vesse element" at bounding box center [311, 124] width 565 height 20
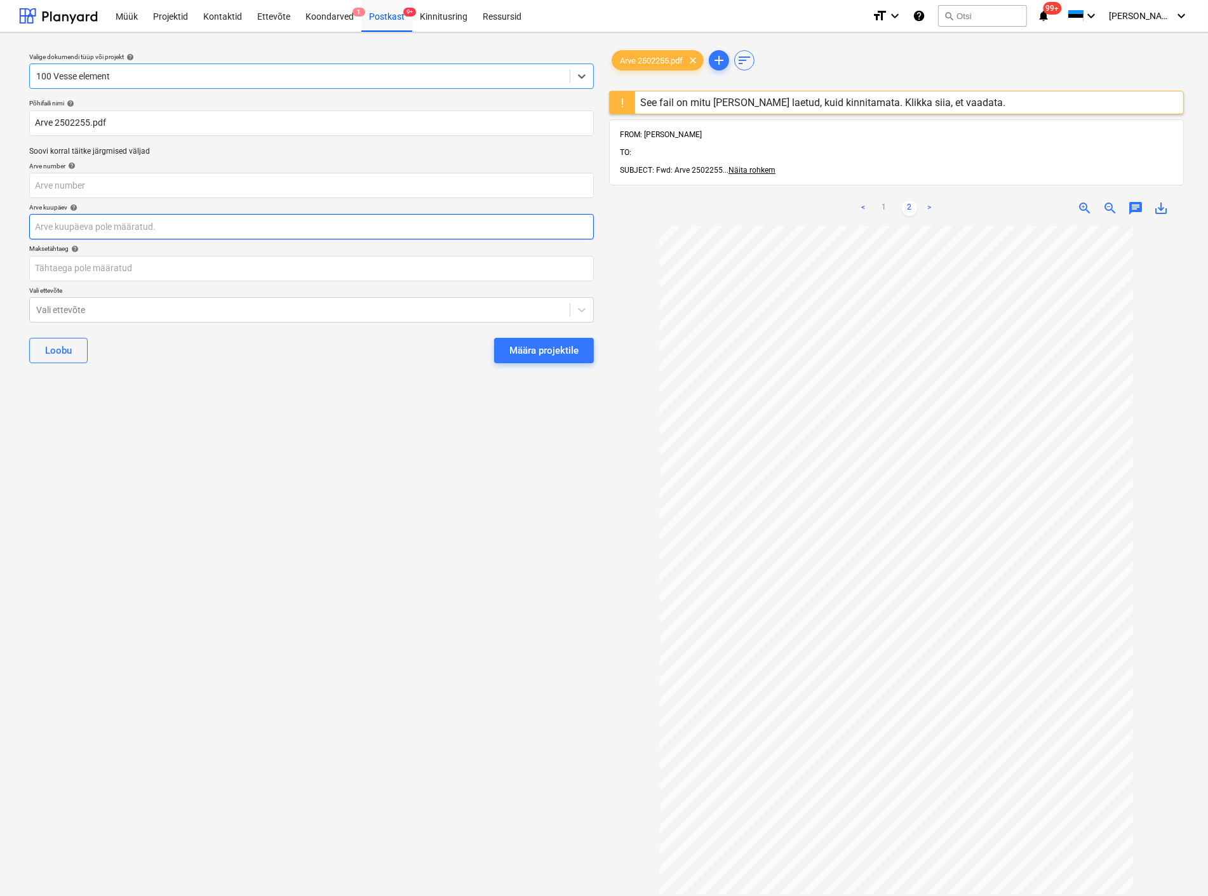
click at [117, 225] on body "Müük Projektid Kontaktid Ettevõte Koondarved 1 Postkast 9+ Kinnitusring Ressurs…" at bounding box center [604, 448] width 1208 height 896
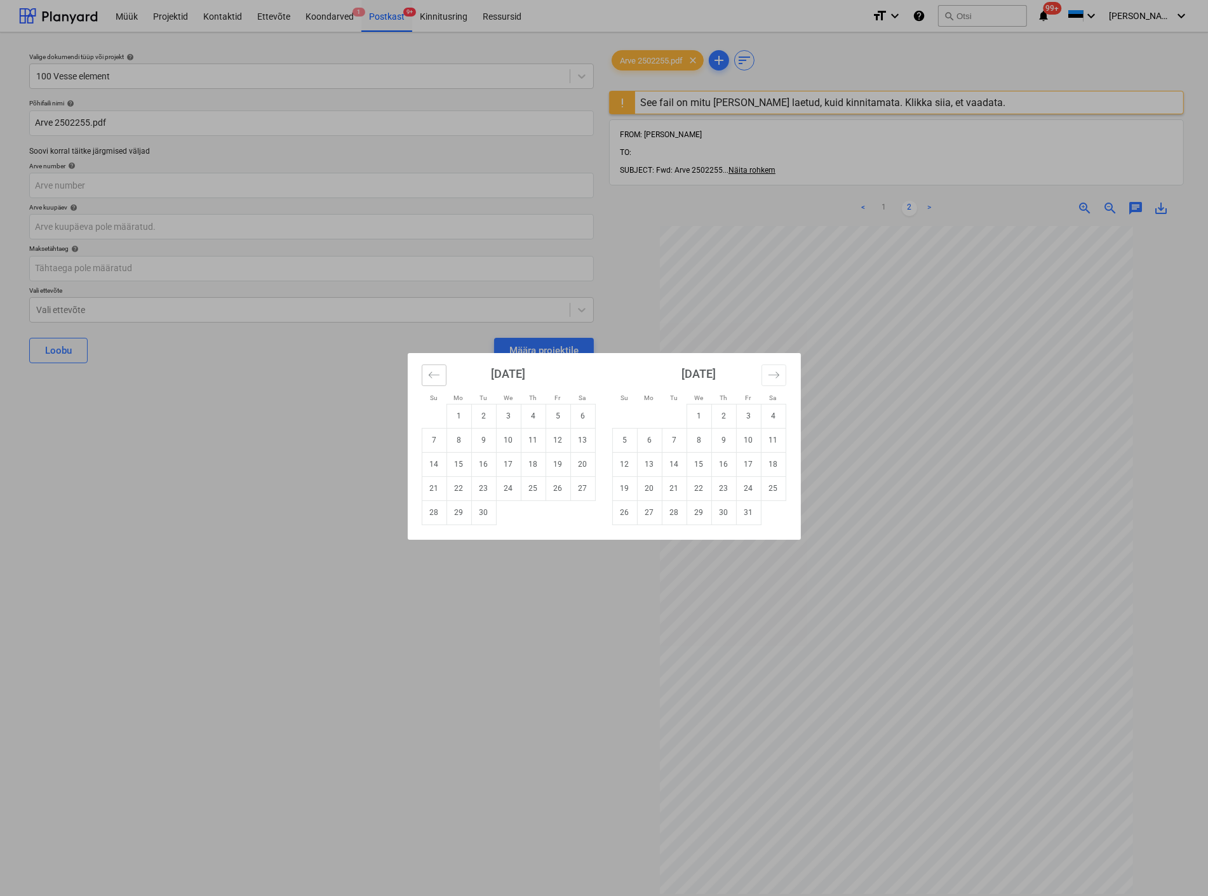
click at [434, 376] on icon "Move backward to switch to the previous month." at bounding box center [434, 375] width 12 height 12
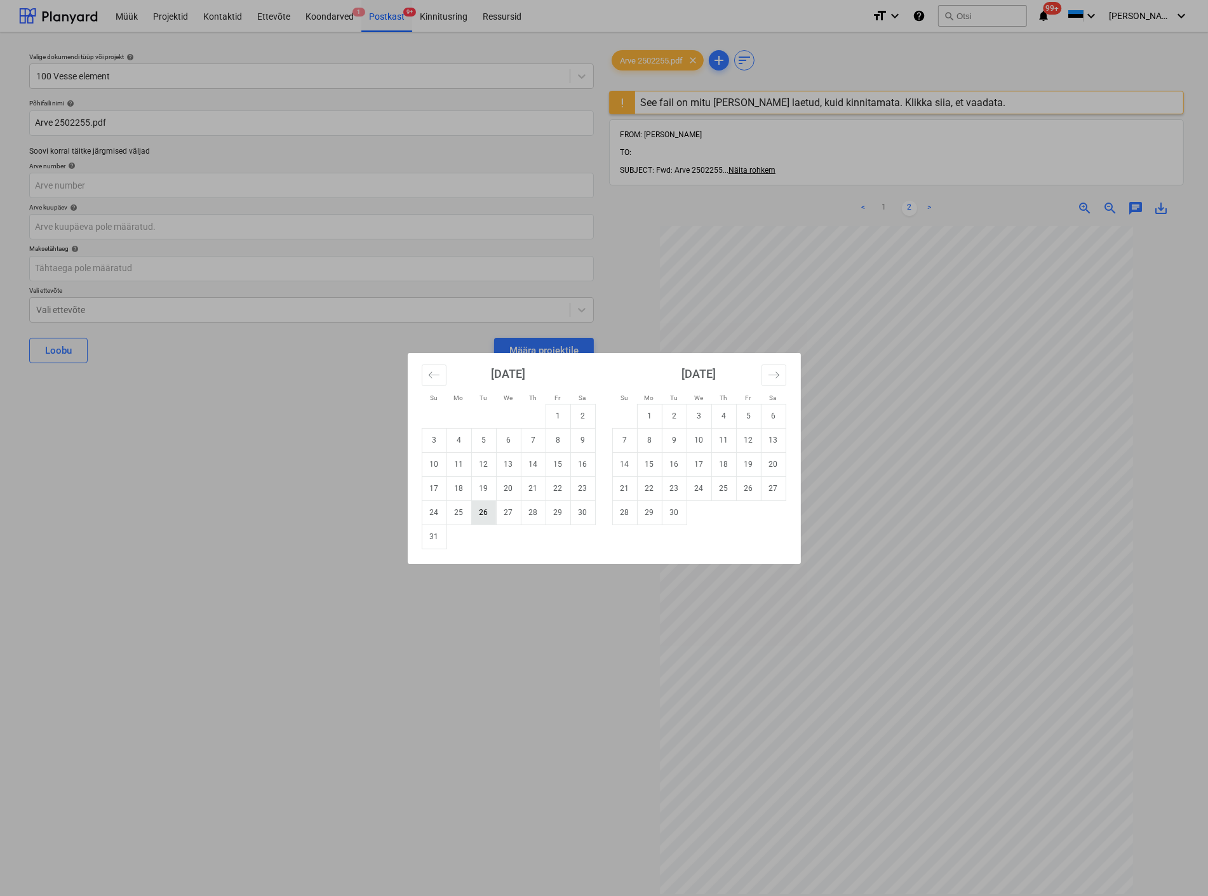
click at [483, 511] on td "26" at bounding box center [483, 512] width 25 height 24
type input "[DATE]"
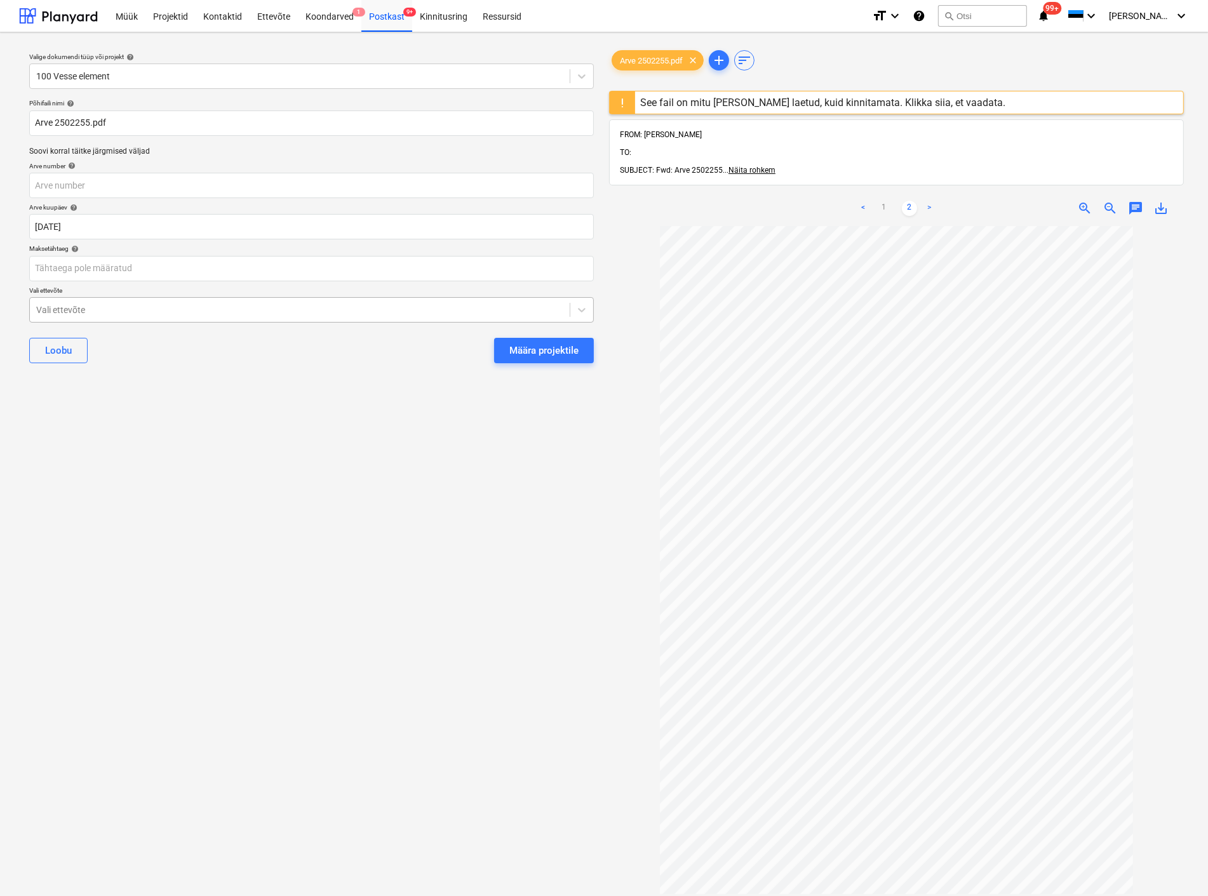
click at [141, 312] on div at bounding box center [299, 310] width 527 height 13
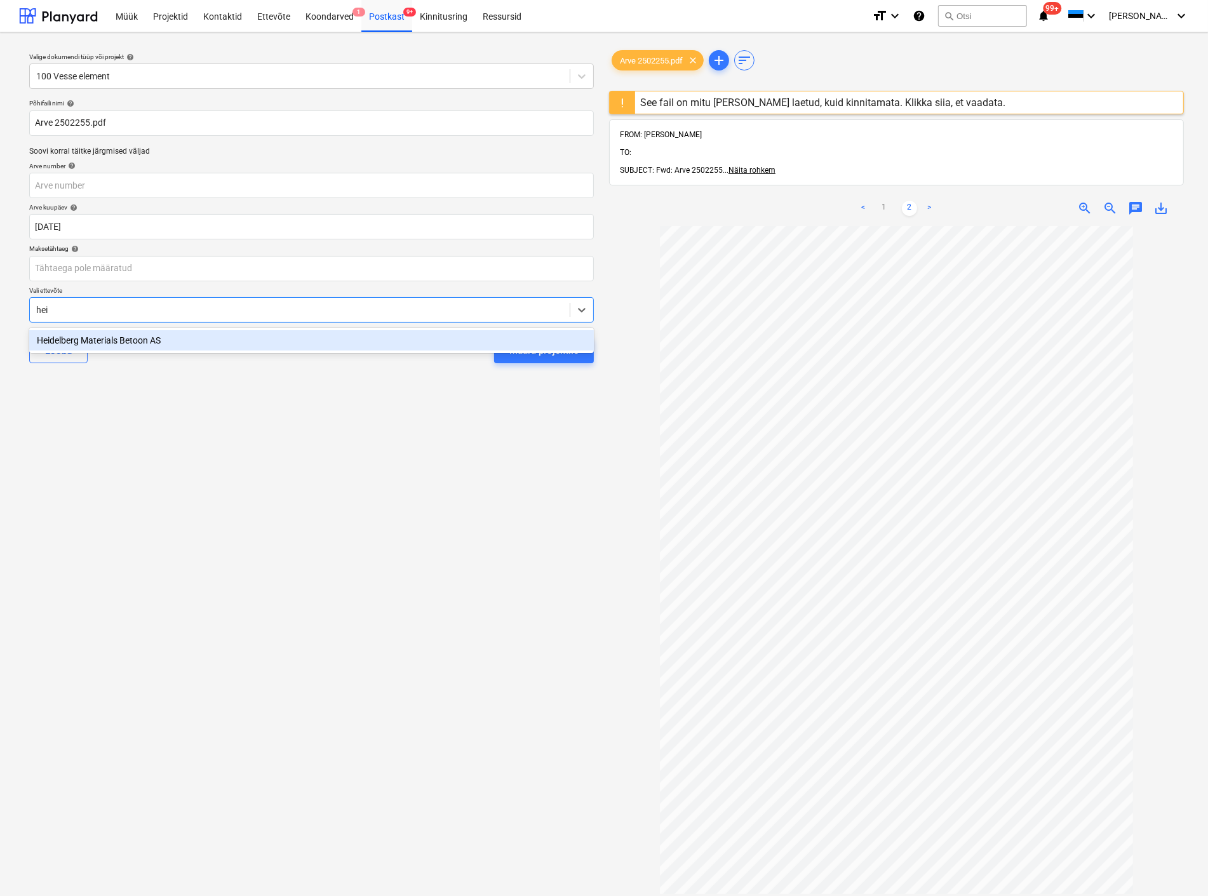
type input "[PERSON_NAME]"
click at [163, 345] on div "Heidelberg Materials Betoon AS" at bounding box center [311, 340] width 565 height 20
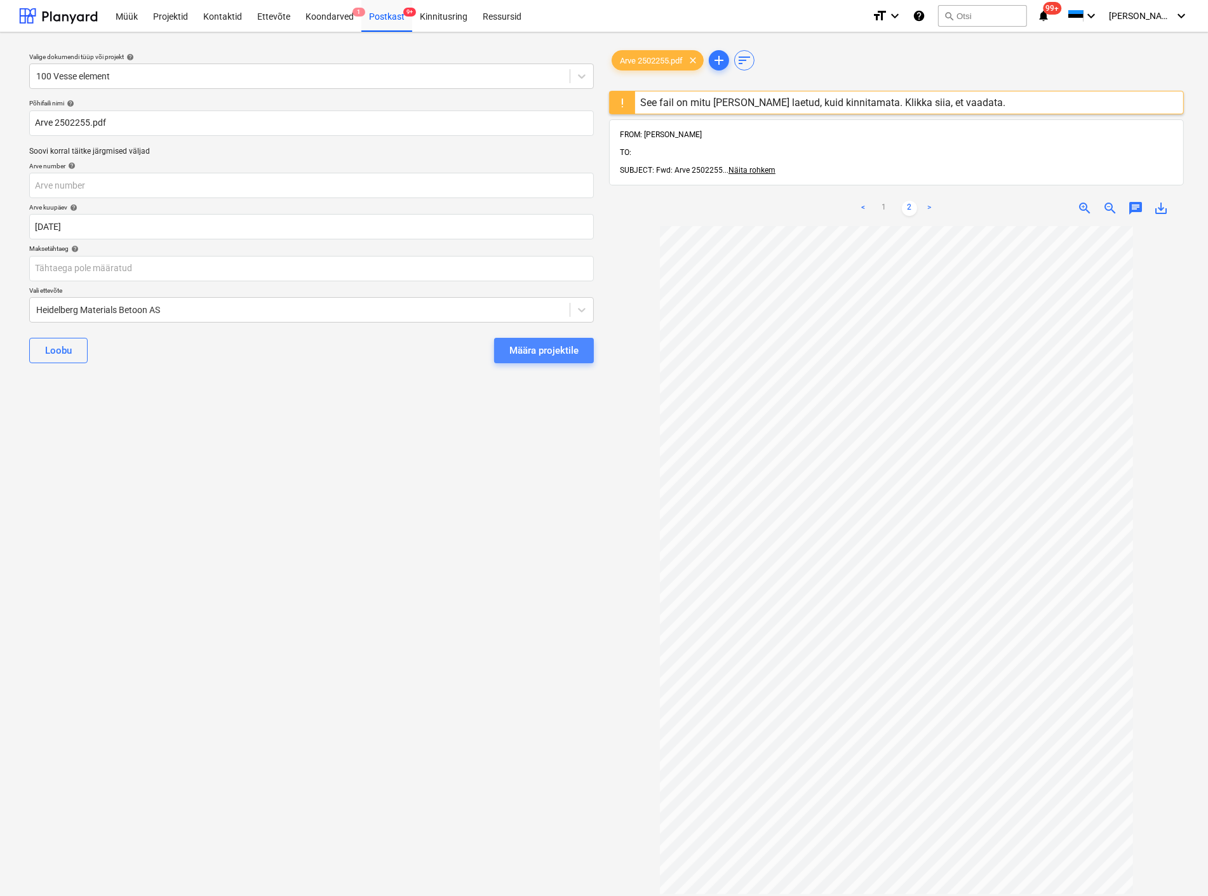
click at [518, 354] on div "Määra projektile" at bounding box center [543, 350] width 69 height 17
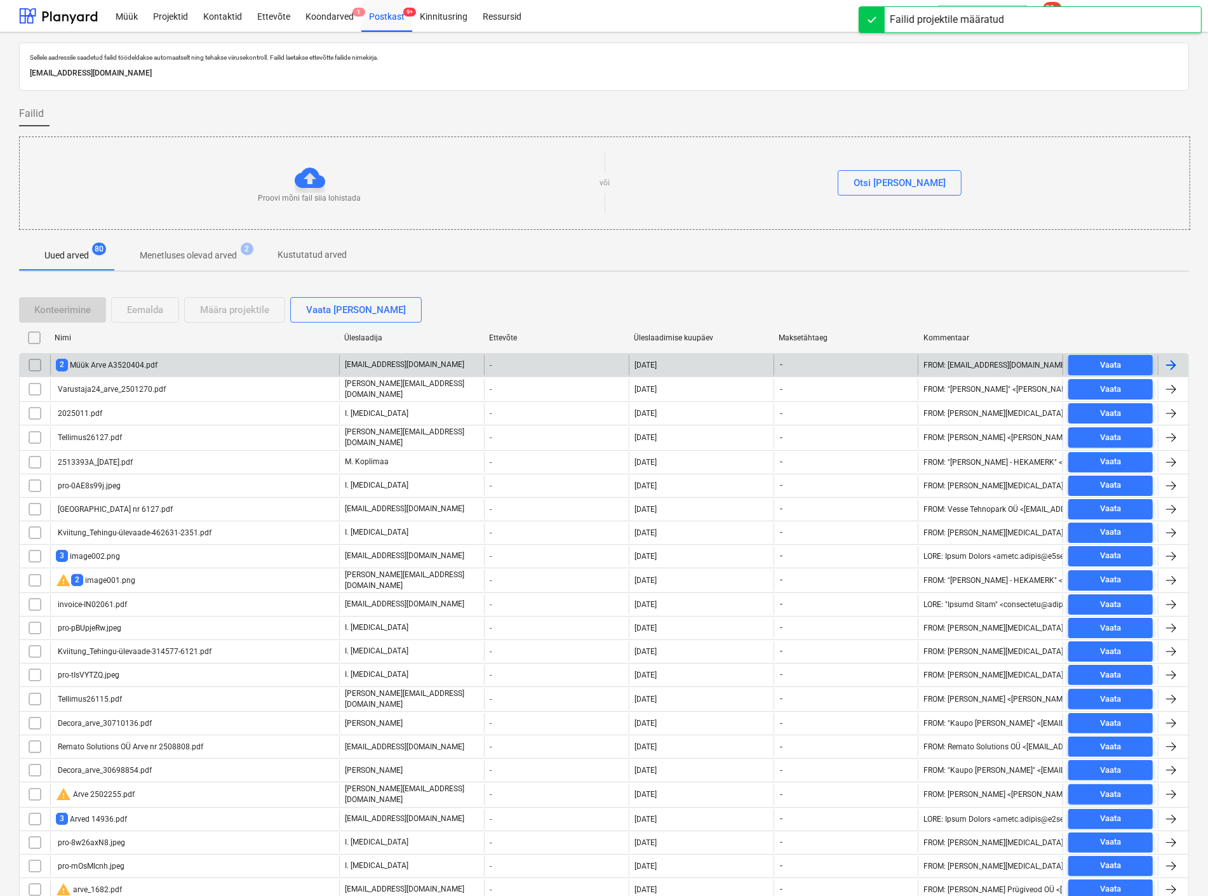
click at [147, 363] on div "2 Müük Arve A3520404.pdf" at bounding box center [107, 365] width 102 height 12
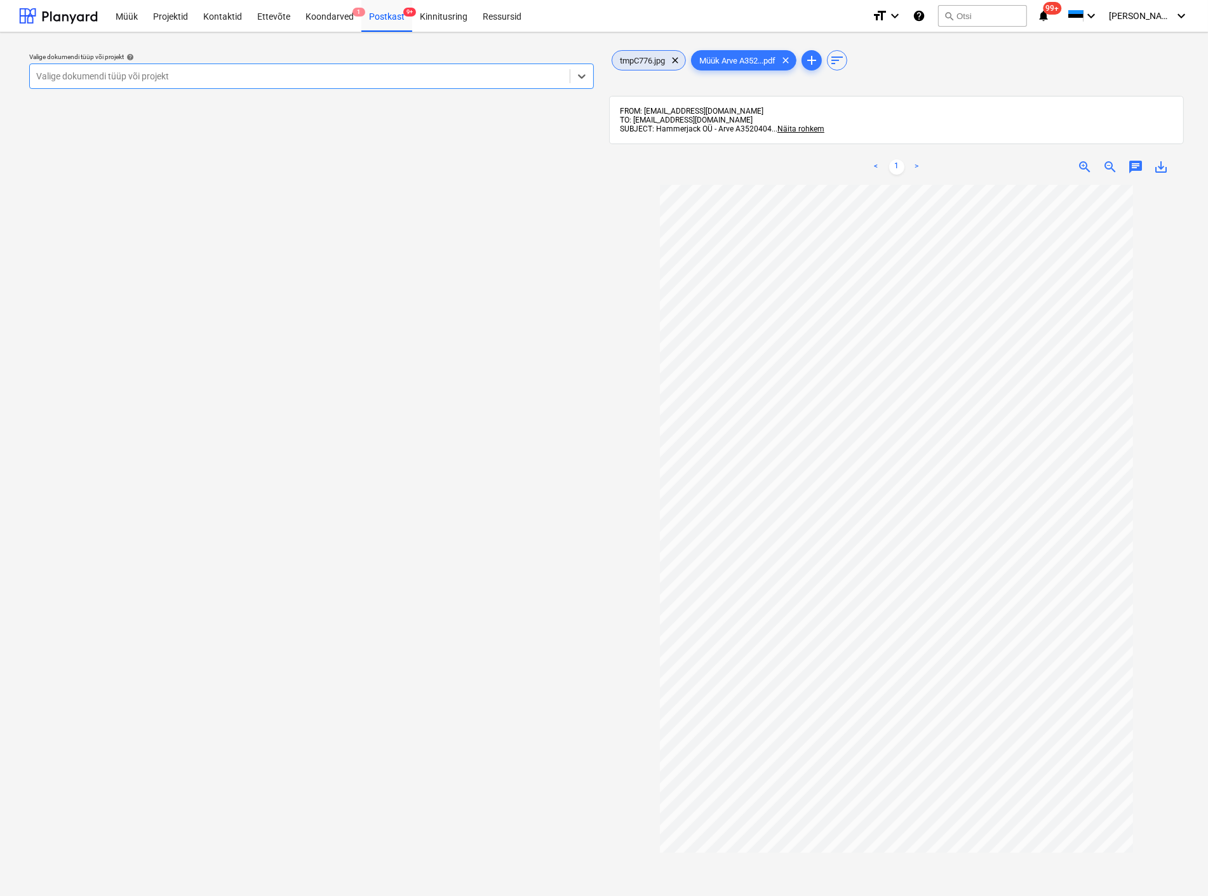
click at [644, 60] on span "tmpC776.jpg" at bounding box center [642, 61] width 60 height 10
click at [678, 59] on span "clear" at bounding box center [674, 60] width 15 height 15
click at [151, 71] on div at bounding box center [299, 76] width 527 height 13
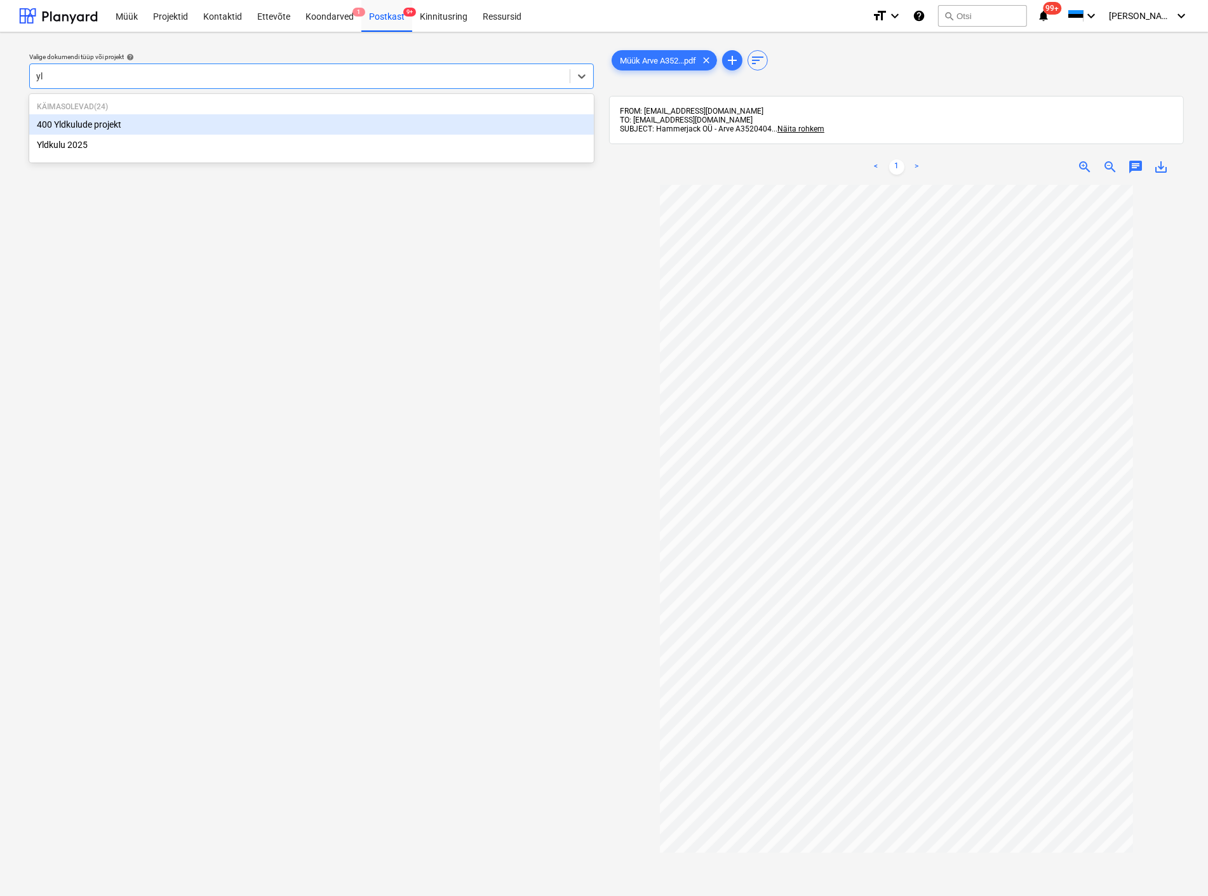
type input "yld"
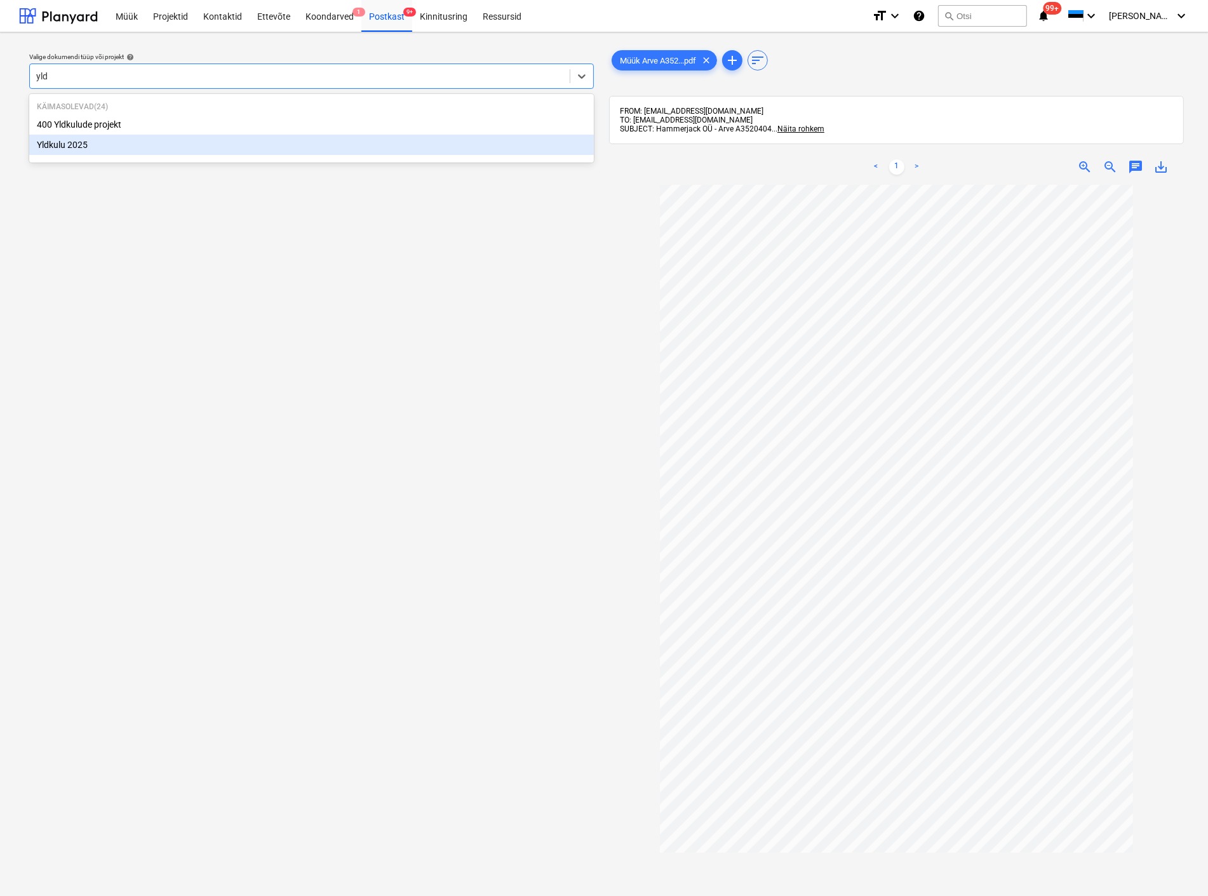
click at [137, 148] on div "Yldkulu 2025" at bounding box center [311, 145] width 565 height 20
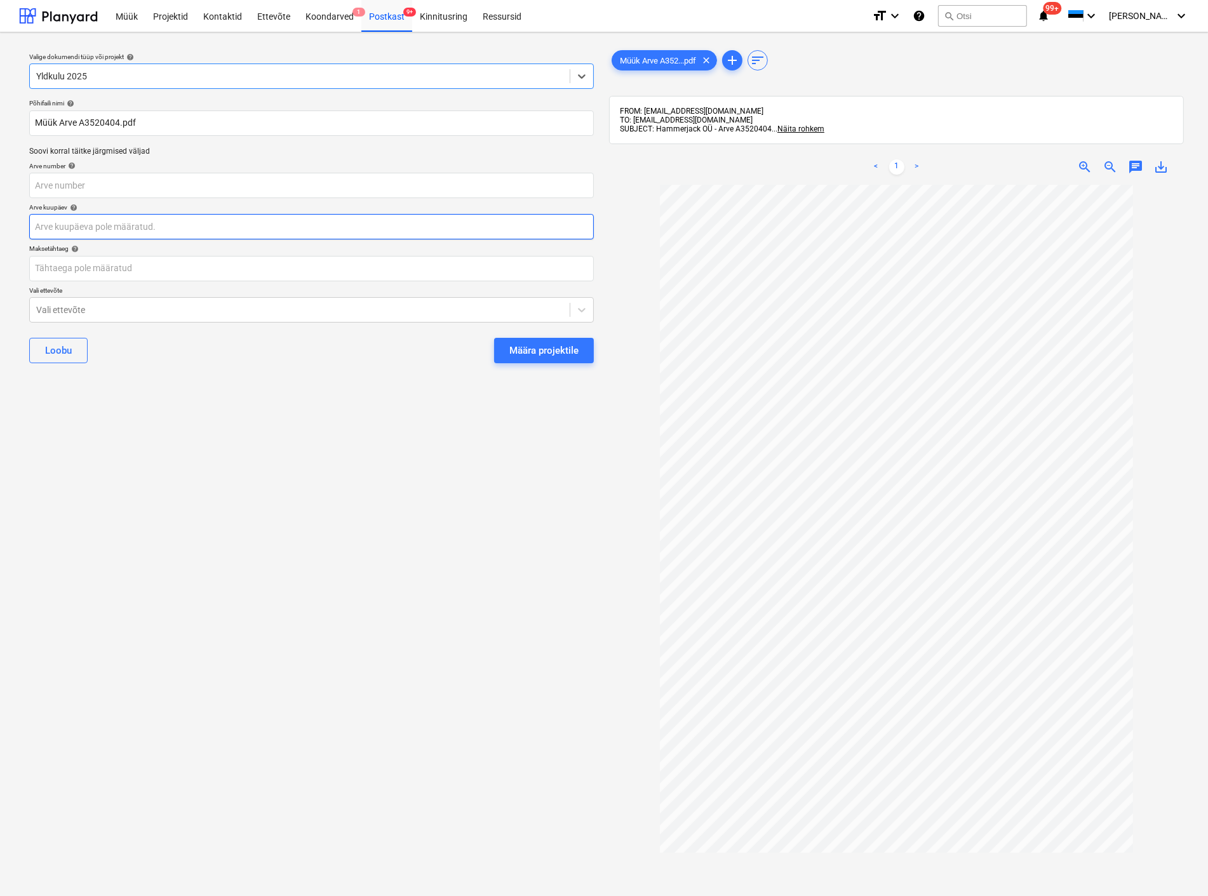
click at [119, 229] on body "Müük Projektid Kontaktid Ettevõte Koondarved 1 Postkast 9+ Kinnitusring Ressurs…" at bounding box center [604, 448] width 1208 height 896
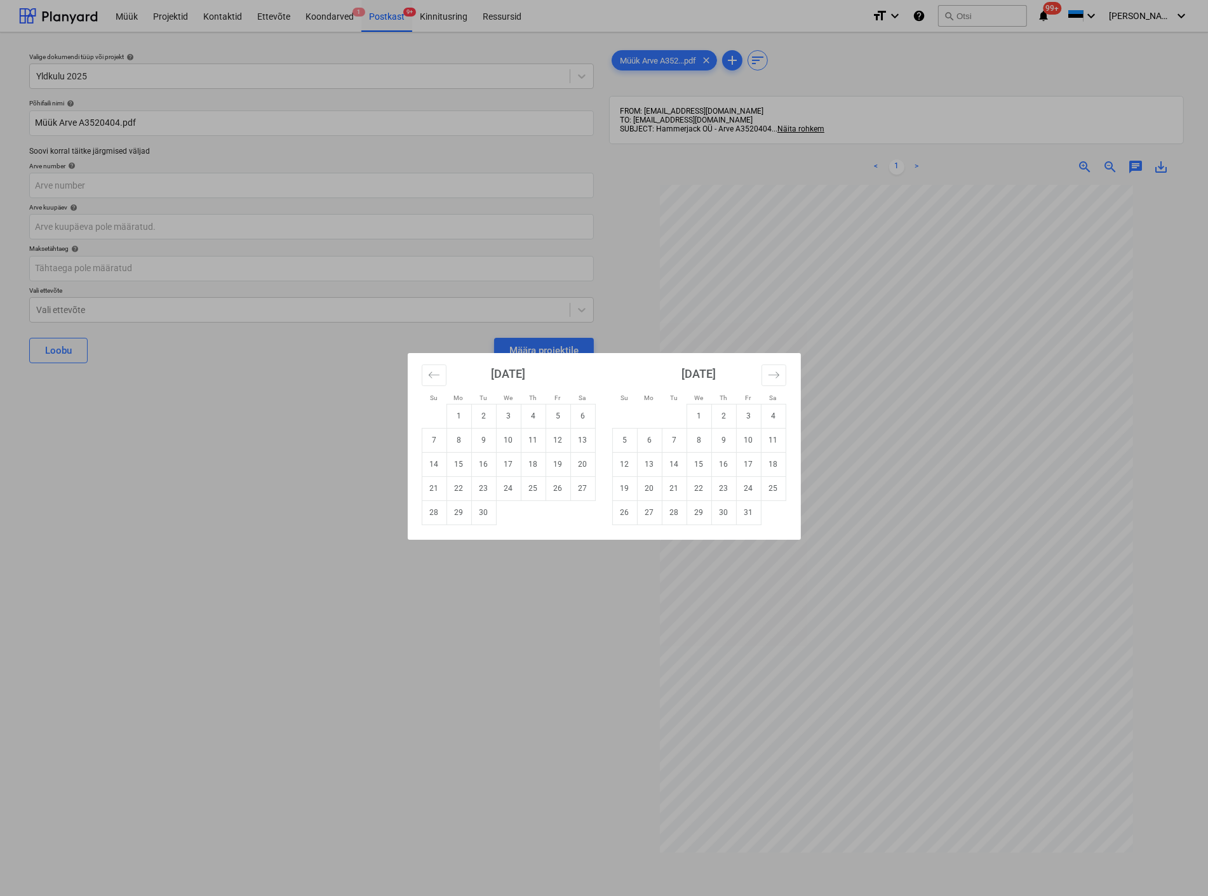
click at [479, 409] on td "2" at bounding box center [483, 416] width 25 height 24
type input "[DATE]"
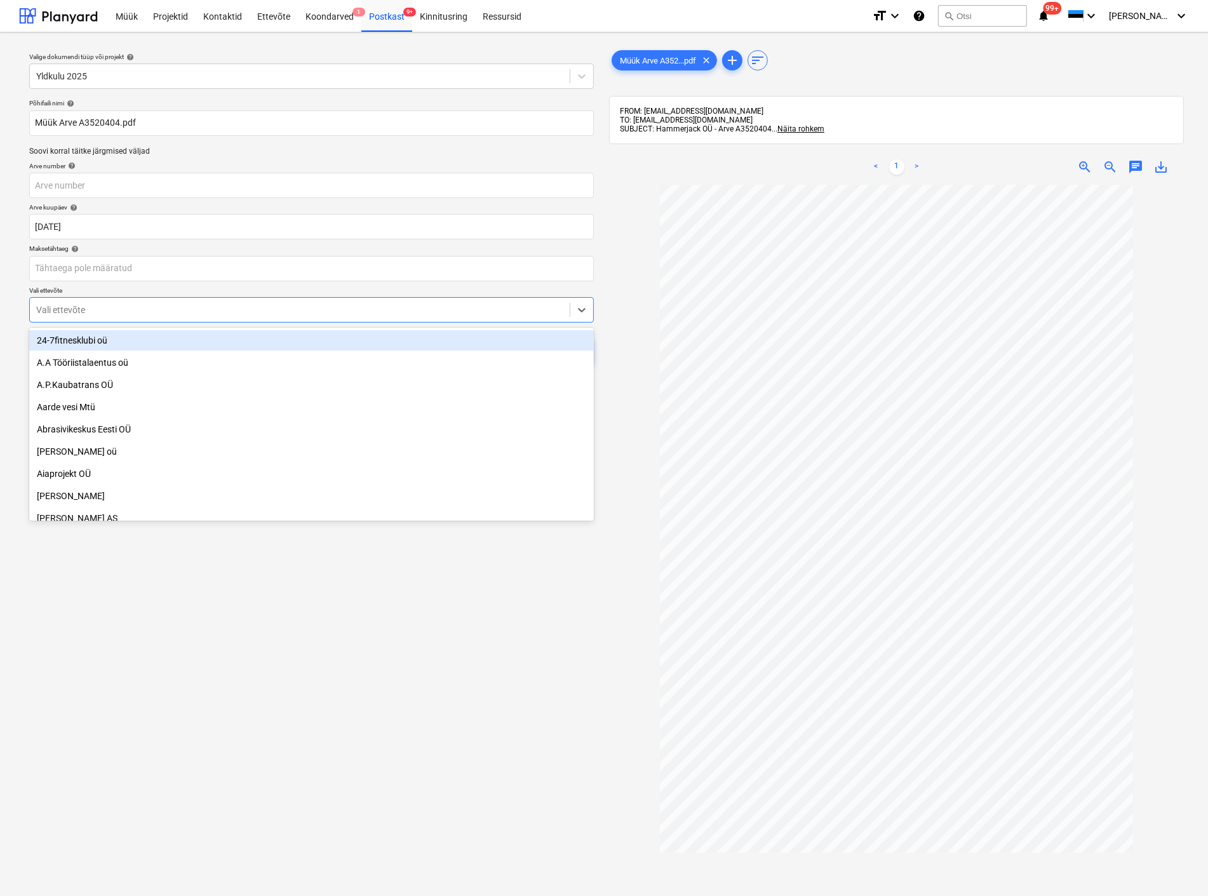
click at [179, 305] on div at bounding box center [299, 310] width 527 height 13
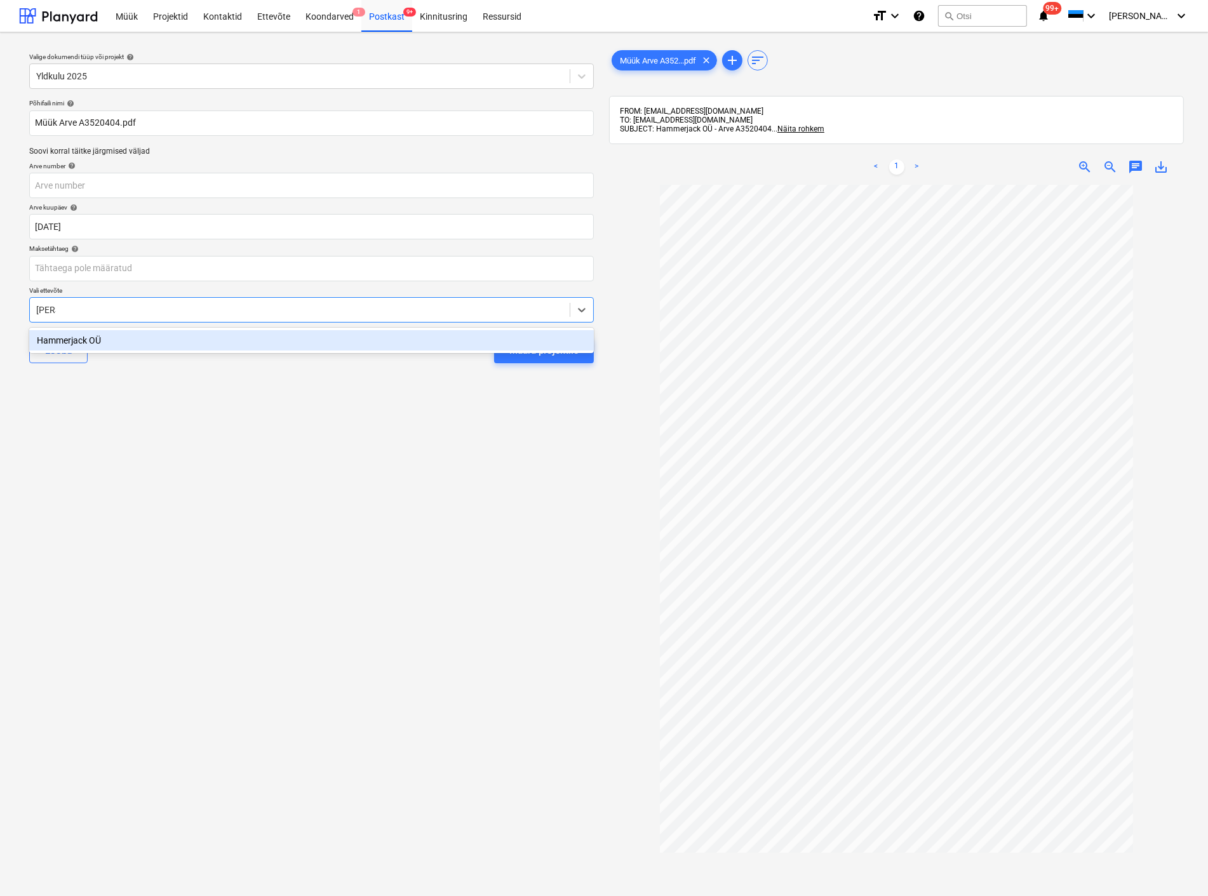
type input "[PERSON_NAME]"
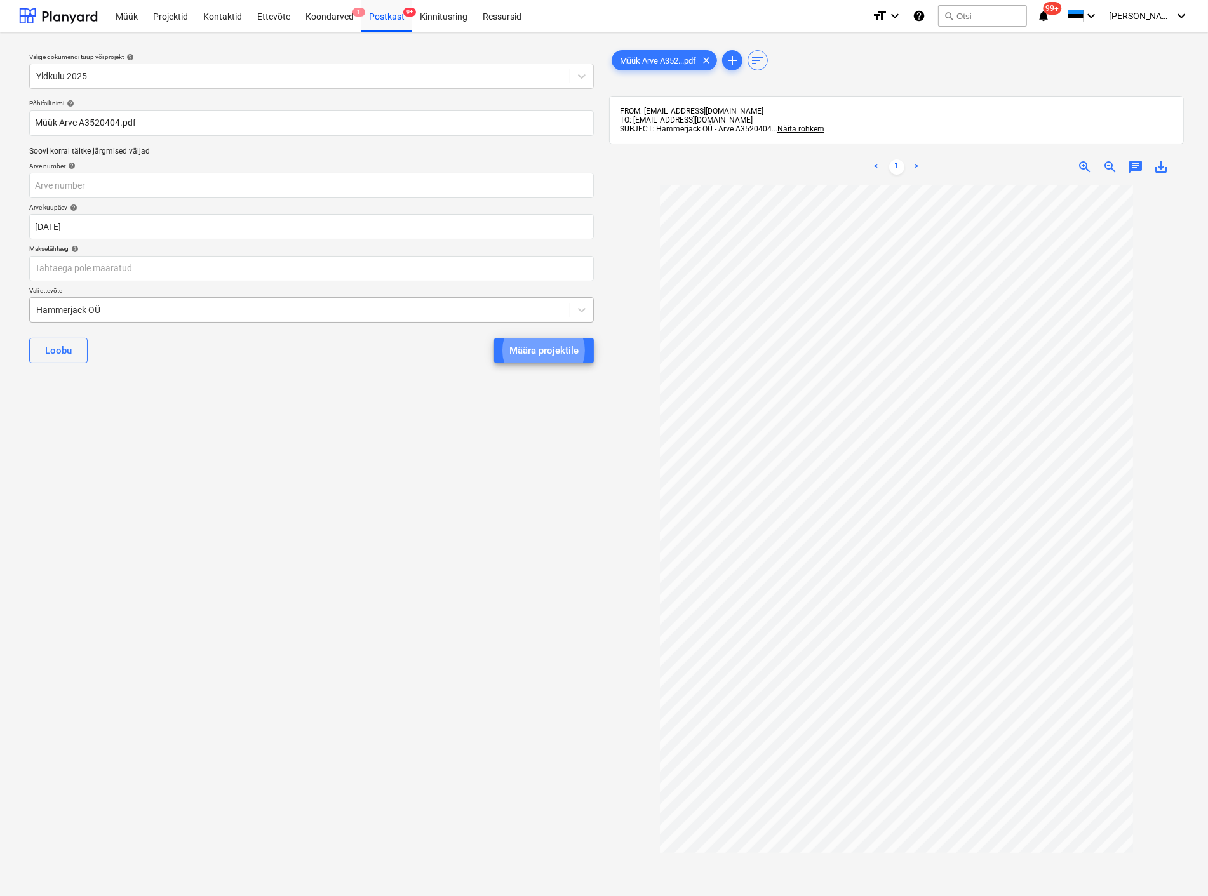
click at [494, 338] on button "Määra projektile" at bounding box center [544, 350] width 100 height 25
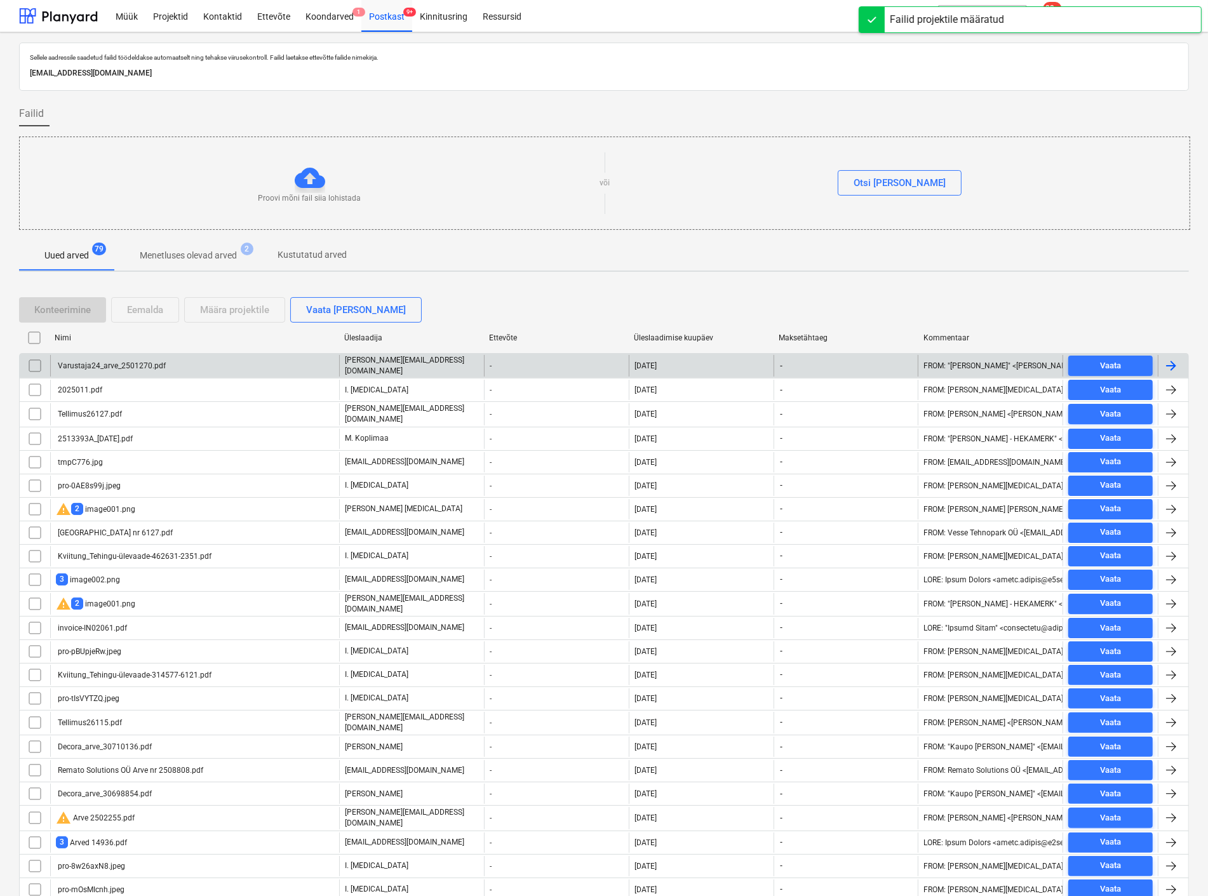
click at [115, 365] on div "Varustaja24_arve_2501270.pdf" at bounding box center [111, 365] width 110 height 9
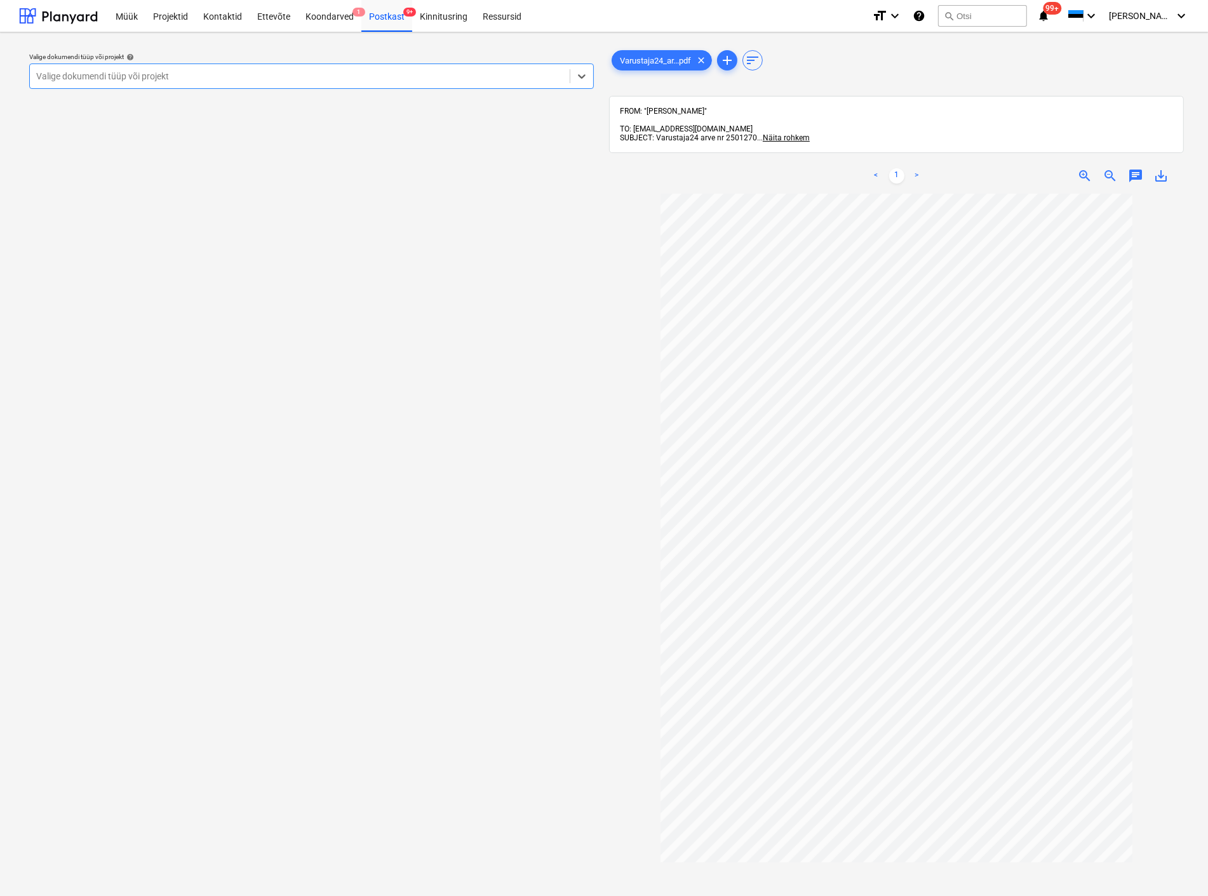
click at [191, 76] on div at bounding box center [299, 76] width 527 height 13
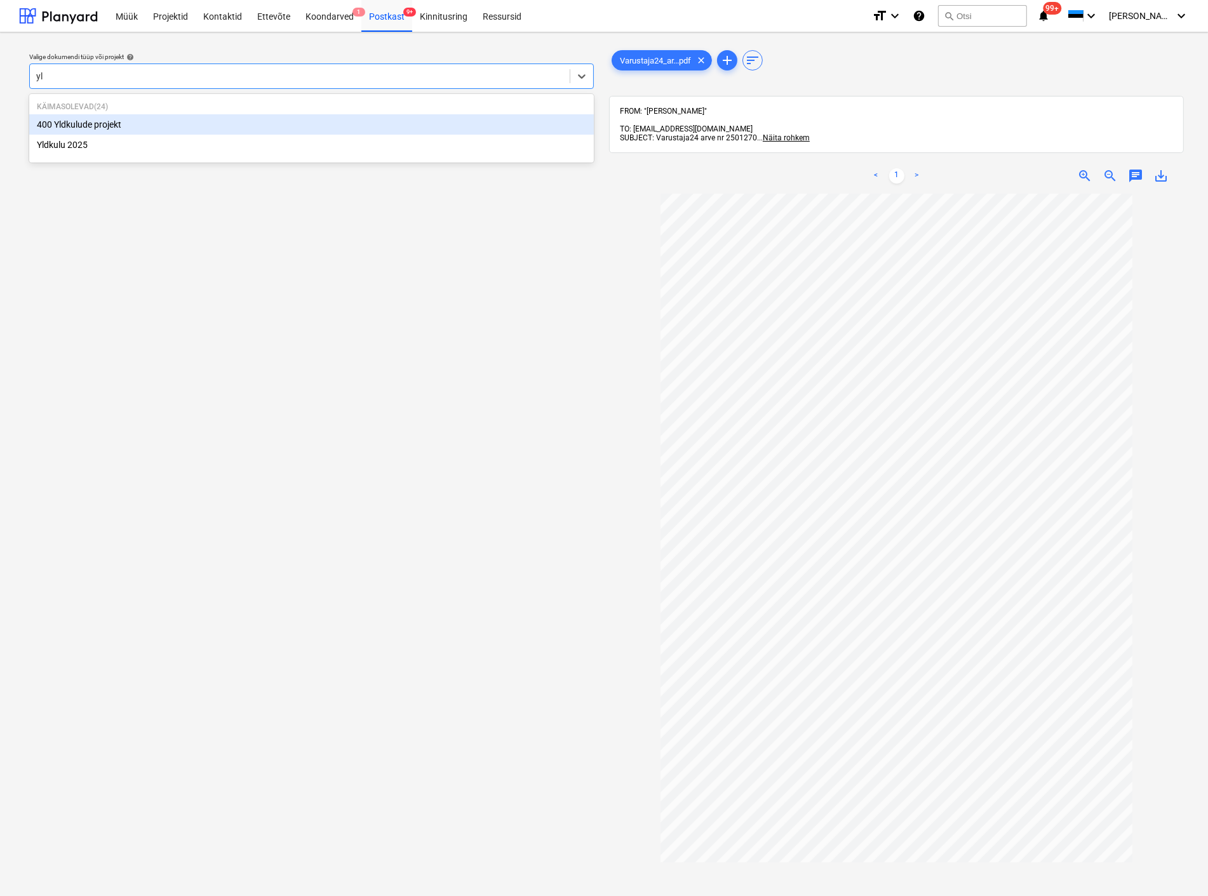
type input "yld"
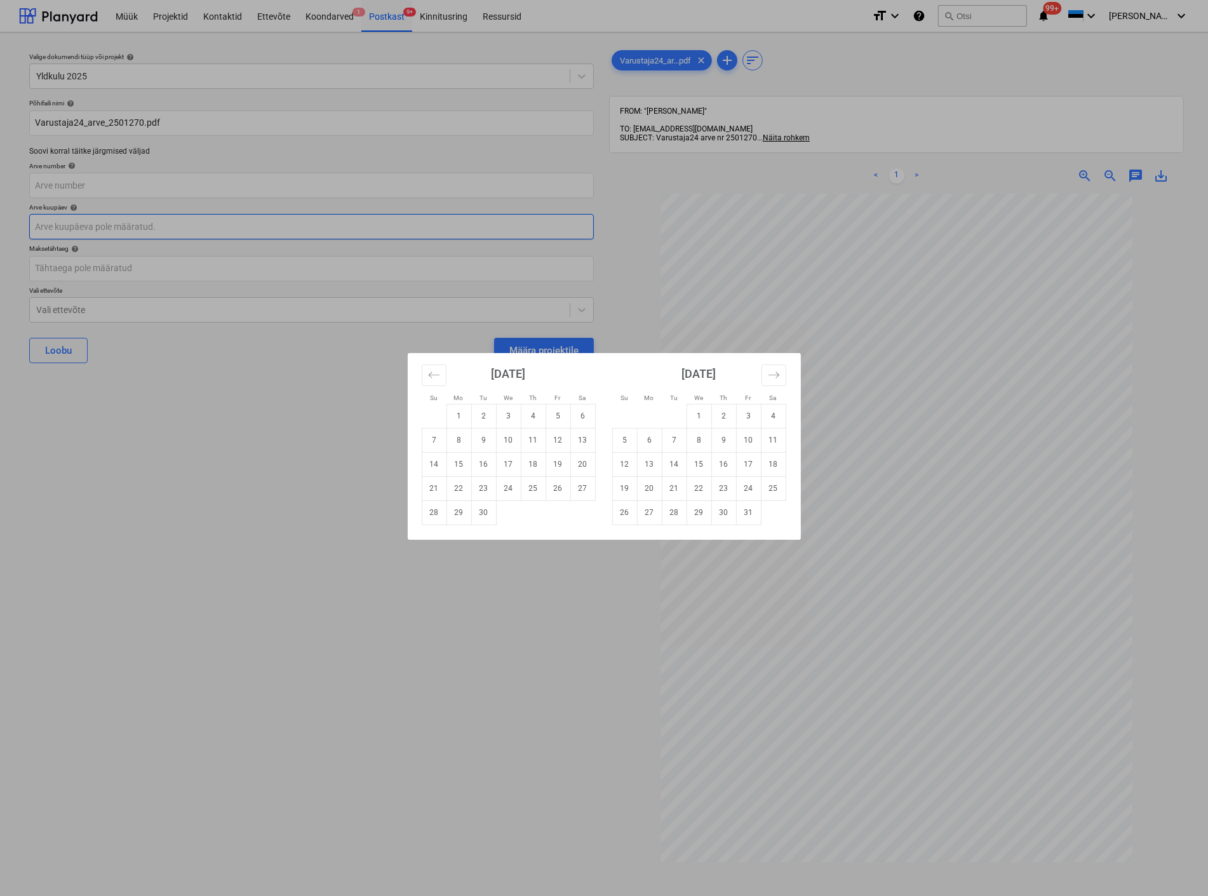
click at [161, 226] on body "Müük Projektid Kontaktid Ettevõte Koondarved 1 Postkast 9+ Kinnitusring Ressurs…" at bounding box center [604, 448] width 1208 height 896
click at [453, 410] on td "1" at bounding box center [458, 416] width 25 height 24
type input "[DATE]"
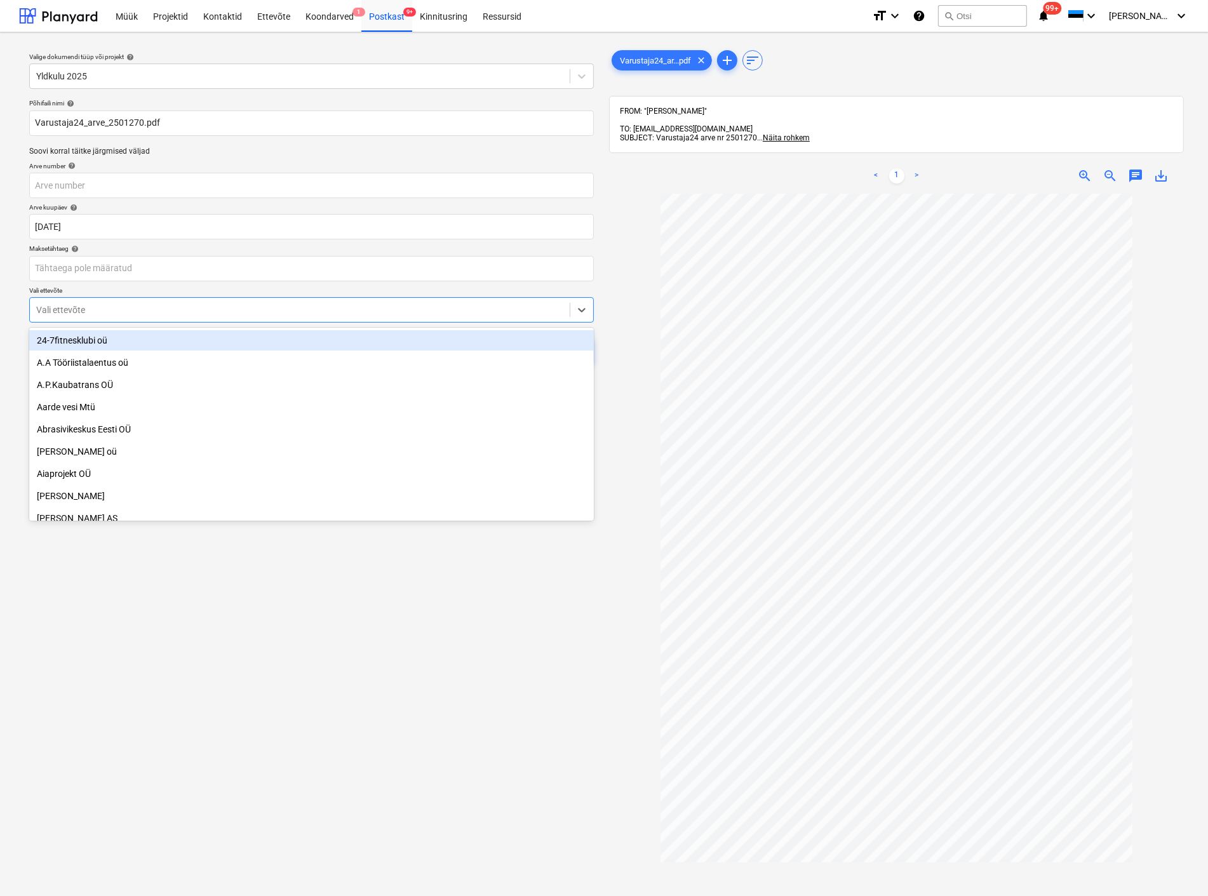
click at [320, 312] on div at bounding box center [299, 310] width 527 height 13
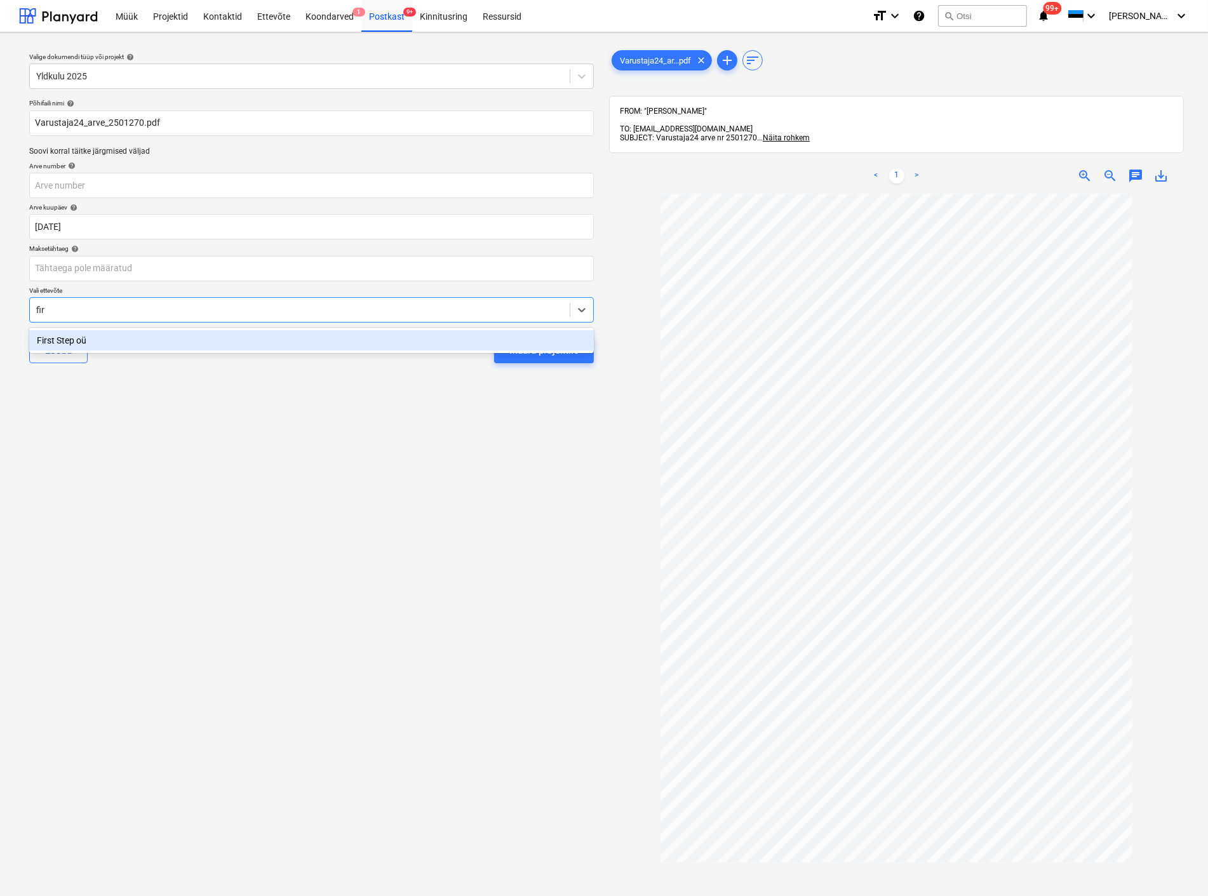
type input "firs"
click at [276, 340] on div "First Step oü" at bounding box center [311, 340] width 565 height 20
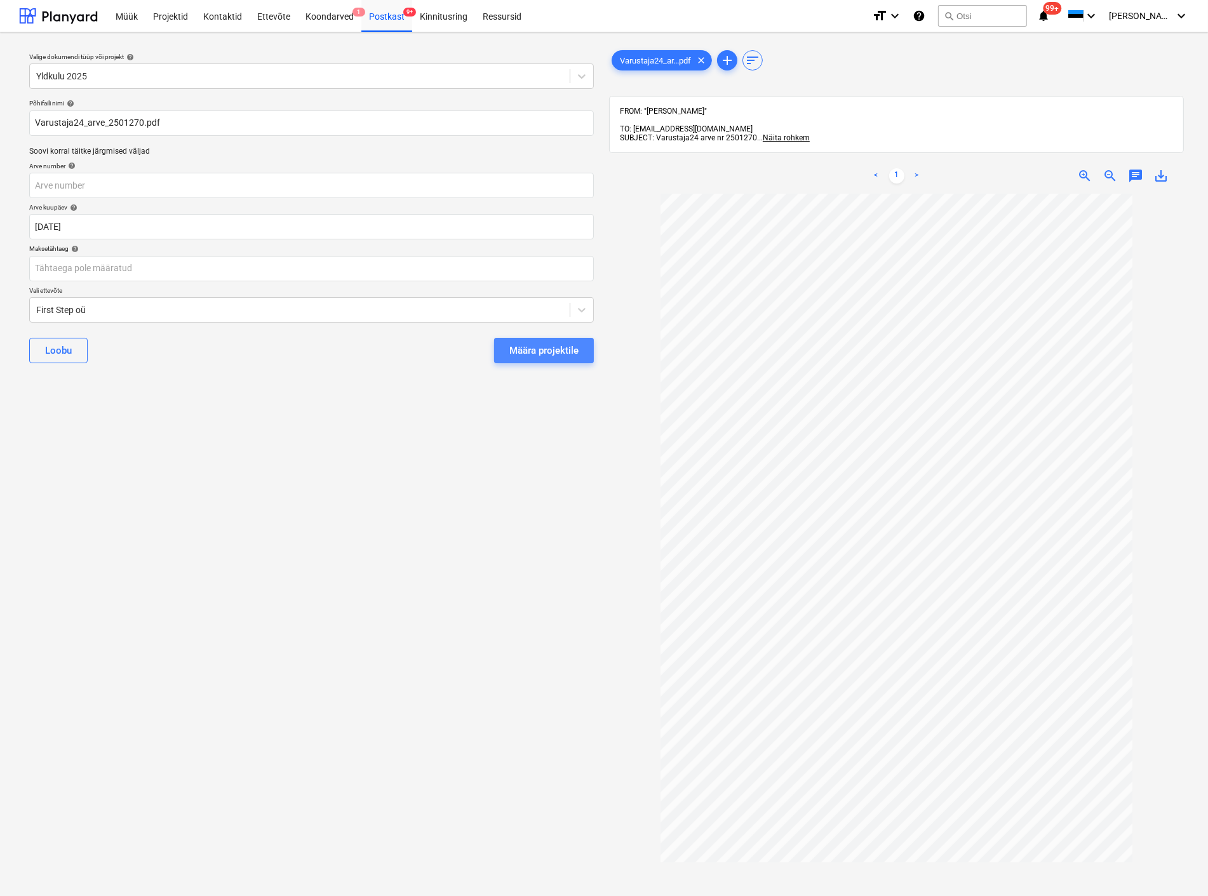
click at [560, 352] on div "Määra projektile" at bounding box center [543, 350] width 69 height 17
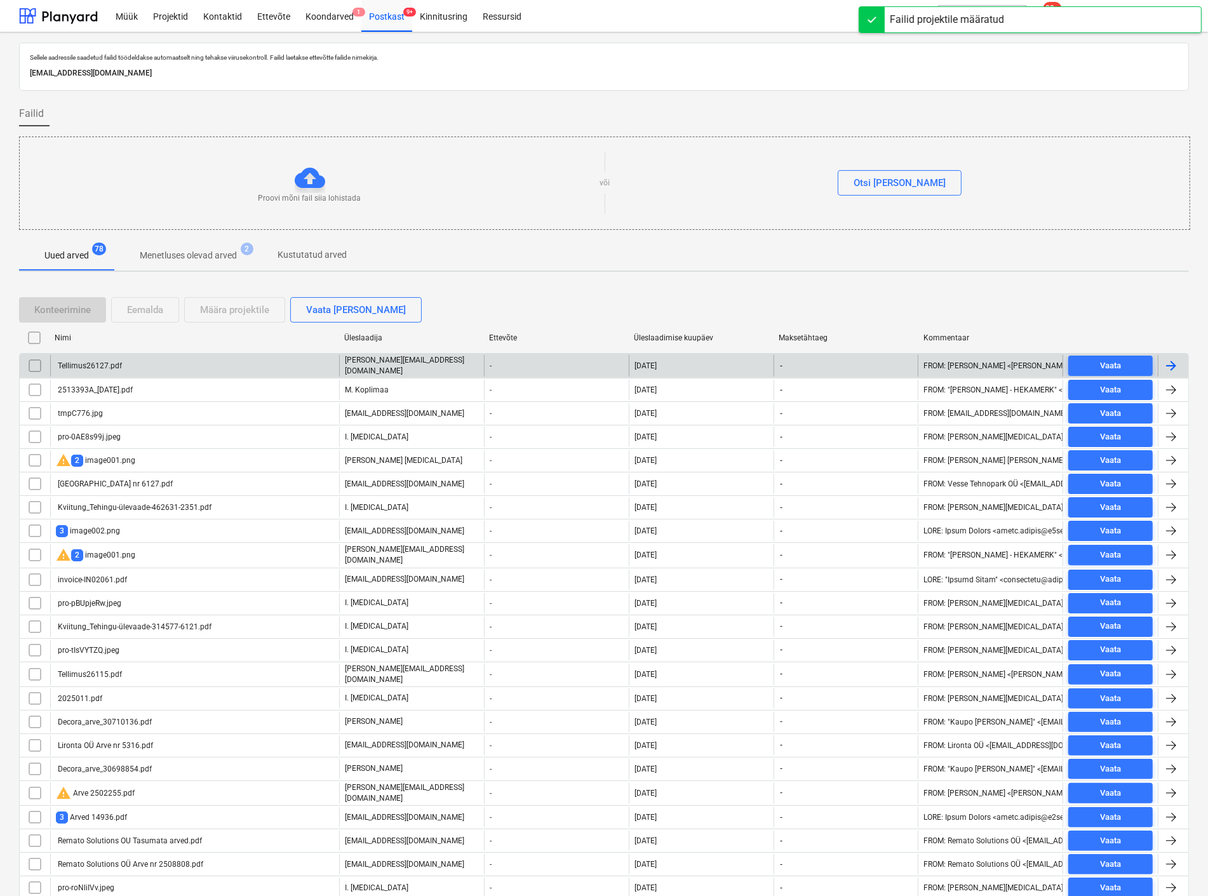
click at [140, 363] on div "Tellimus26127.pdf" at bounding box center [194, 366] width 289 height 22
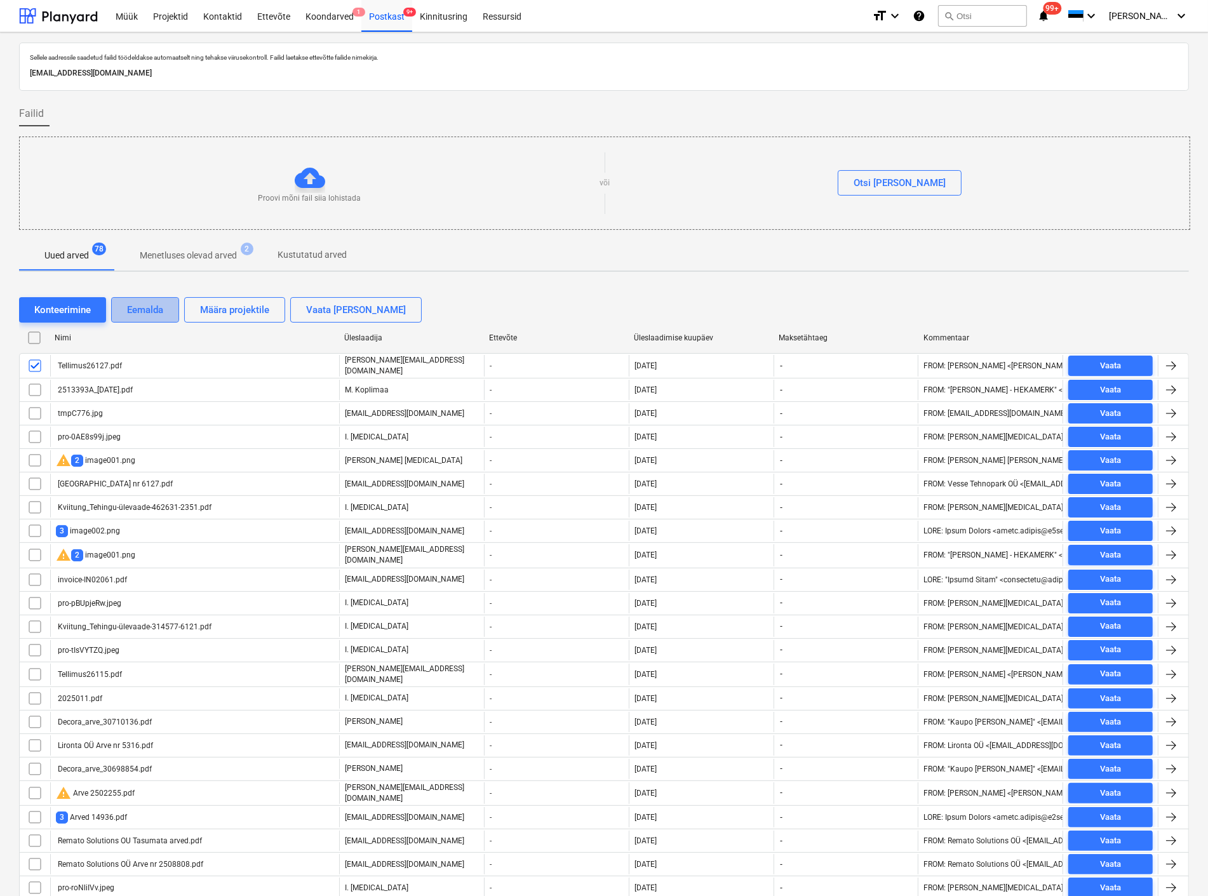
click at [147, 305] on div "Eemalda" at bounding box center [145, 310] width 36 height 17
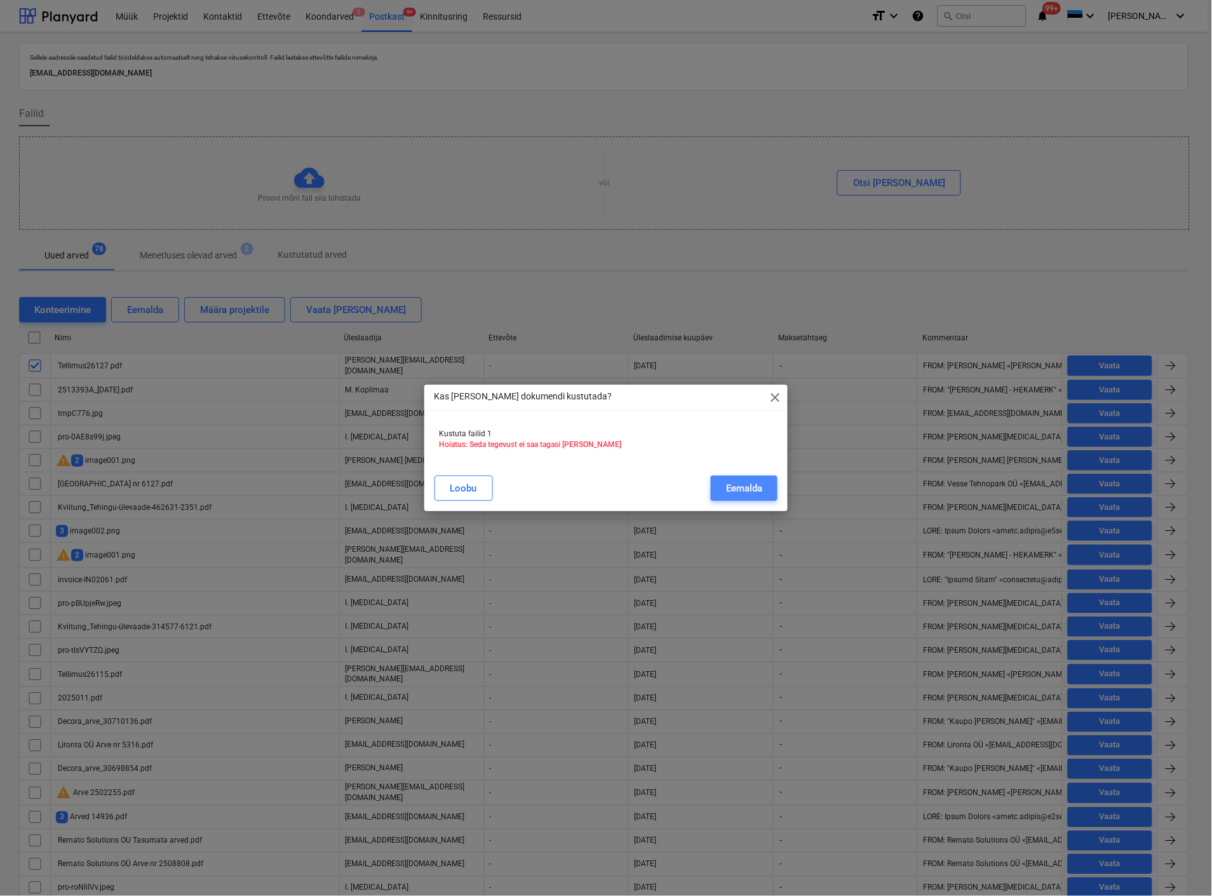
click at [739, 489] on div "Eemalda" at bounding box center [744, 488] width 36 height 17
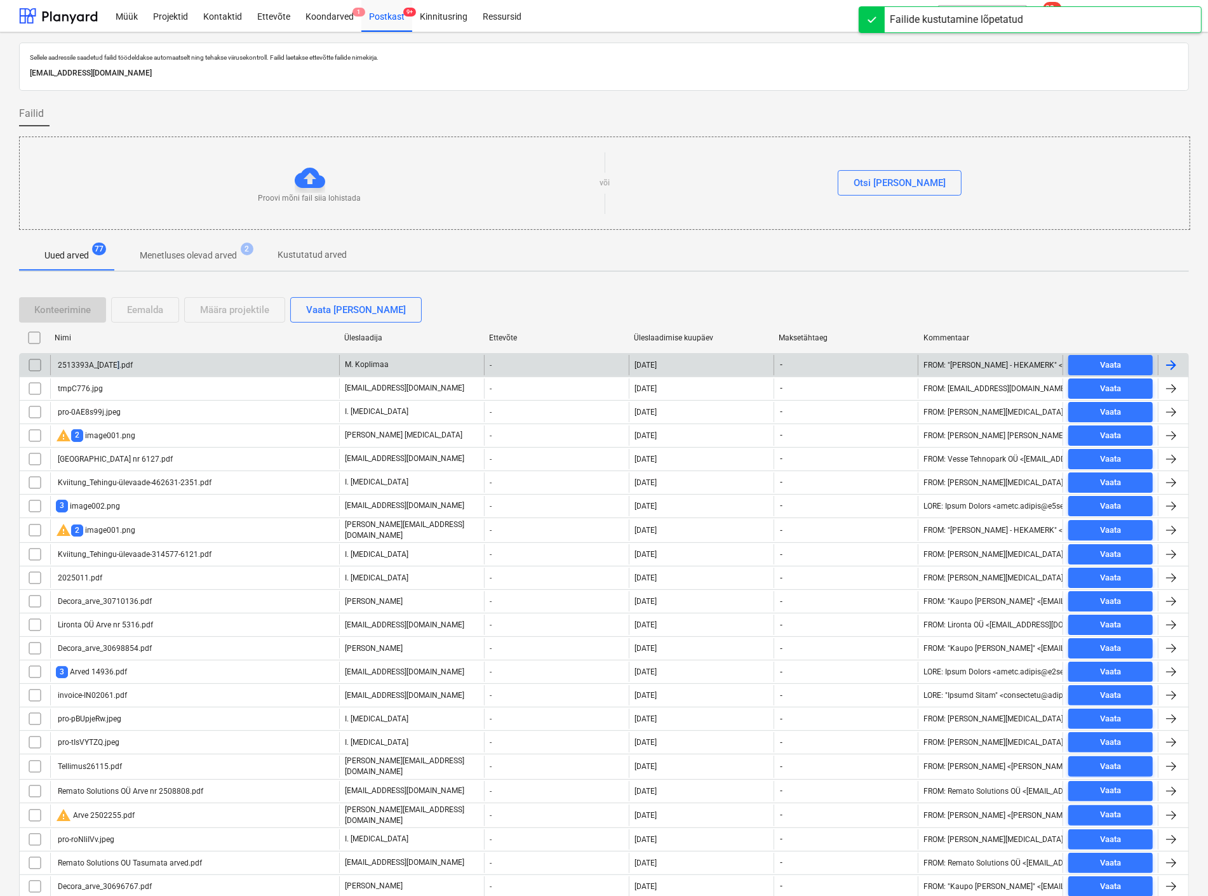
click at [116, 362] on div "2513393A_[DATE].pdf" at bounding box center [94, 365] width 77 height 9
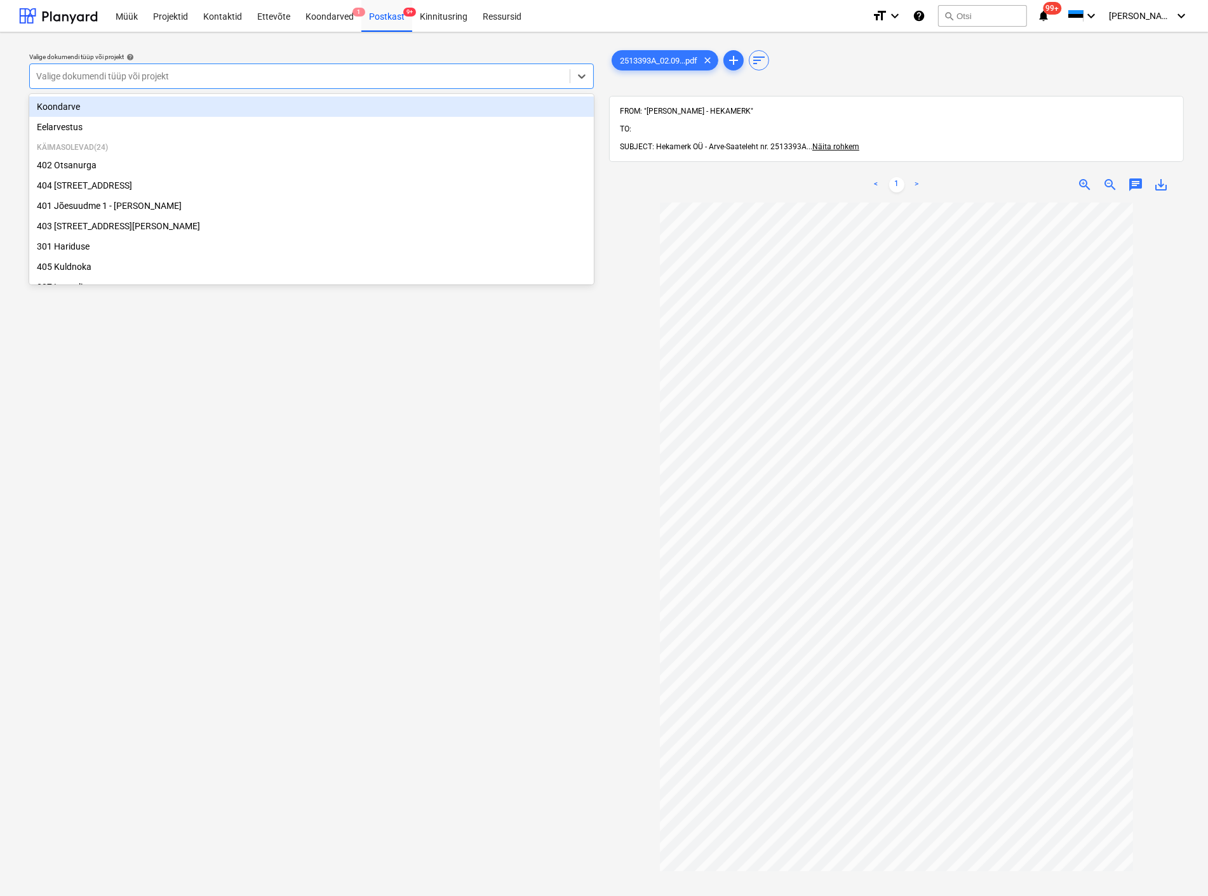
click at [303, 74] on div at bounding box center [299, 76] width 527 height 13
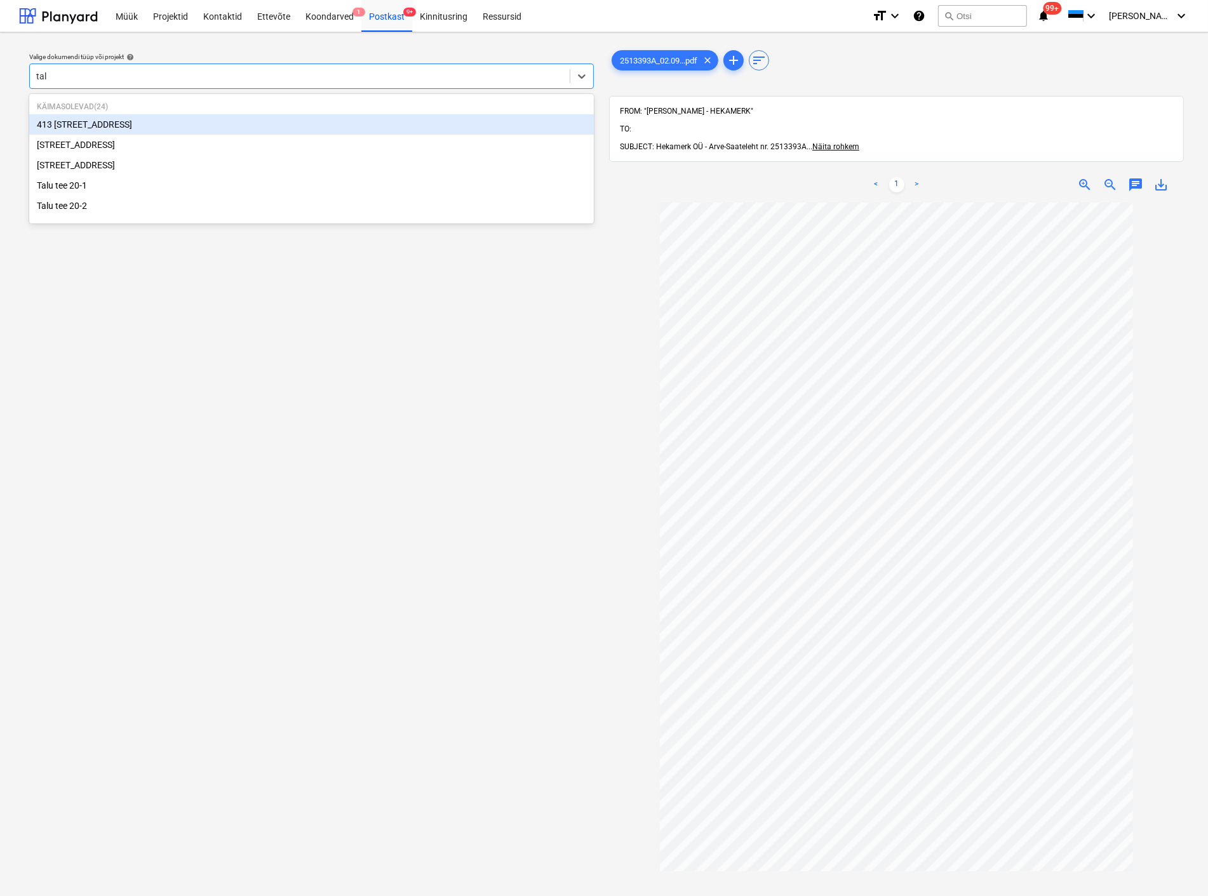
type input "talu"
click at [284, 119] on div "[STREET_ADDRESS]" at bounding box center [311, 124] width 565 height 20
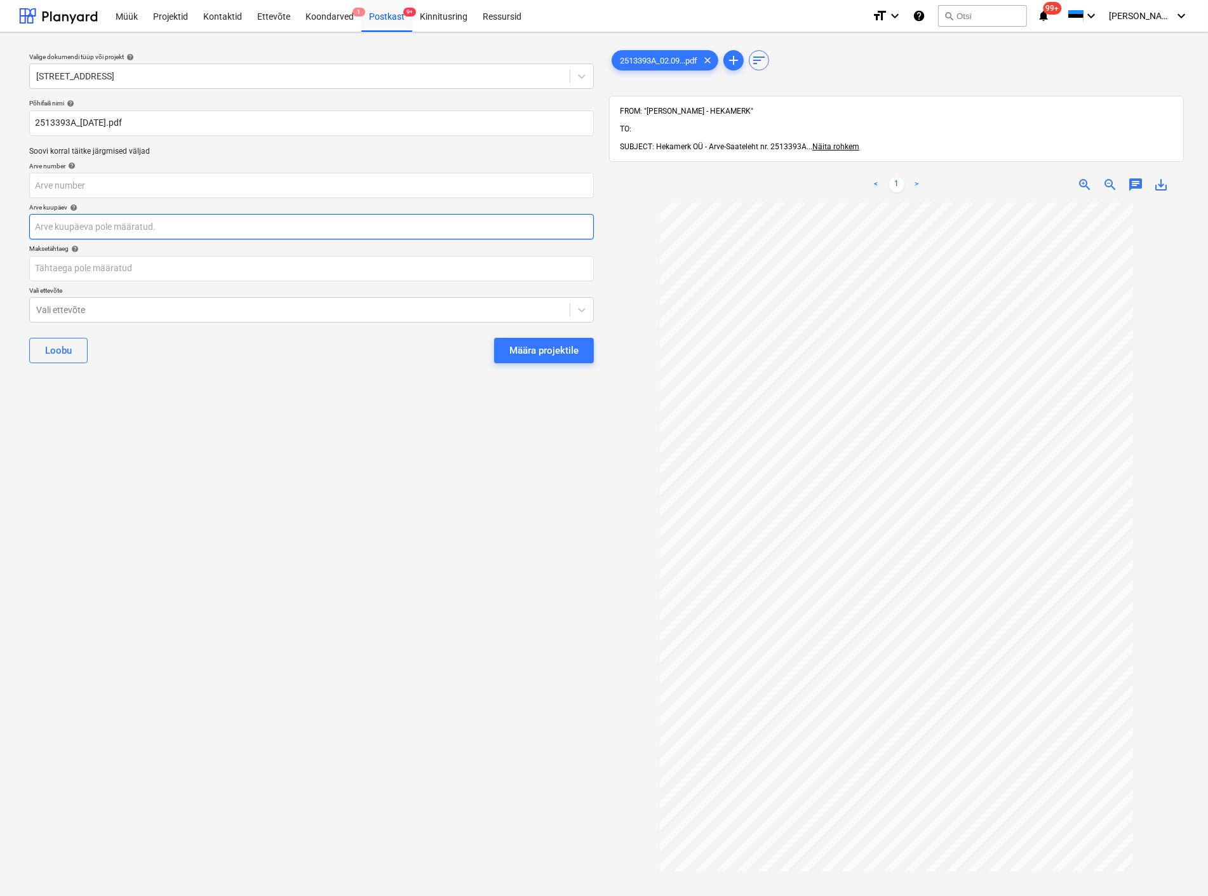
click at [112, 224] on body "Müük Projektid Kontaktid Ettevõte Koondarved 1 Postkast 9+ Kinnitusring Ressurs…" at bounding box center [604, 448] width 1208 height 896
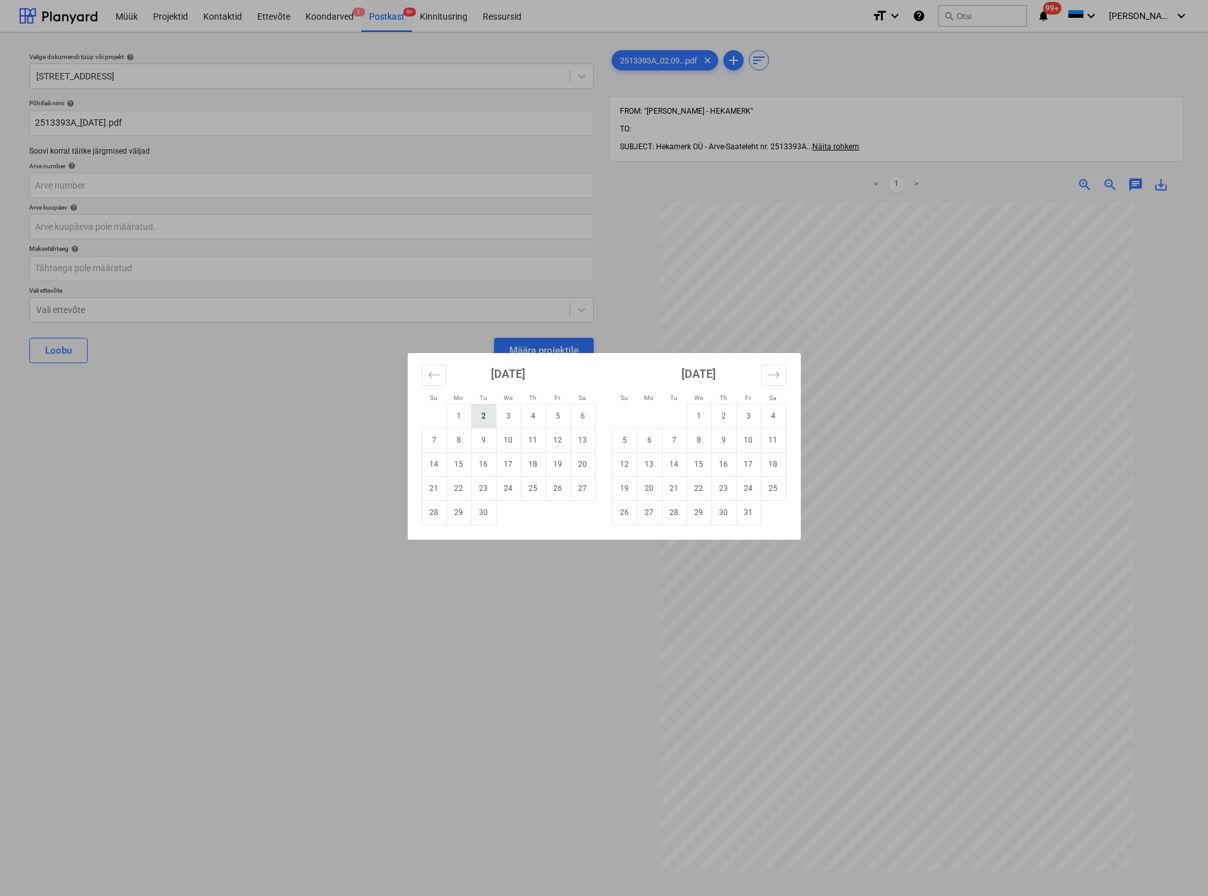
click at [478, 410] on td "2" at bounding box center [483, 416] width 25 height 24
type input "[DATE]"
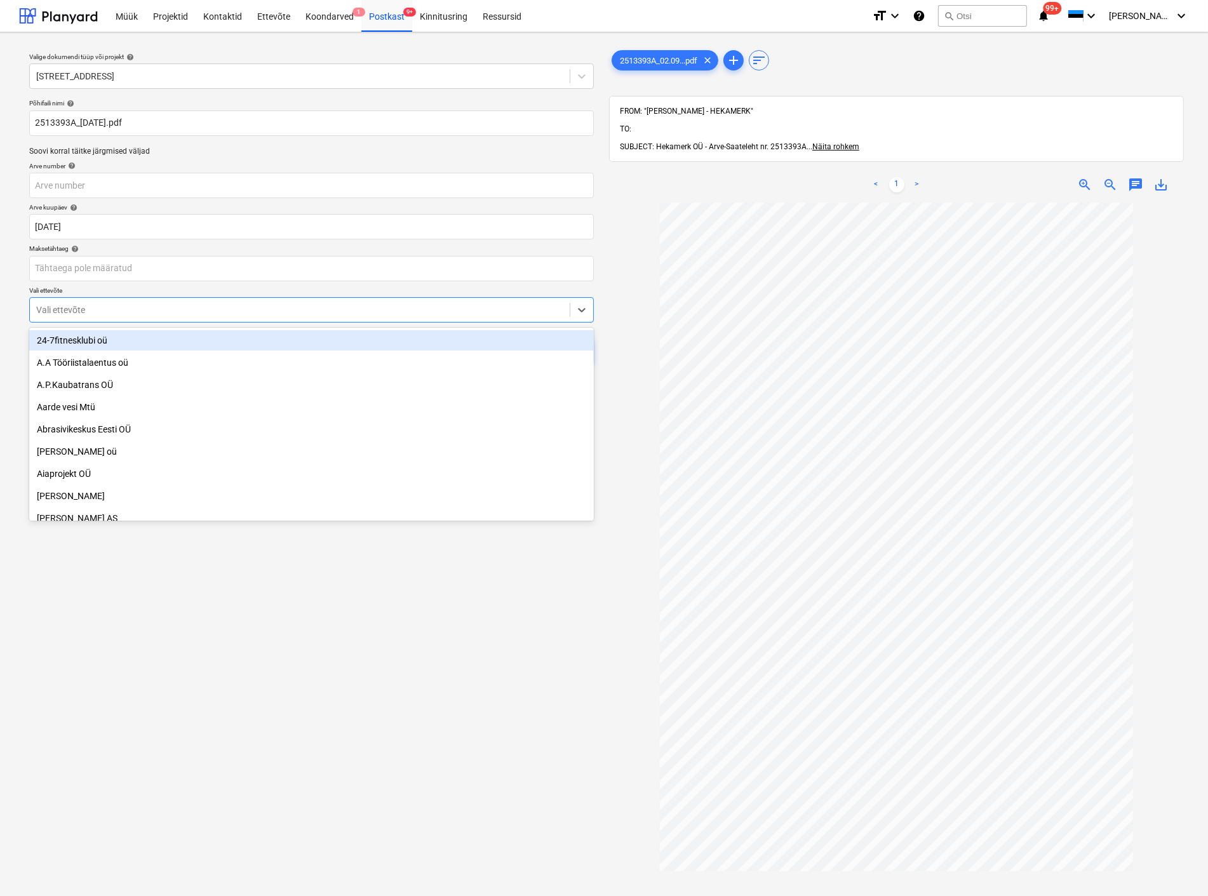
click at [254, 309] on div at bounding box center [299, 310] width 527 height 13
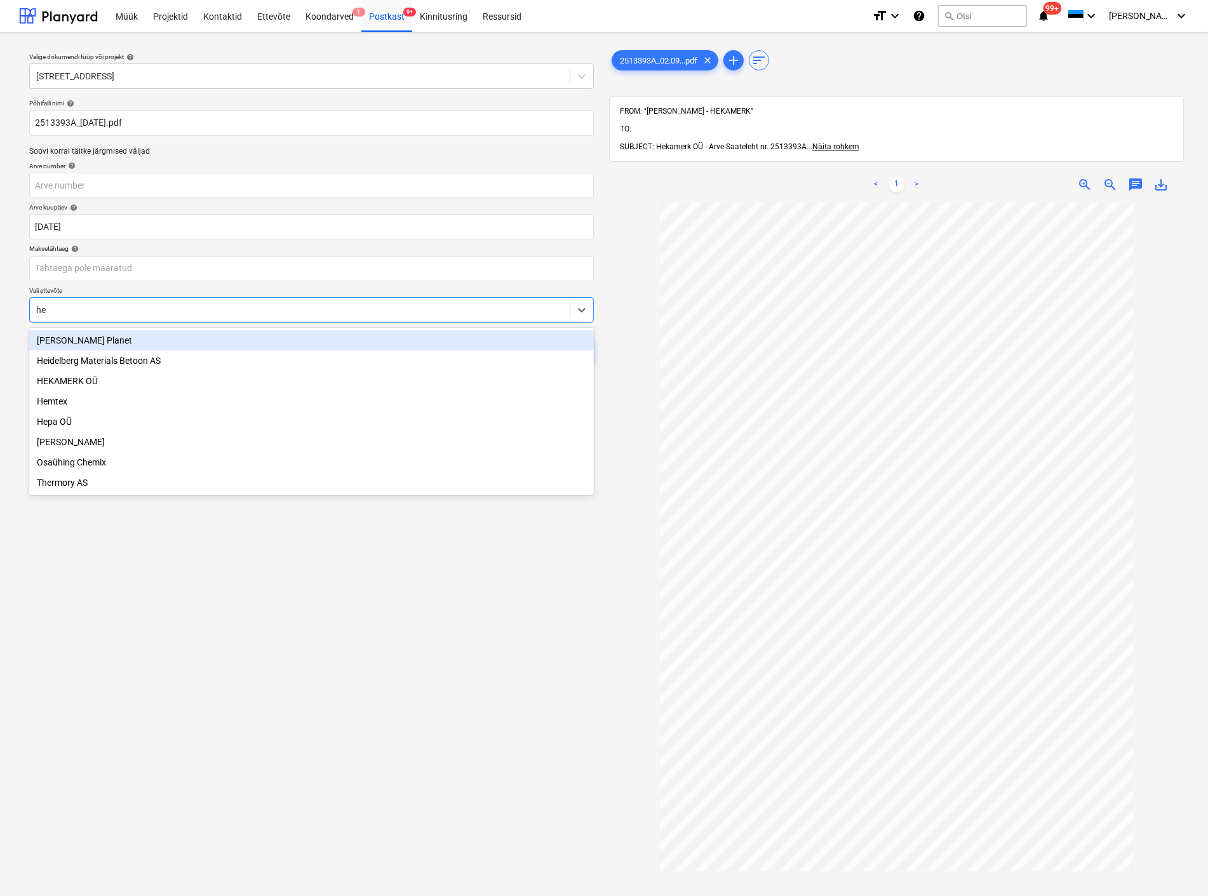
type input "hek"
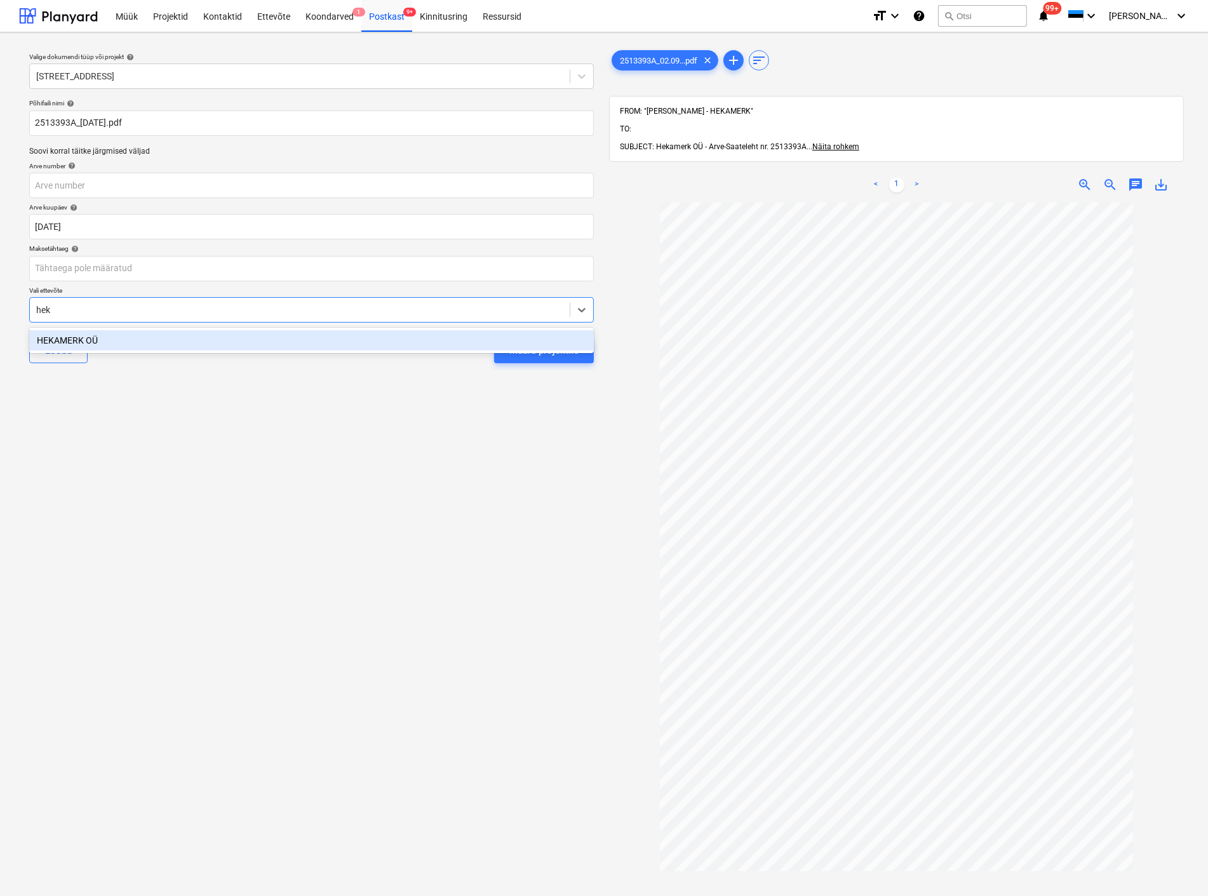
click at [258, 335] on div "HEKAMERK OÜ" at bounding box center [311, 340] width 565 height 20
click at [543, 358] on div "Määra projektile" at bounding box center [543, 350] width 69 height 17
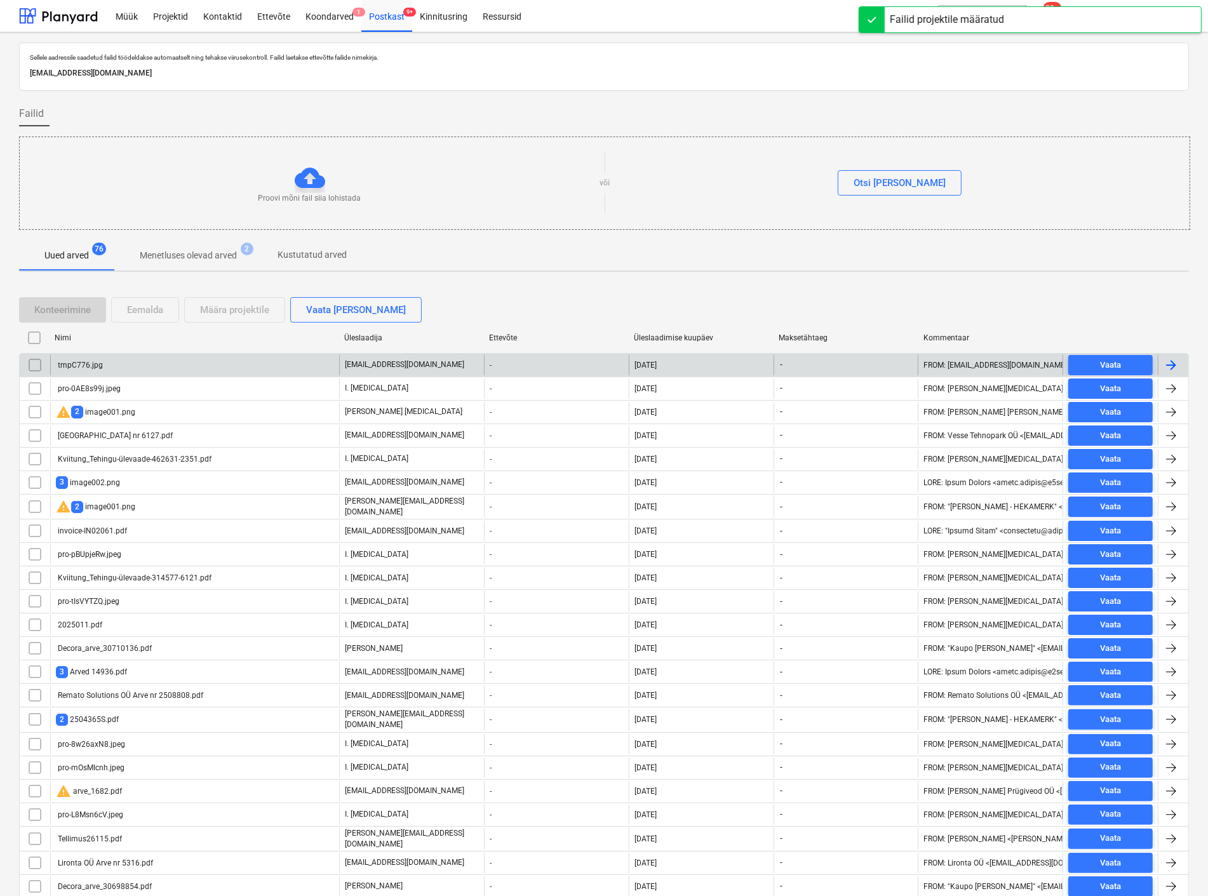
click at [223, 359] on div "tmpC776.jpg" at bounding box center [194, 365] width 289 height 20
click at [32, 363] on input "checkbox" at bounding box center [35, 365] width 20 height 20
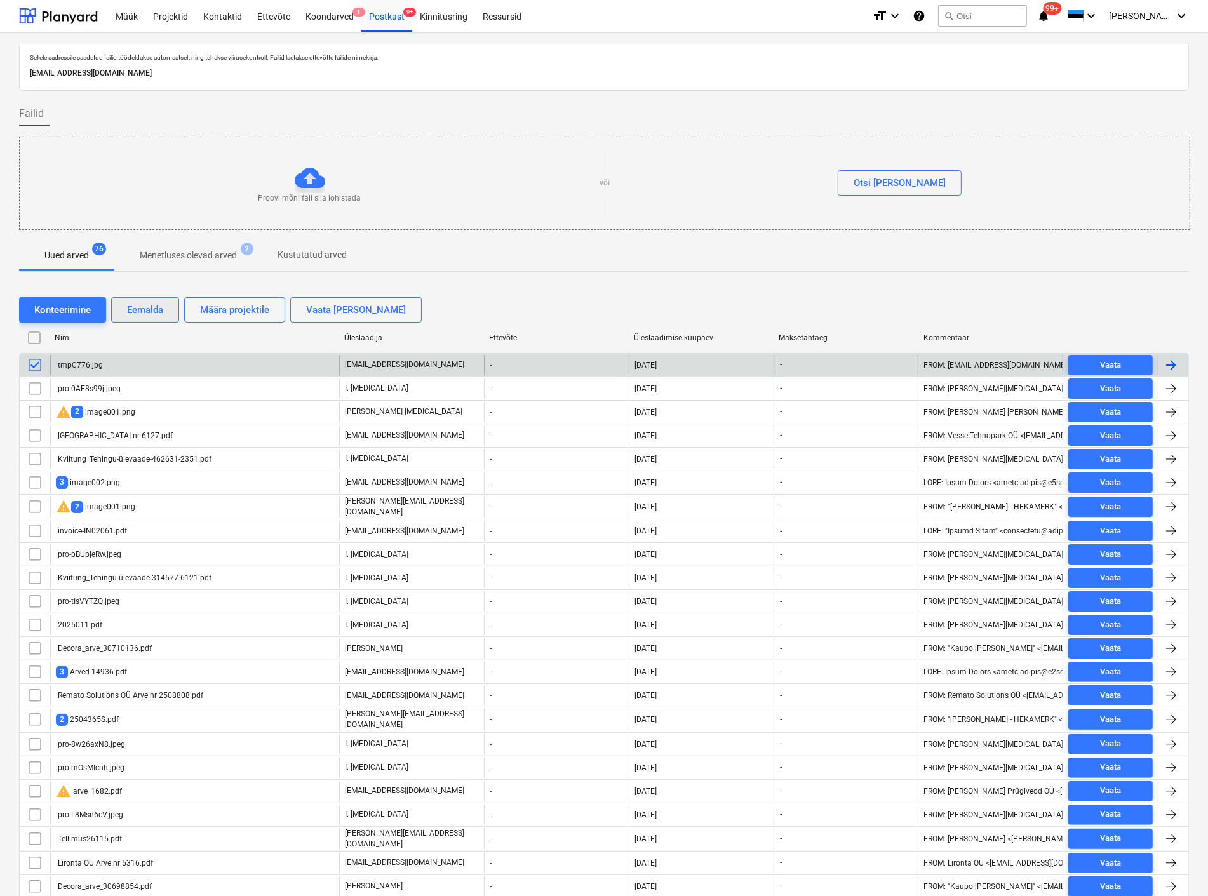
click at [132, 309] on div "Eemalda" at bounding box center [145, 310] width 36 height 17
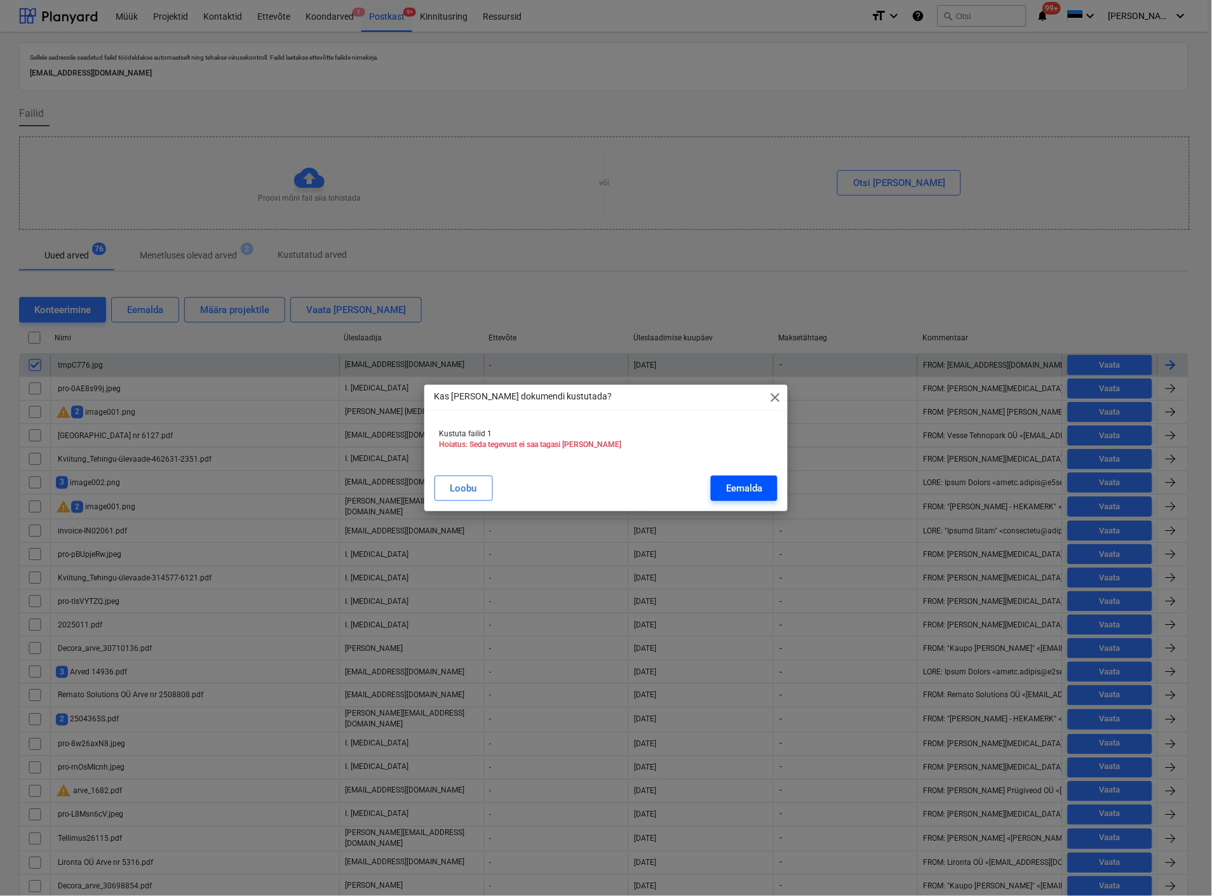
click at [726, 480] on div "Eemalda" at bounding box center [744, 488] width 36 height 17
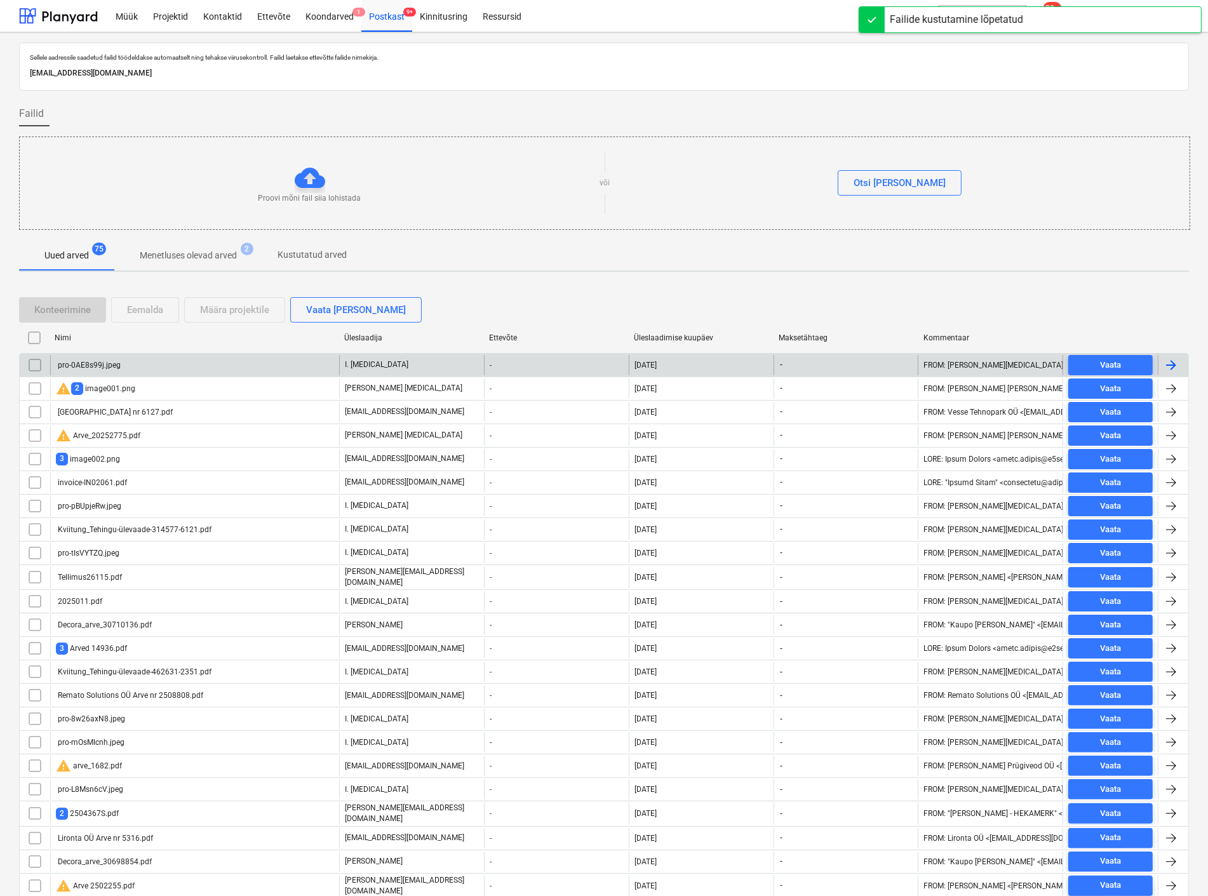
click at [138, 361] on div "pro-0AE8s99j.jpeg" at bounding box center [194, 365] width 289 height 20
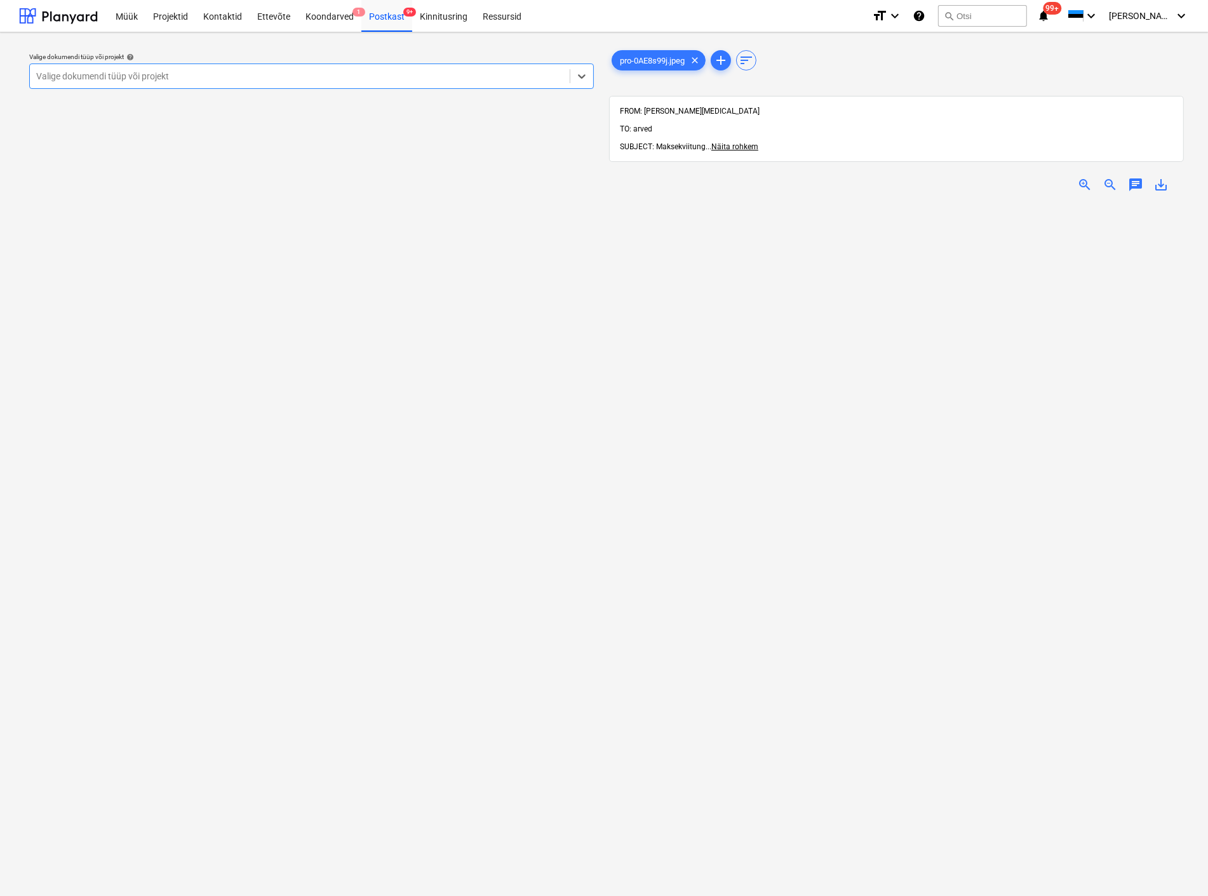
click at [1107, 177] on span "zoom_out" at bounding box center [1109, 184] width 15 height 15
click at [1078, 177] on span "zoom_in" at bounding box center [1084, 184] width 15 height 15
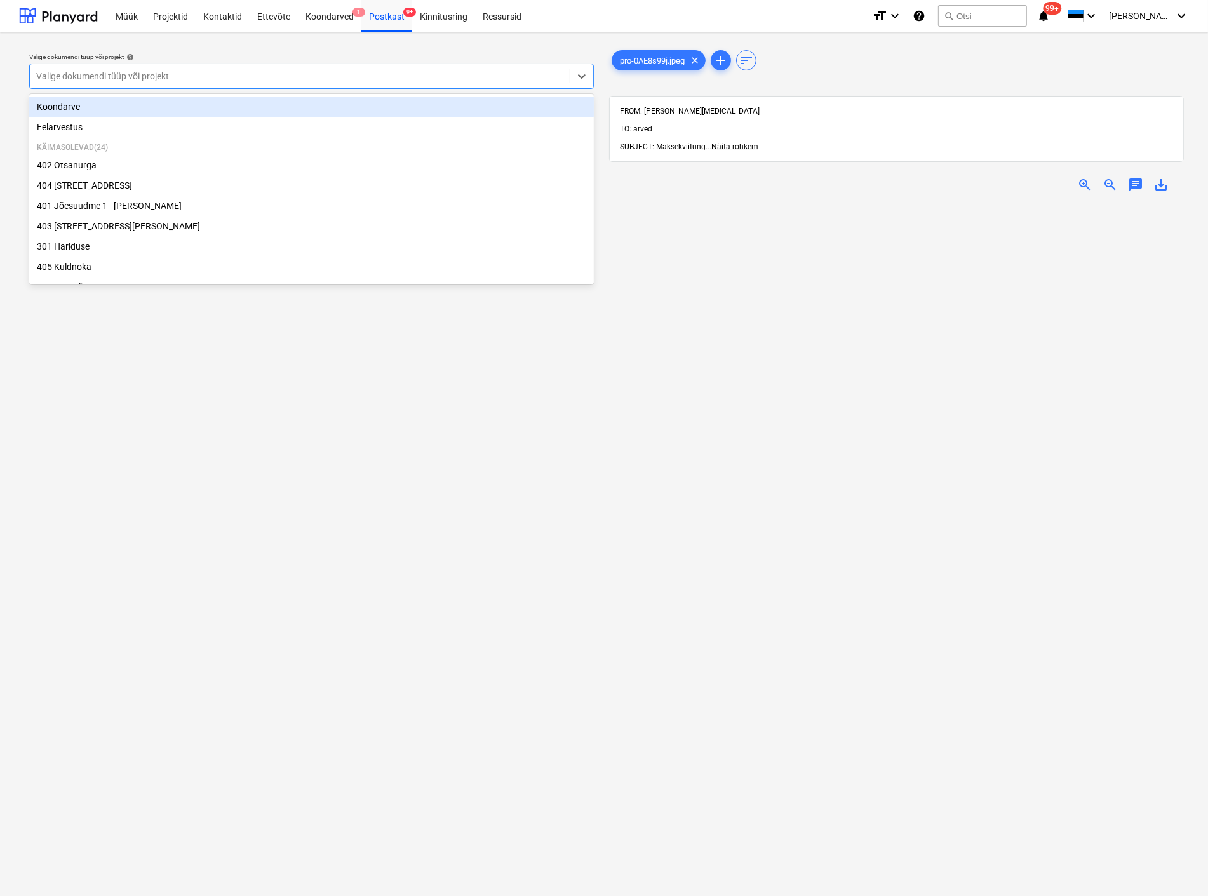
click at [55, 80] on div at bounding box center [299, 76] width 527 height 13
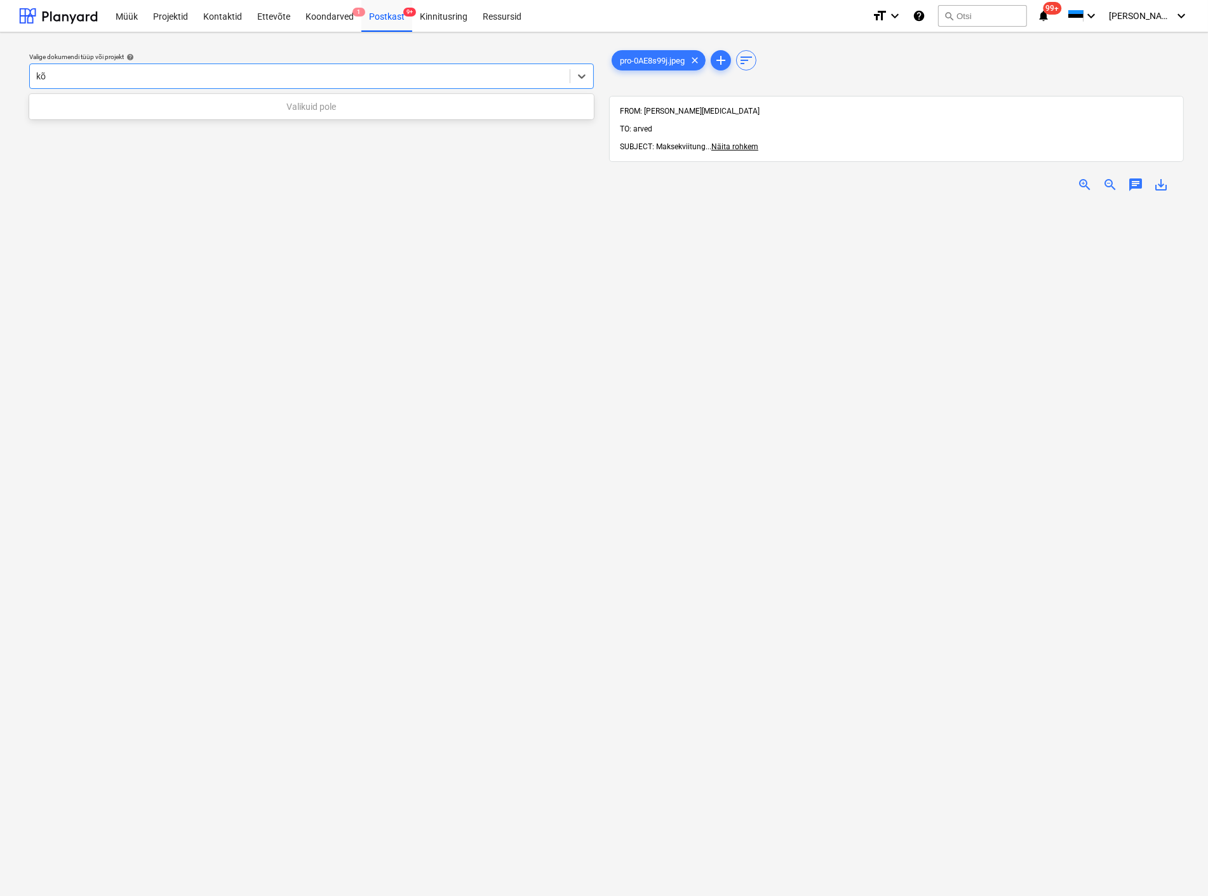
type input "k"
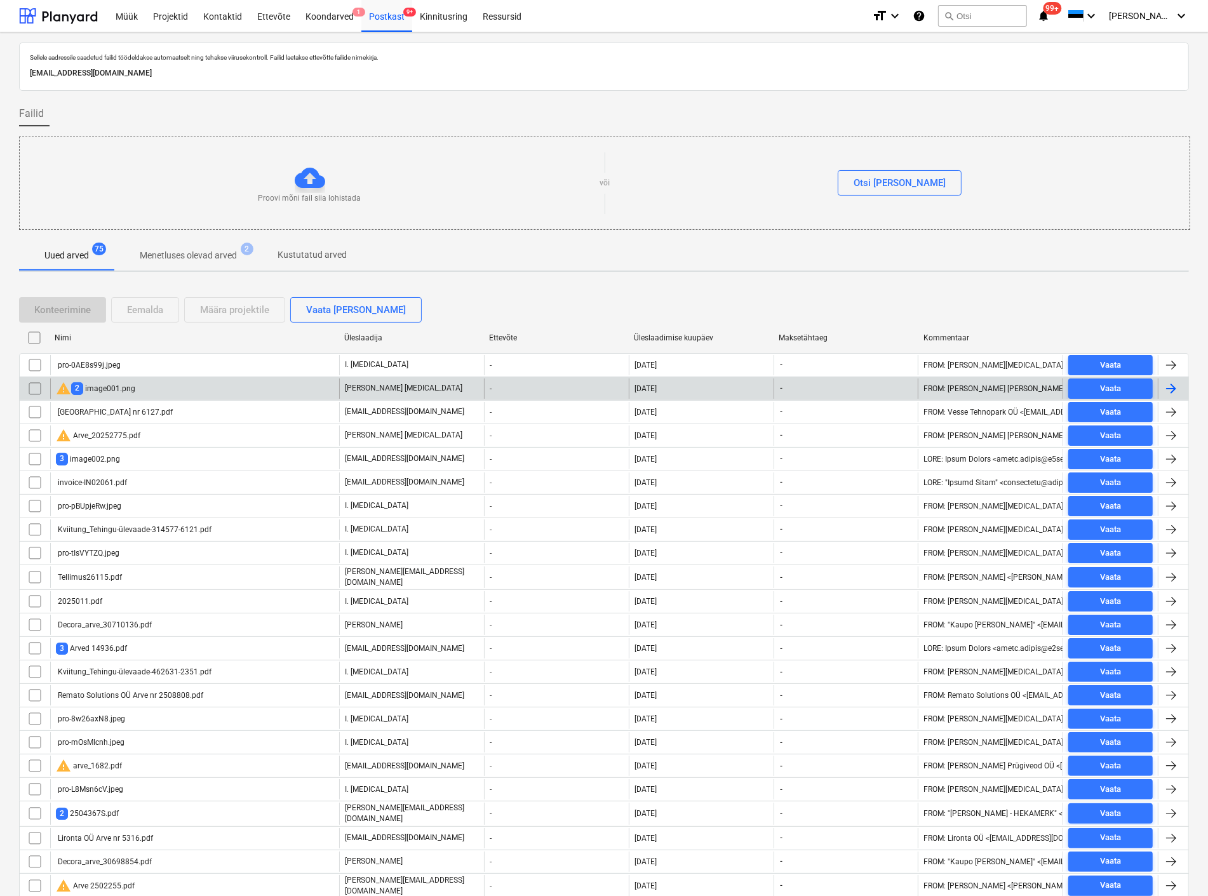
click at [122, 390] on div "warning 2 image001.png" at bounding box center [95, 388] width 79 height 15
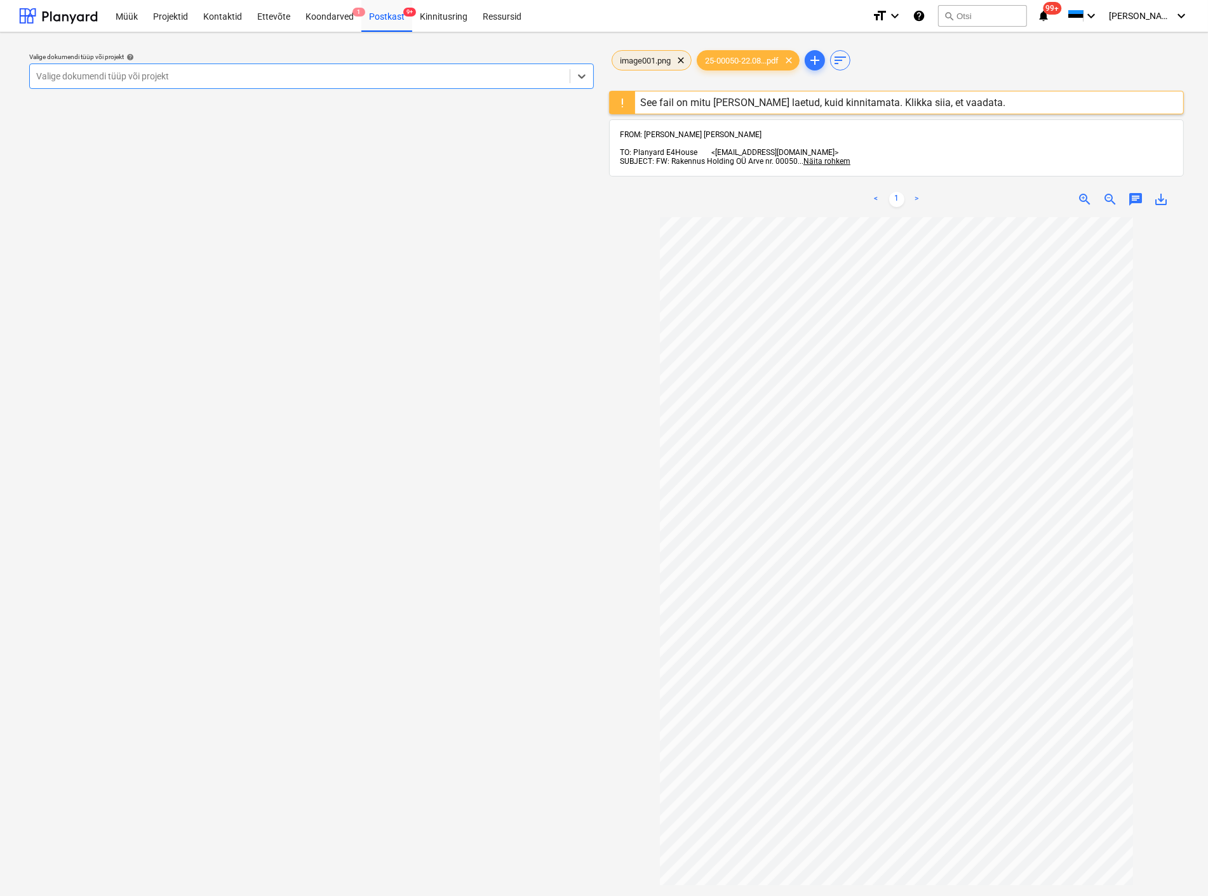
click at [659, 60] on span "image001.png" at bounding box center [645, 61] width 66 height 10
click at [681, 56] on span "clear" at bounding box center [680, 60] width 15 height 15
click at [395, 16] on div "Postkast 9+" at bounding box center [386, 15] width 51 height 32
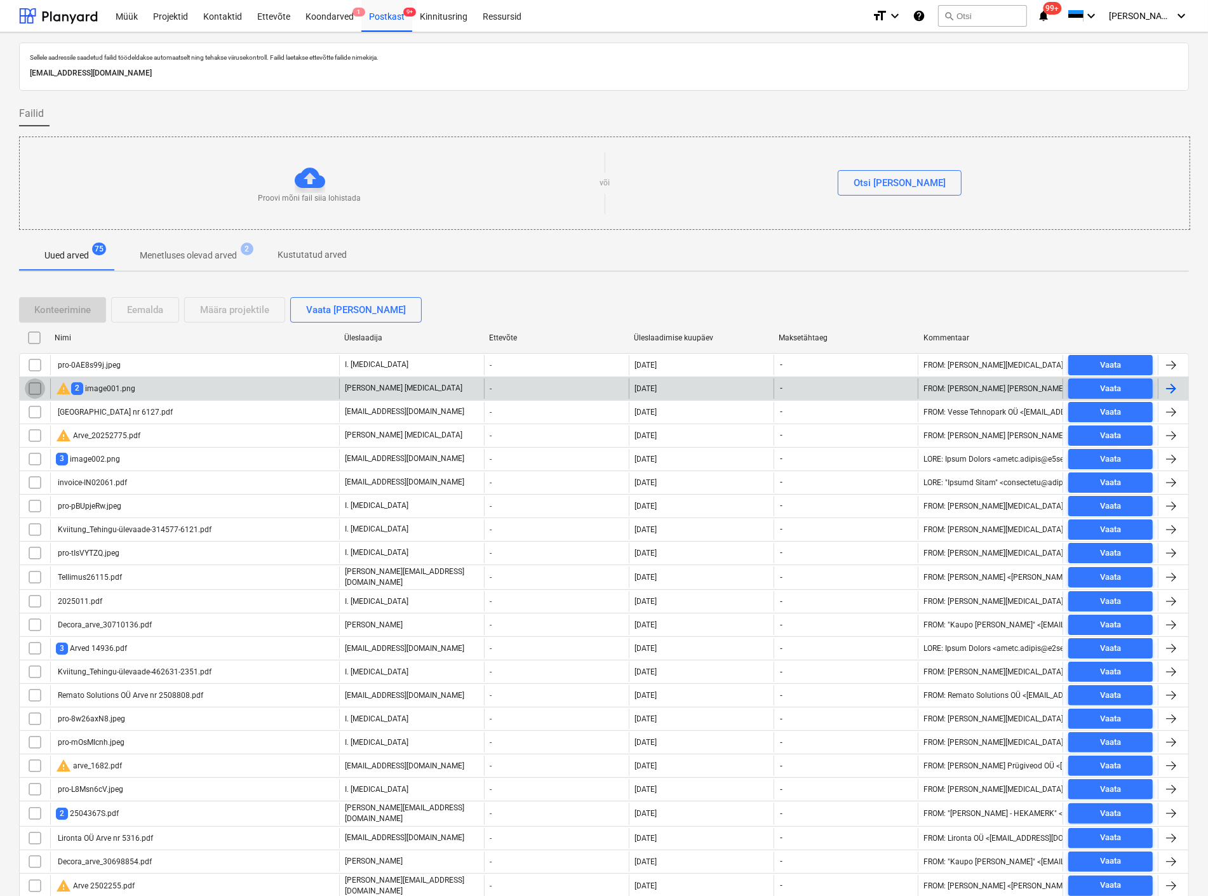
click at [35, 384] on input "checkbox" at bounding box center [35, 388] width 20 height 20
click at [151, 305] on div "Eemalda" at bounding box center [145, 310] width 36 height 17
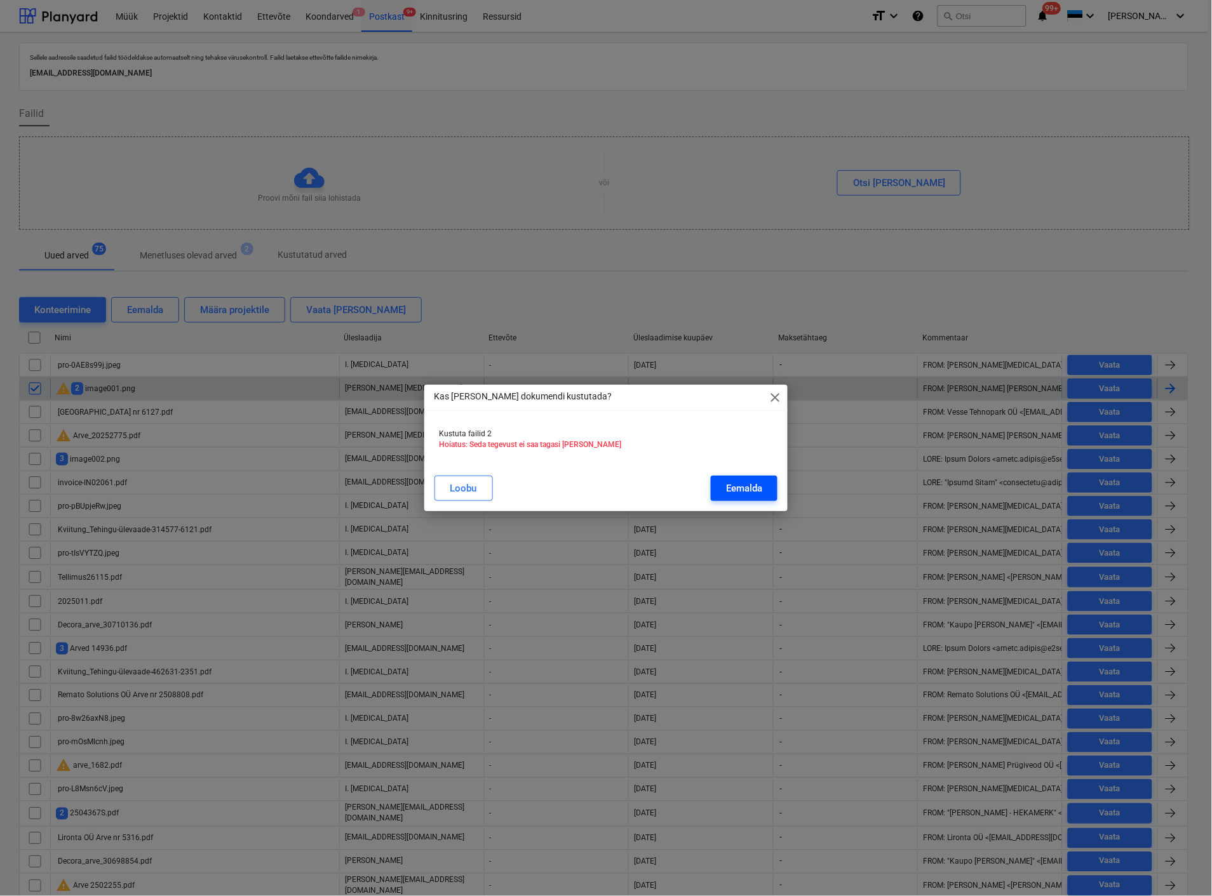
click at [757, 490] on div "Eemalda" at bounding box center [744, 488] width 36 height 17
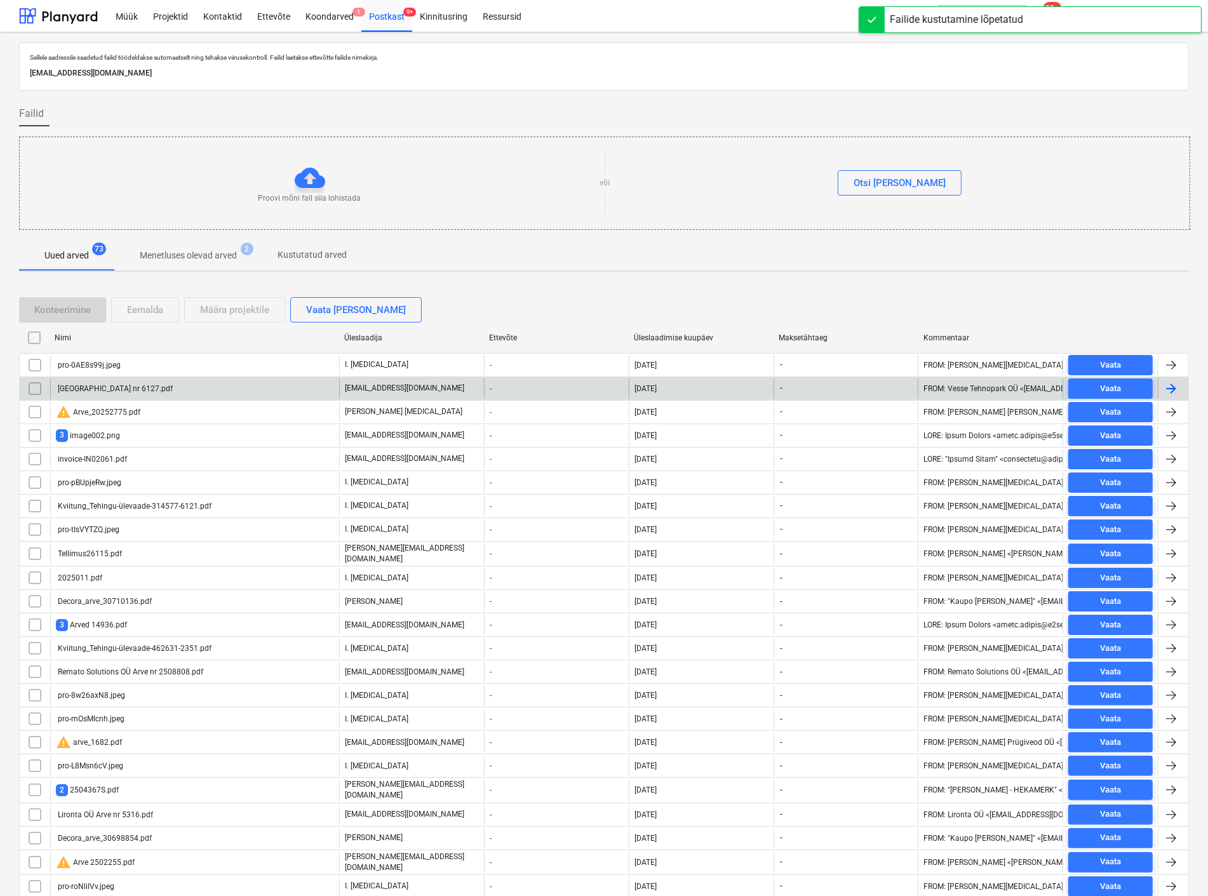
click at [95, 378] on div "[GEOGRAPHIC_DATA] nr 6127.pdf" at bounding box center [194, 388] width 289 height 20
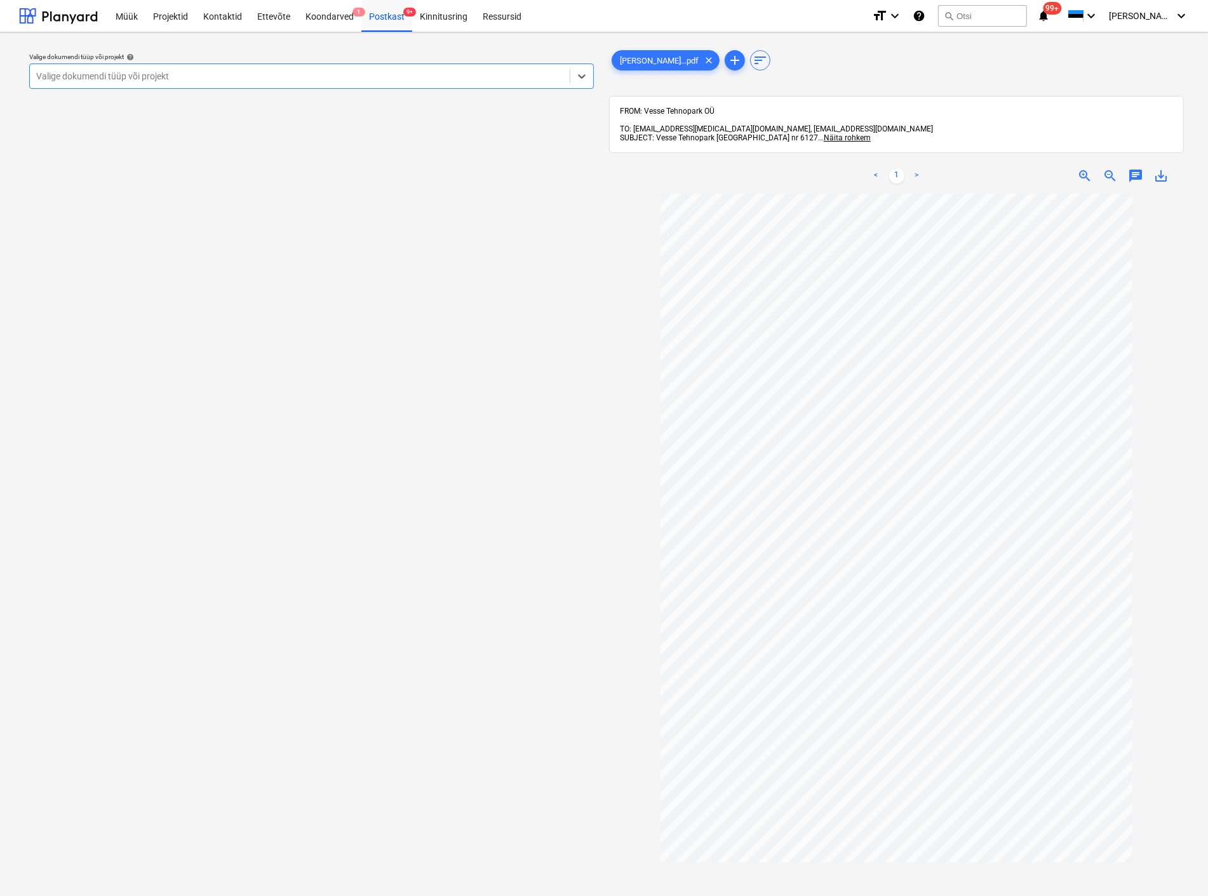
click at [429, 72] on div at bounding box center [299, 76] width 527 height 13
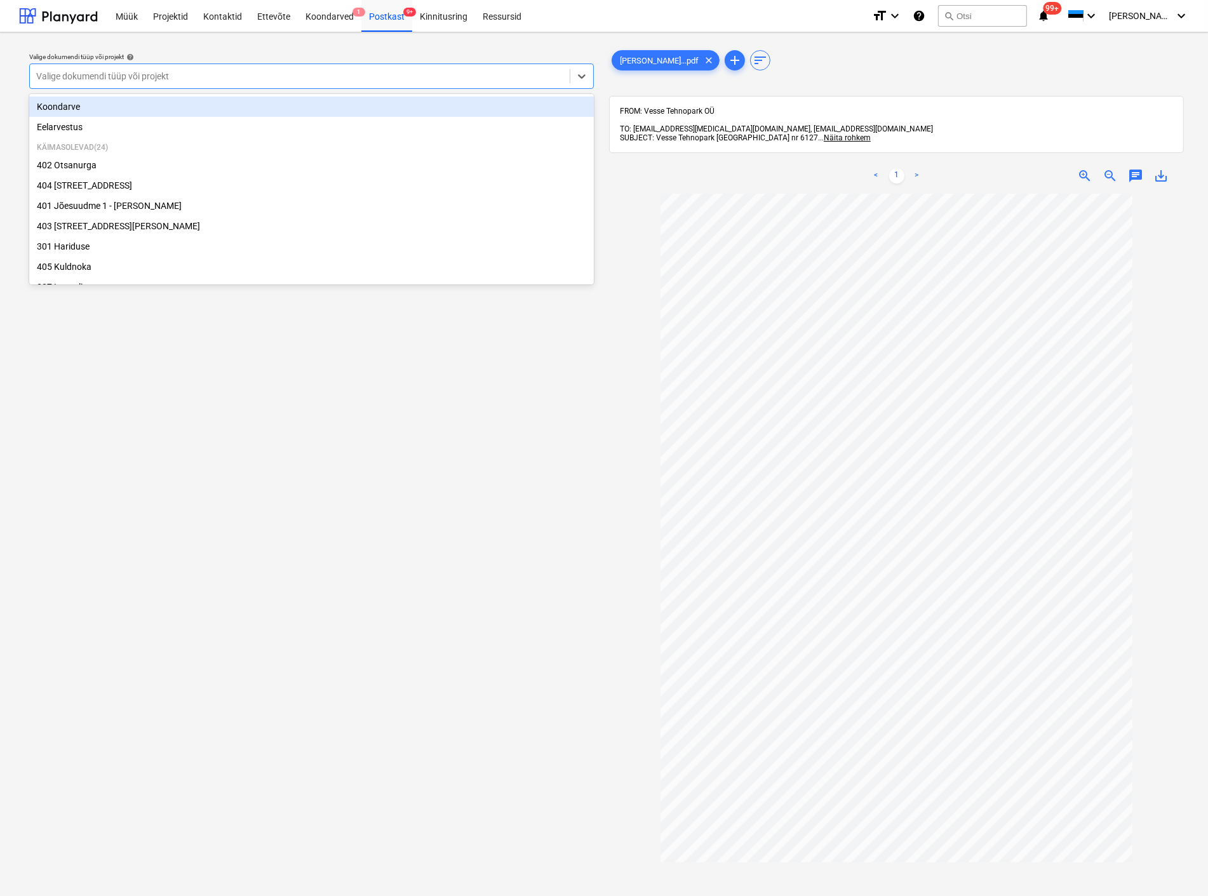
click at [92, 70] on div at bounding box center [299, 76] width 527 height 13
type input "v"
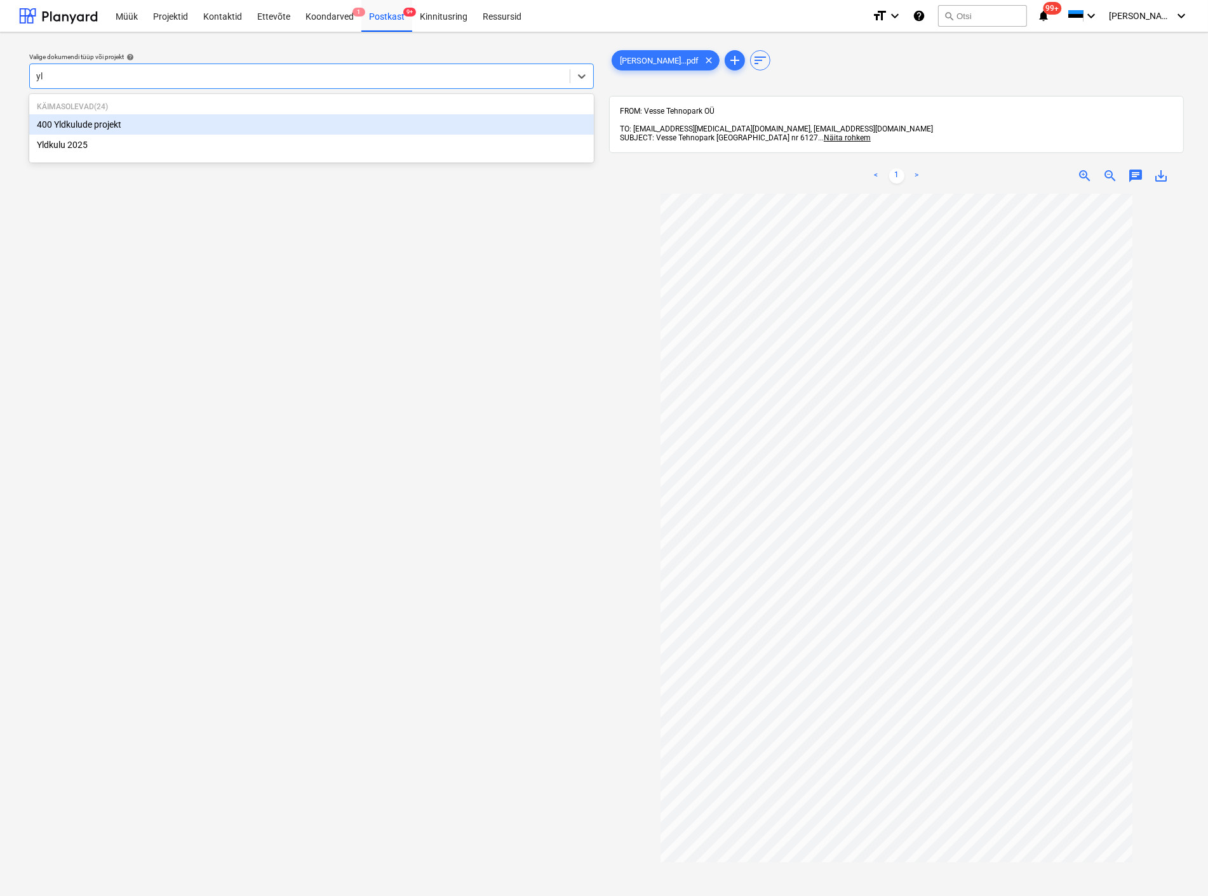
type input "y"
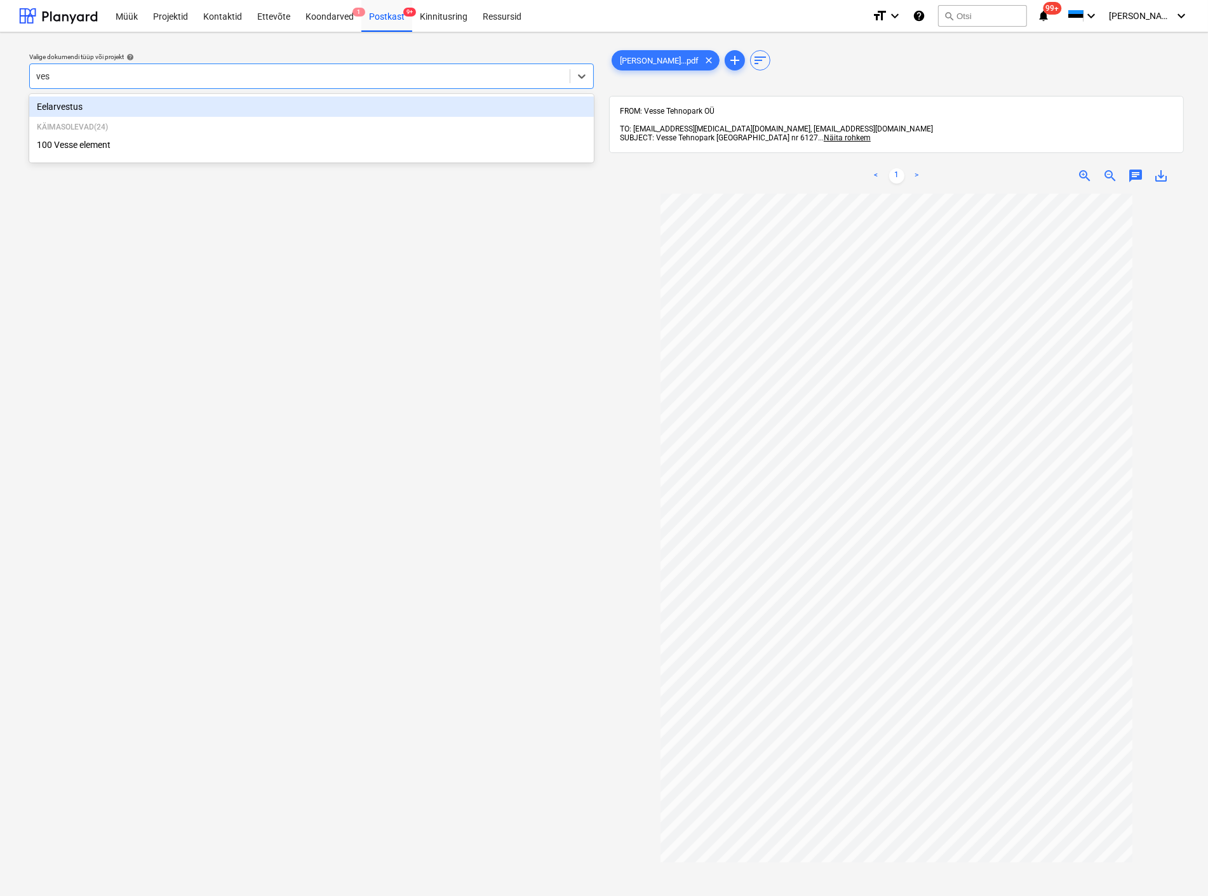
type input "[PERSON_NAME]"
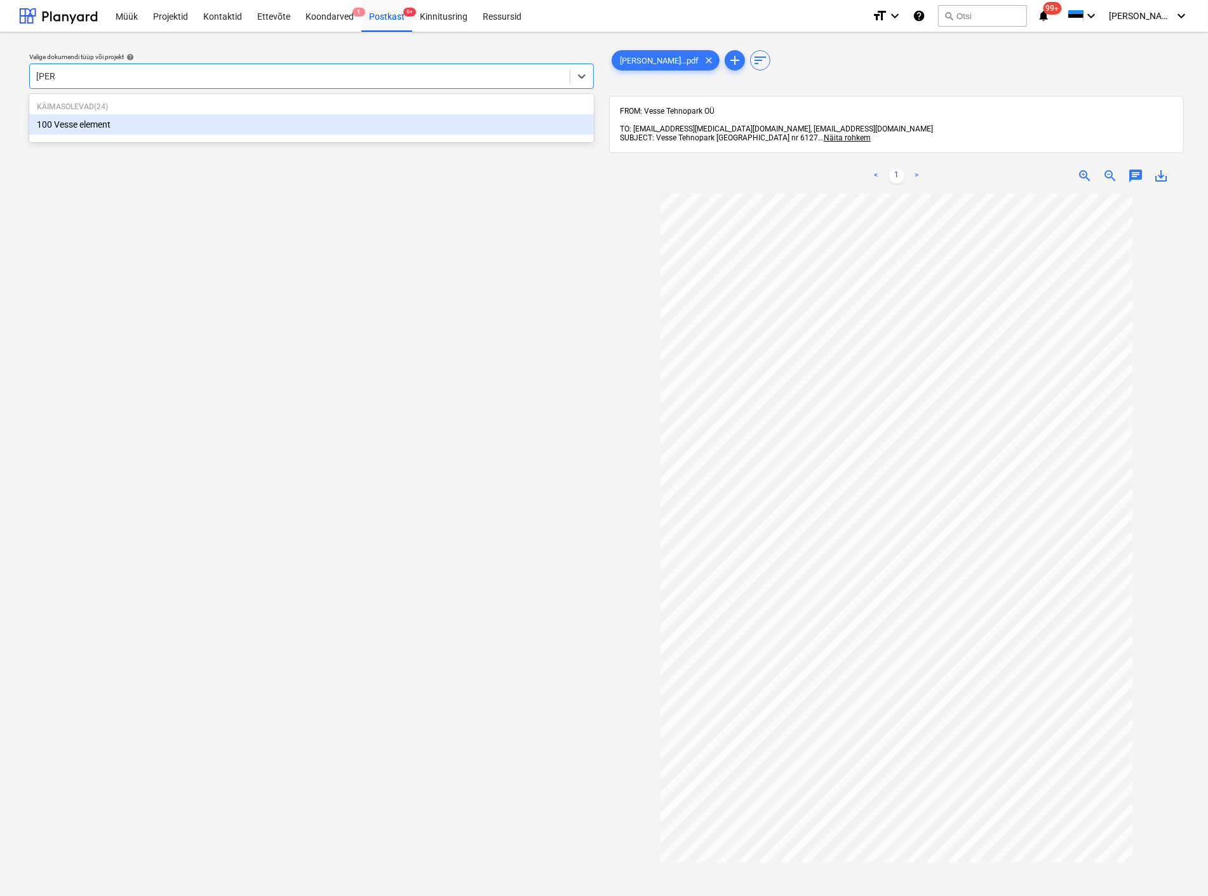
click at [119, 121] on div "100 Vesse element" at bounding box center [311, 124] width 565 height 20
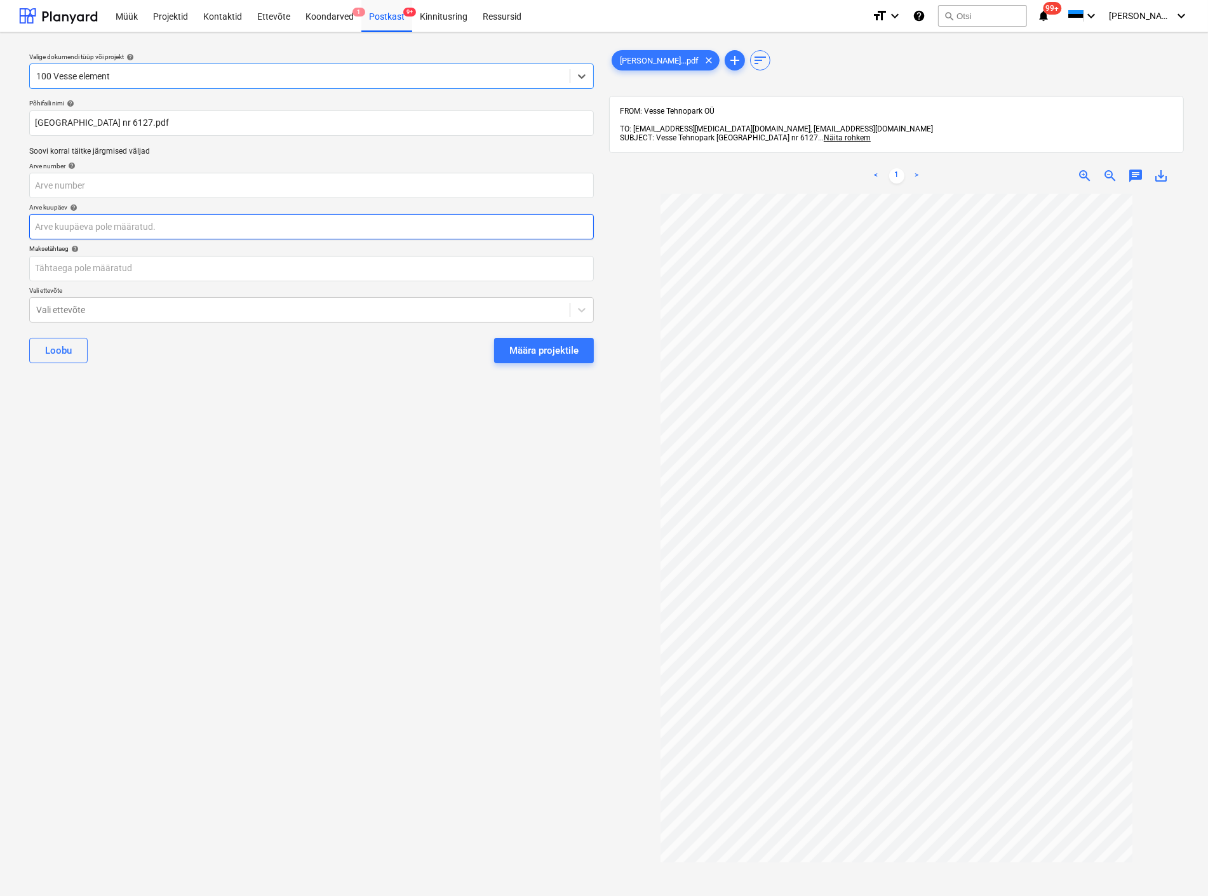
click at [90, 219] on body "Müük Projektid Kontaktid Ettevõte Koondarved 1 Postkast 9+ Kinnitusring Ressurs…" at bounding box center [604, 448] width 1208 height 896
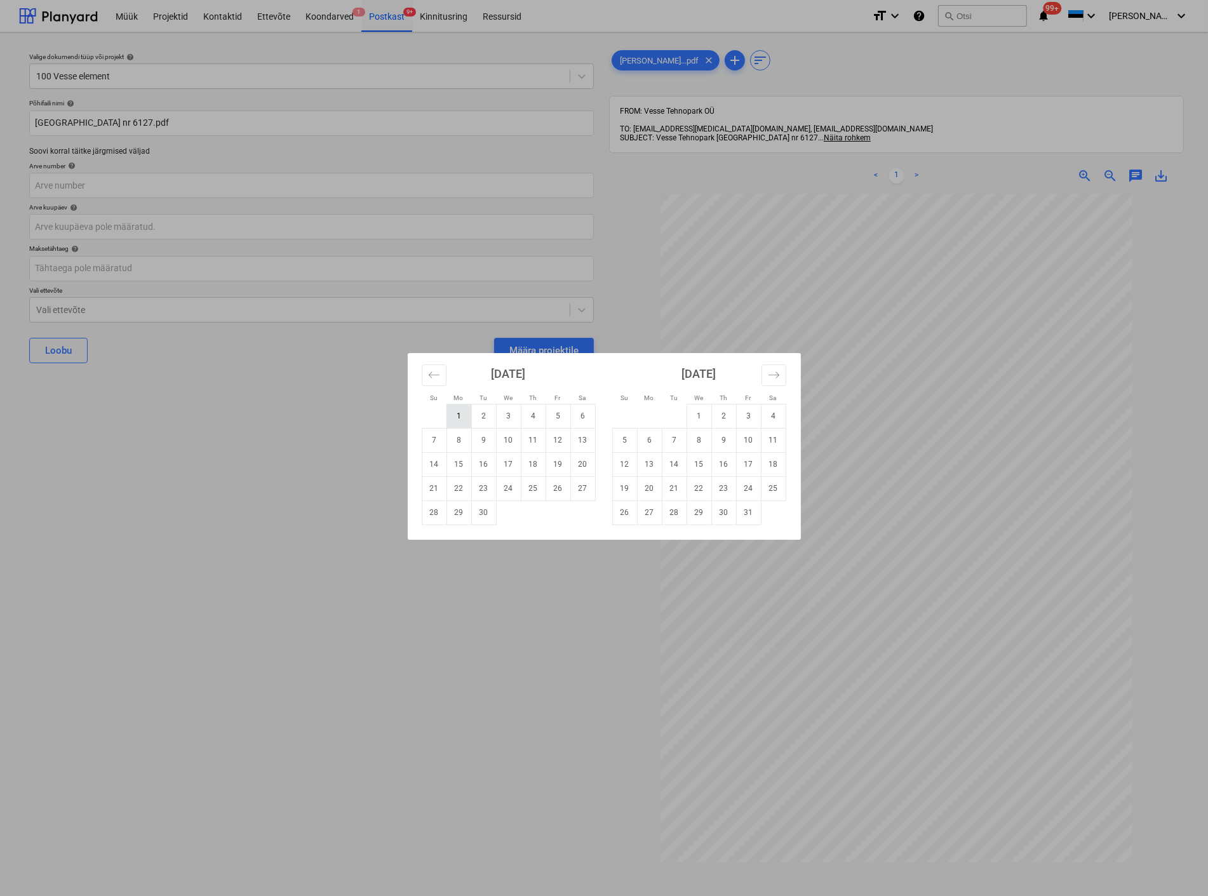
click at [452, 406] on td "1" at bounding box center [458, 416] width 25 height 24
type input "[DATE]"
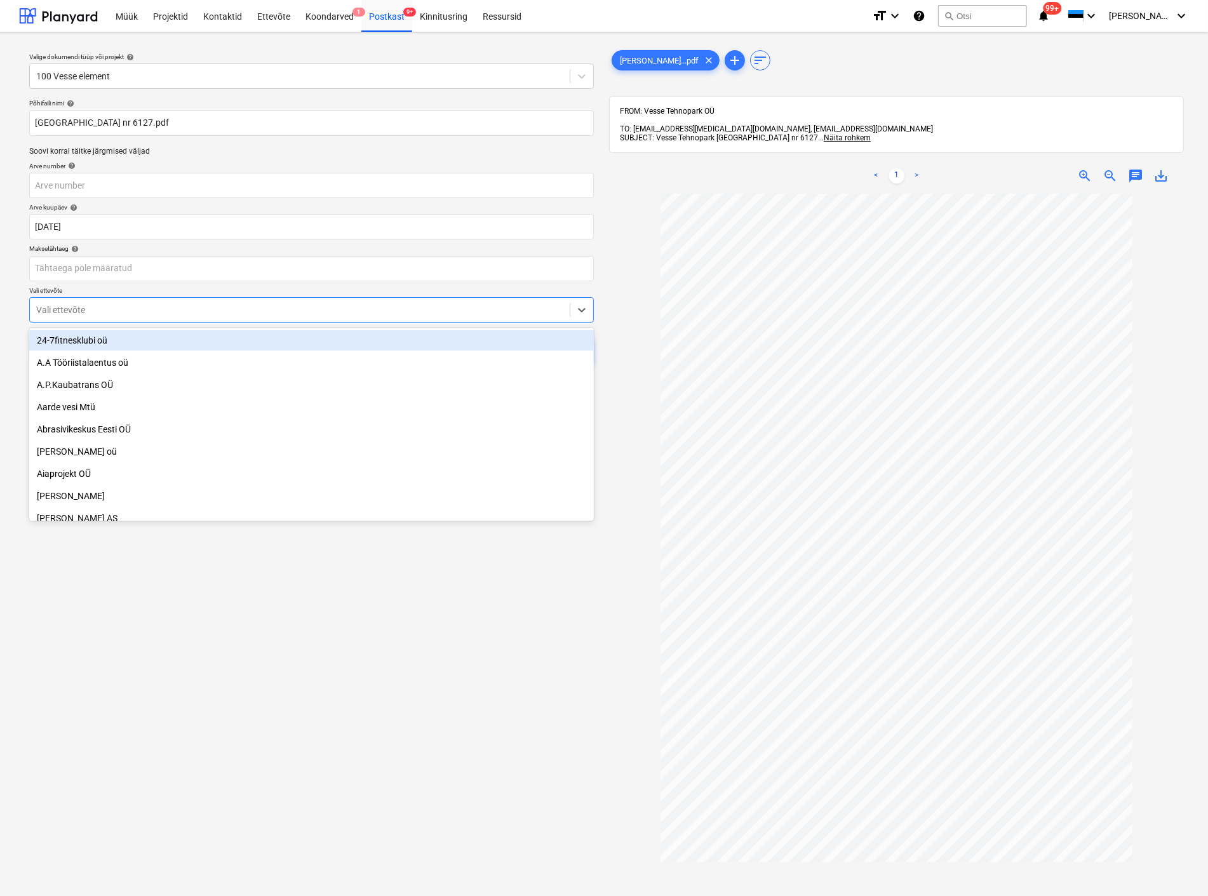
click at [296, 302] on div "Vali ettevõte" at bounding box center [300, 310] width 540 height 18
type input "[PERSON_NAME]"
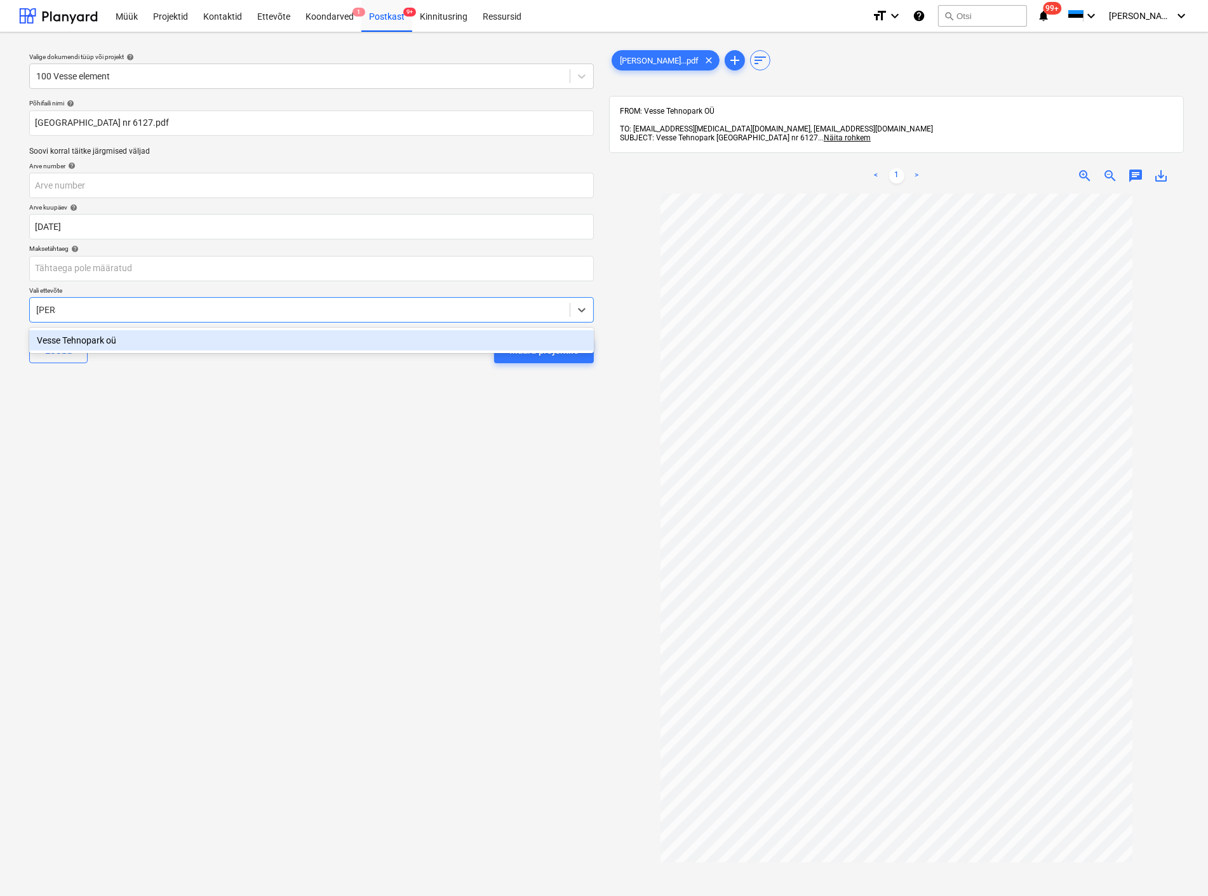
click at [298, 345] on div "Vesse Tehnopark oü" at bounding box center [311, 340] width 565 height 20
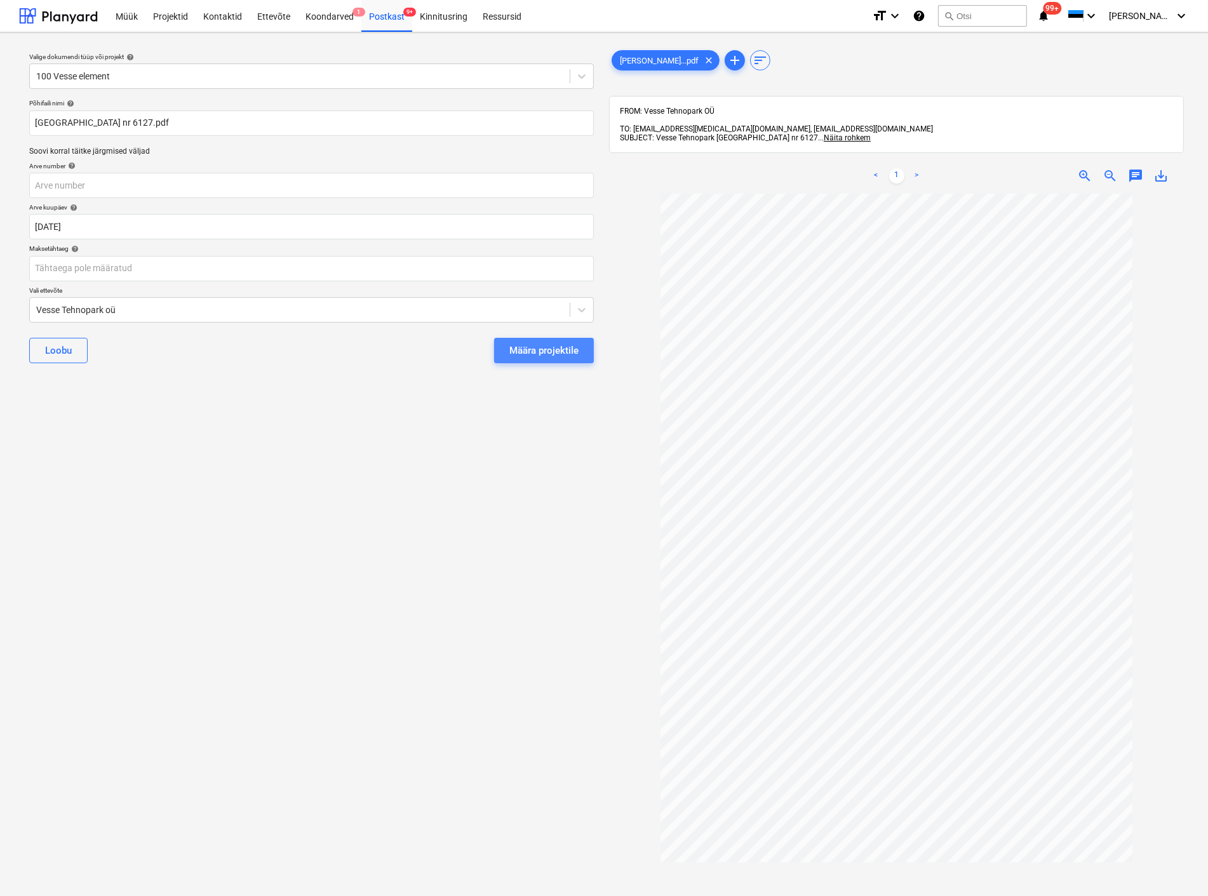
click at [519, 345] on div "Määra projektile" at bounding box center [543, 350] width 69 height 17
